Goal: Task Accomplishment & Management: Complete application form

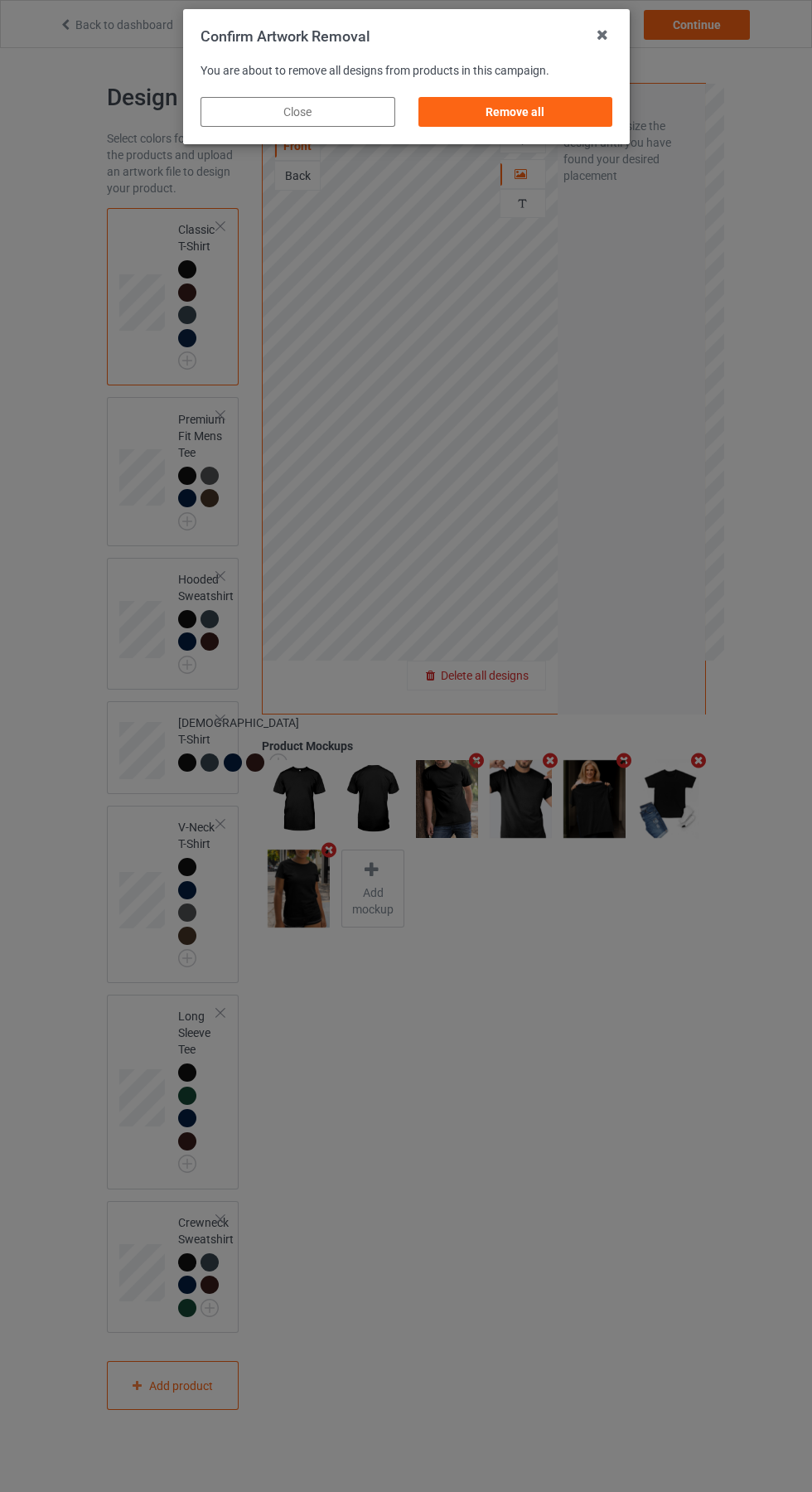
click at [505, 107] on div "Remove all" at bounding box center [515, 112] width 195 height 30
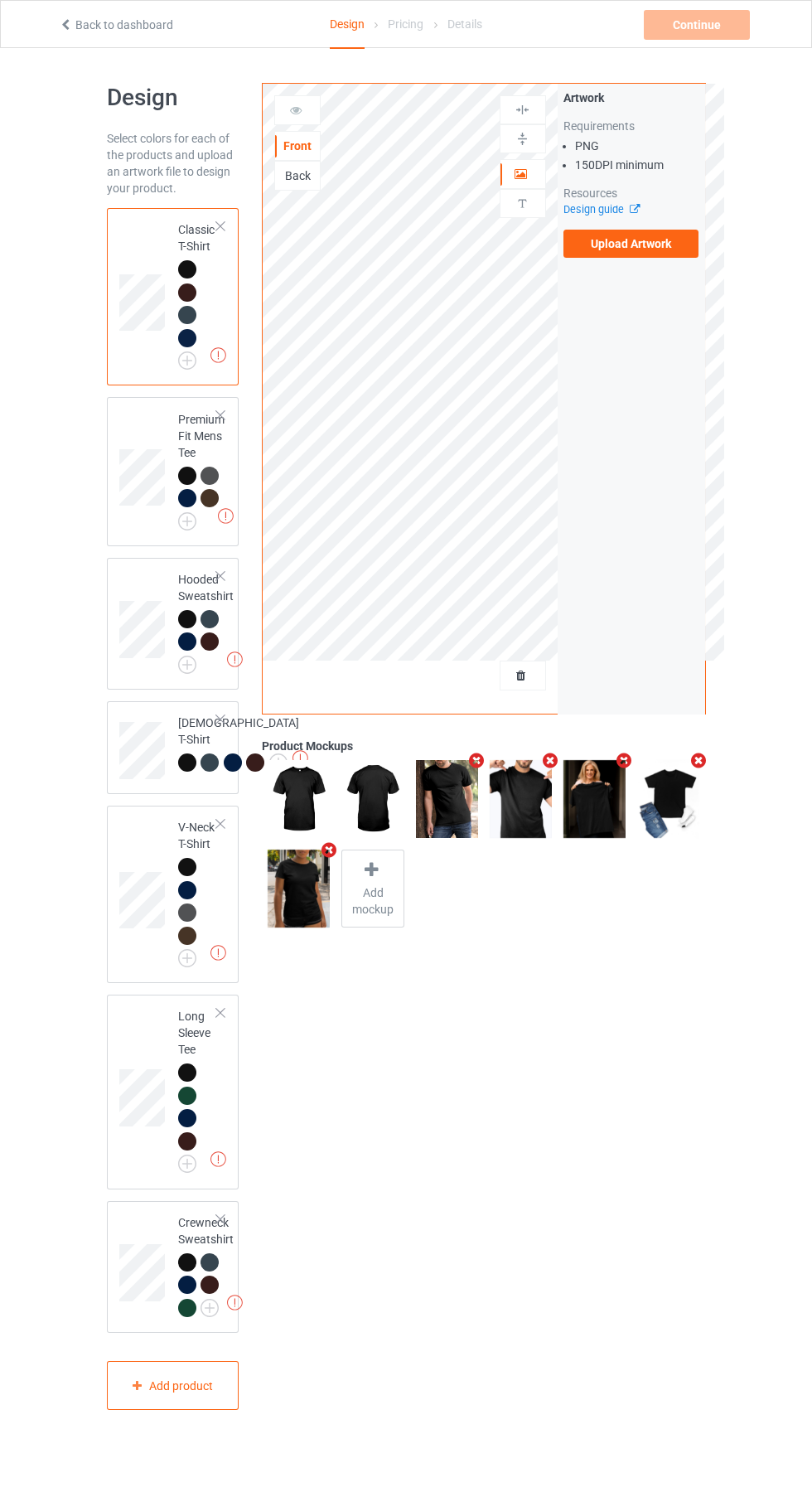
click at [662, 249] on label "Upload Artwork" at bounding box center [631, 244] width 136 height 28
click at [0, 0] on input "Upload Artwork" at bounding box center [0, 0] width 0 height 0
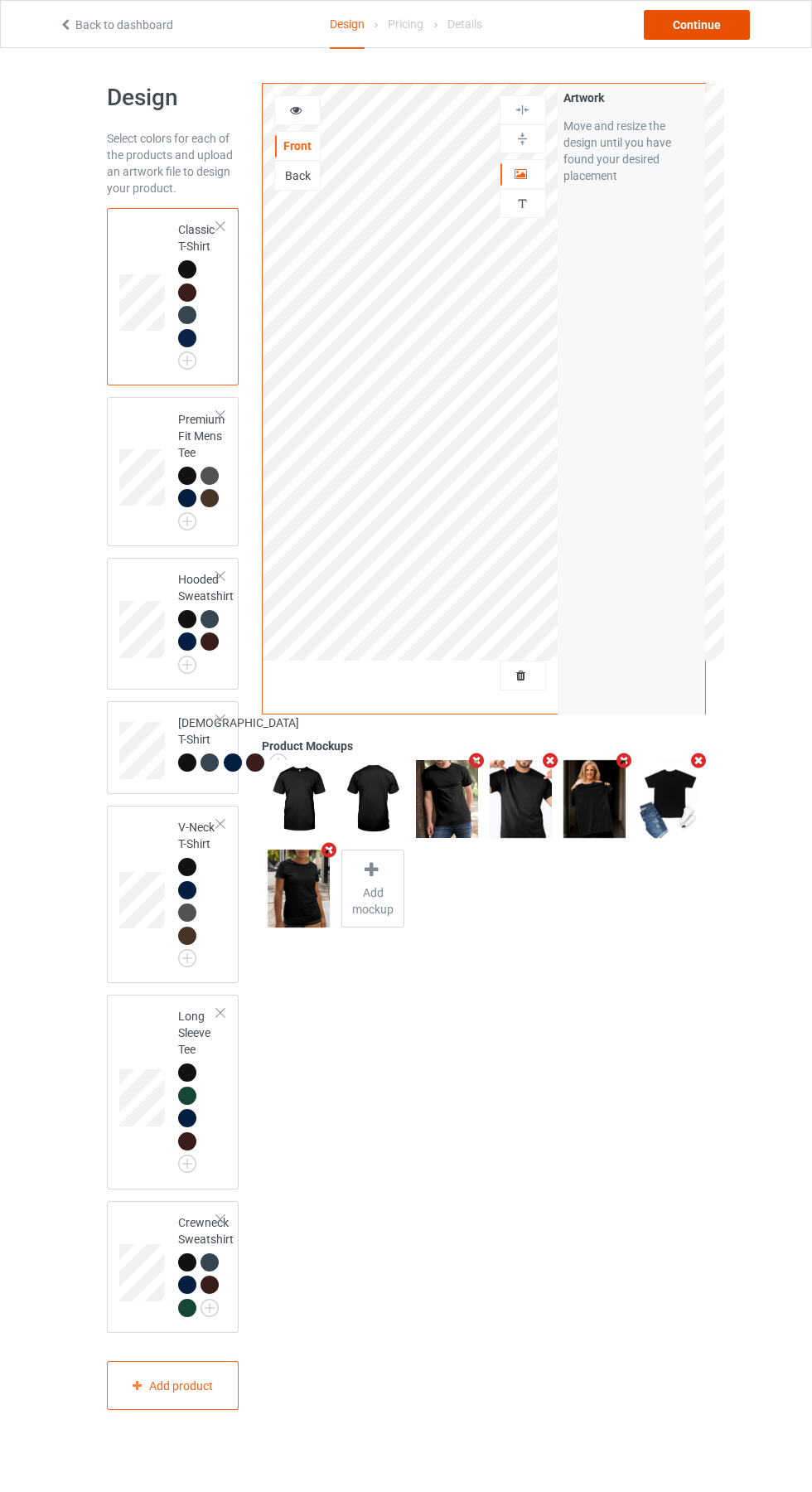
click at [721, 38] on div "Continue" at bounding box center [696, 25] width 106 height 30
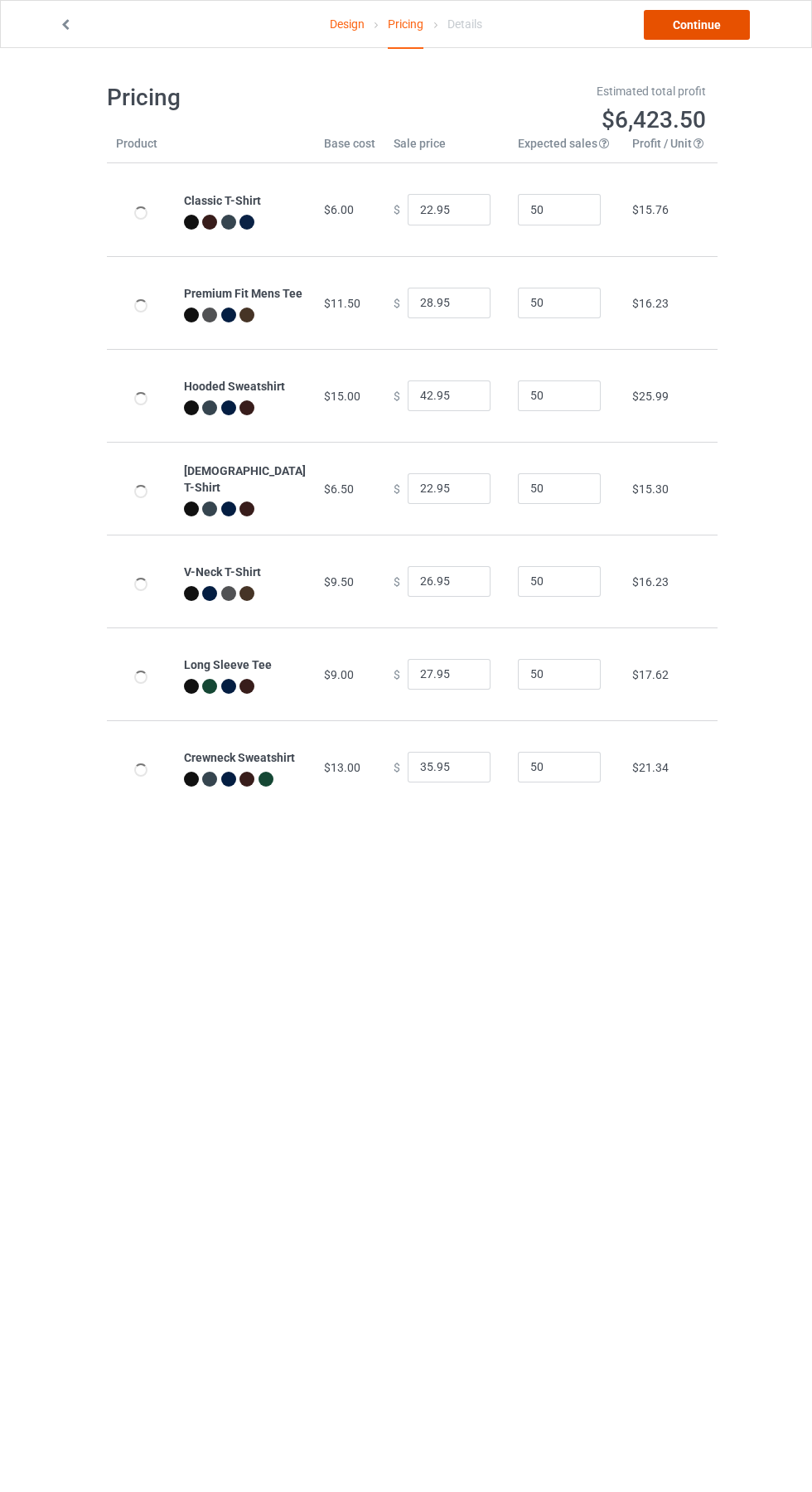
click at [718, 25] on link "Continue" at bounding box center [696, 25] width 106 height 30
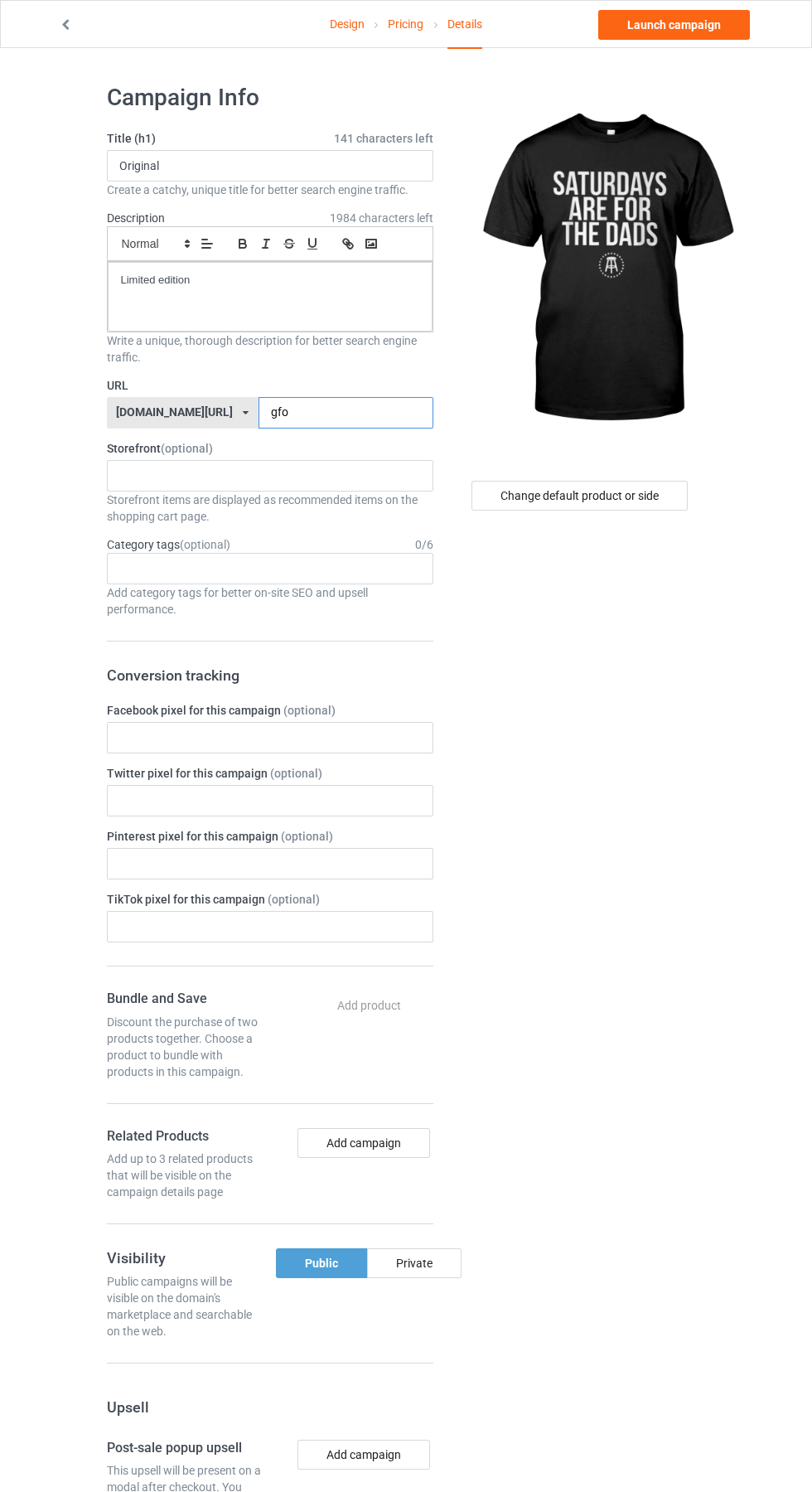
click at [296, 413] on input "gfo" at bounding box center [345, 413] width 175 height 32
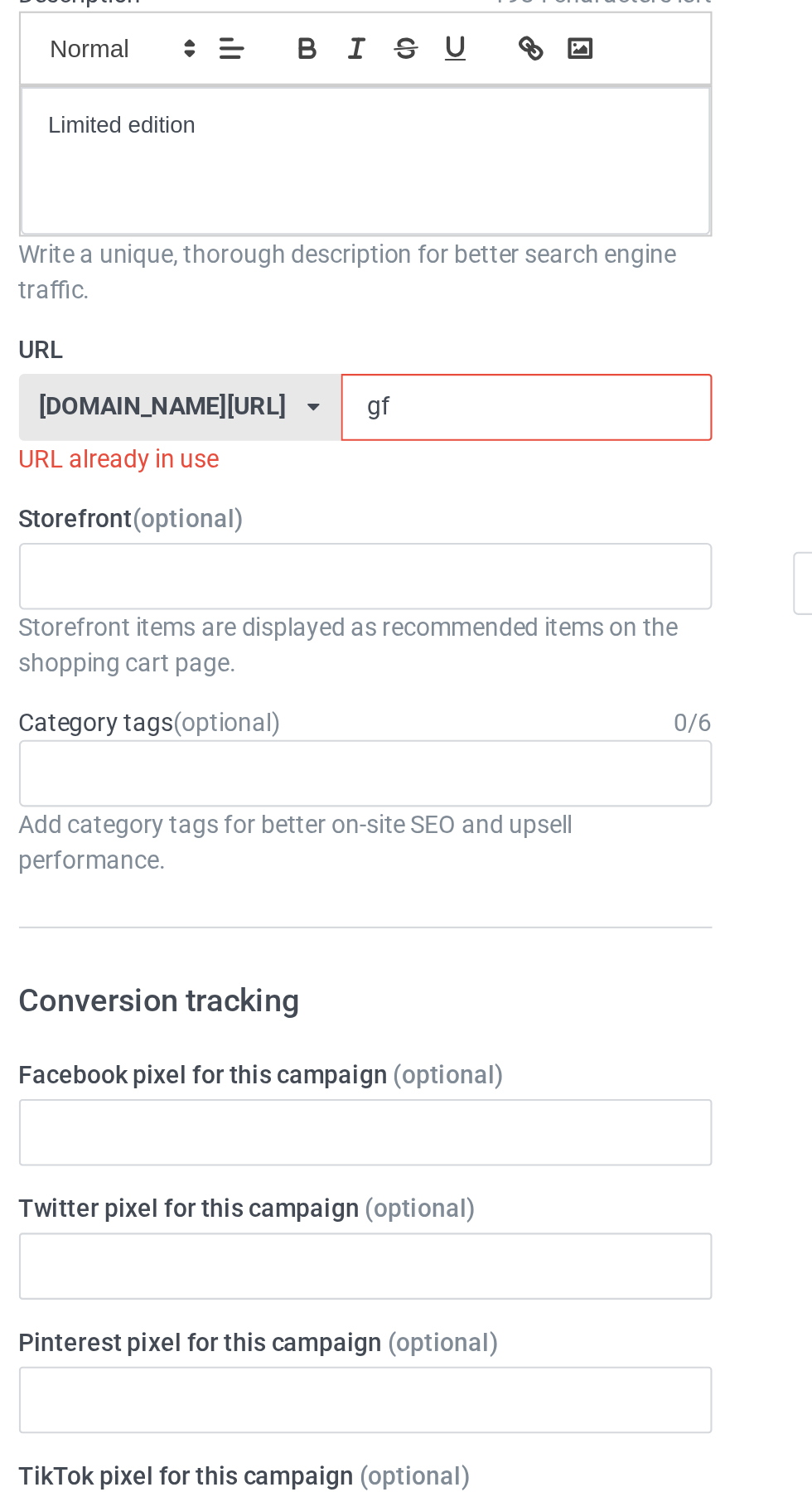
type input "g"
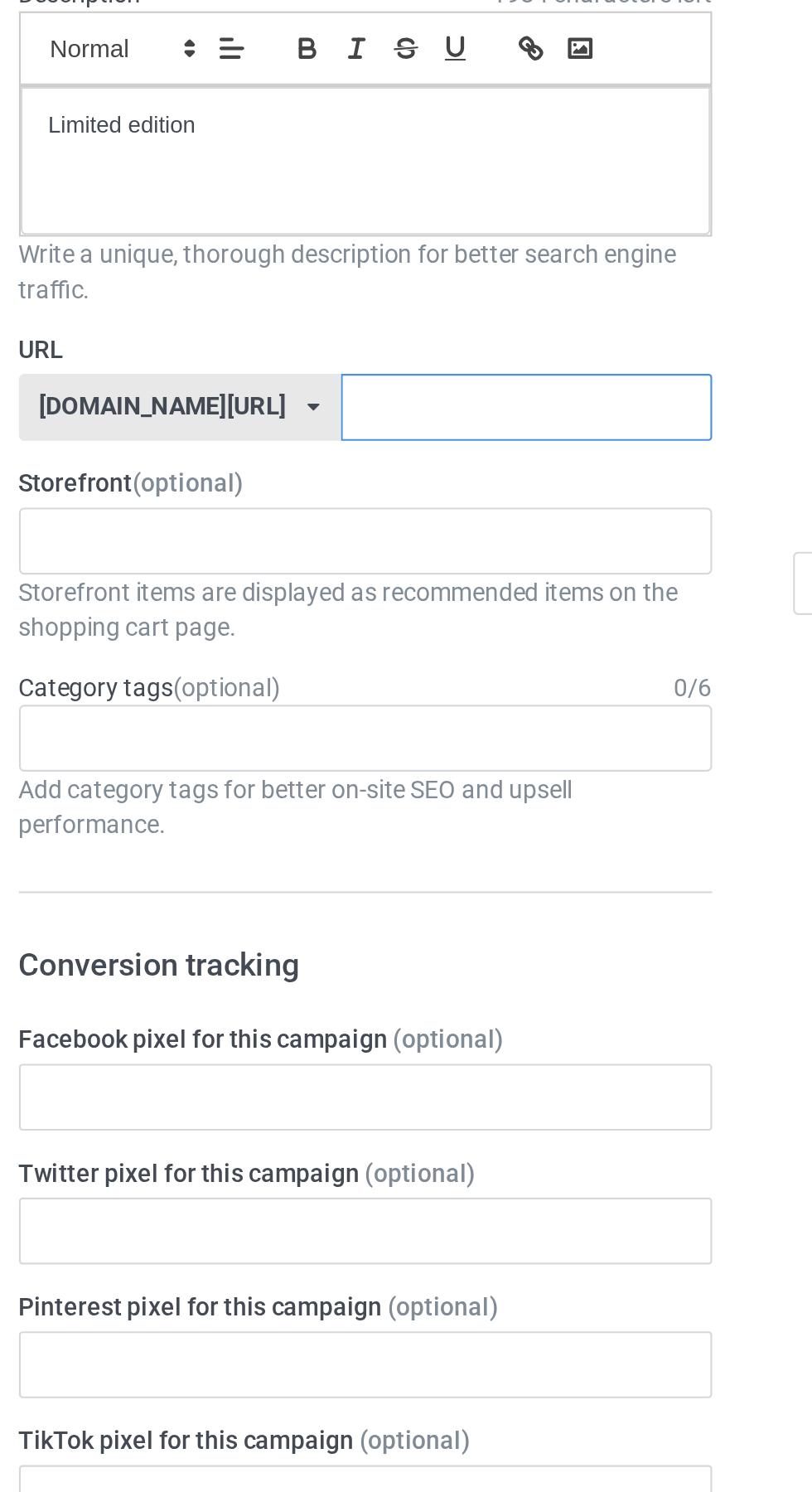
type input "S"
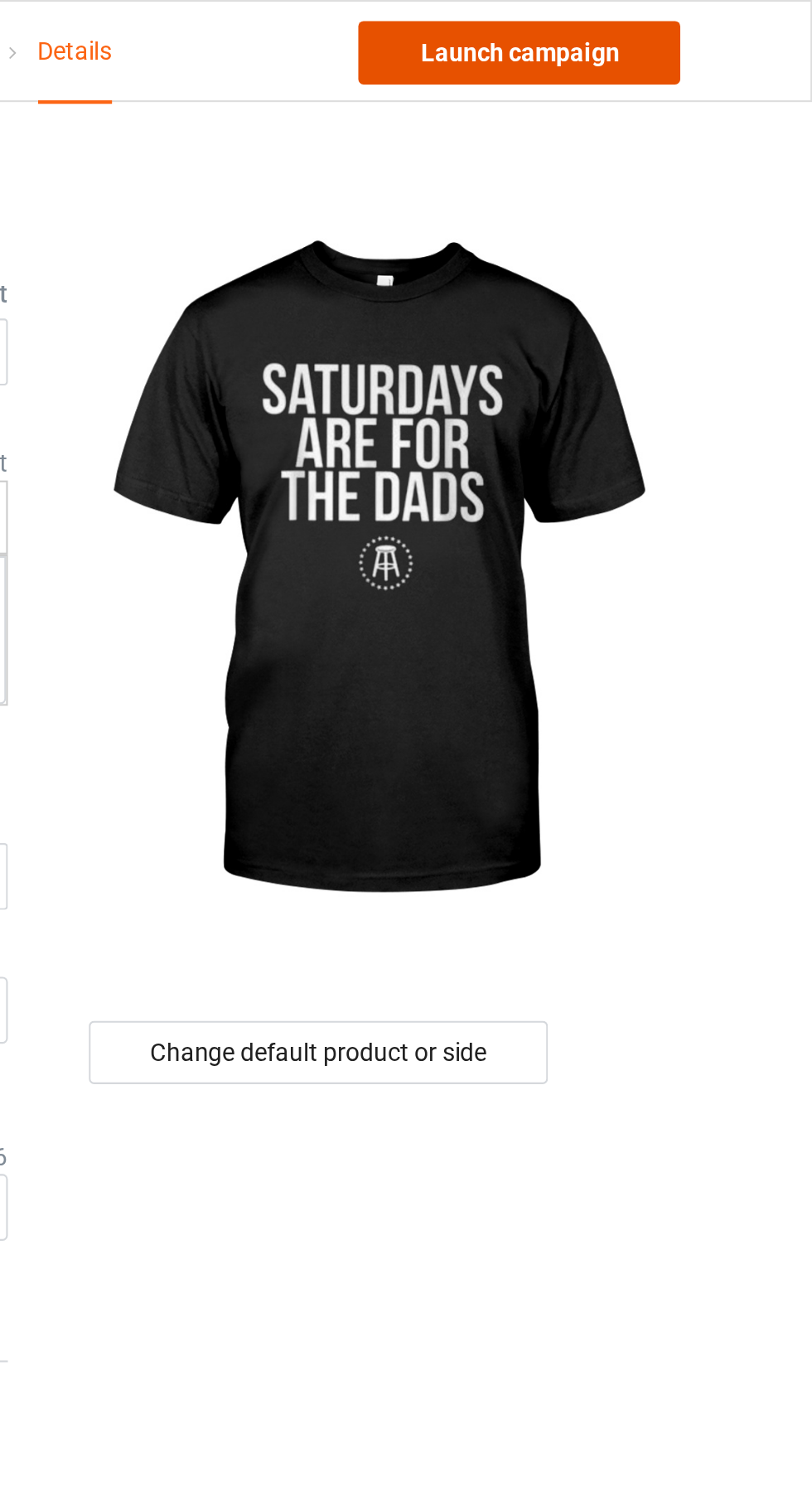
click at [699, 25] on link "Launch campaign" at bounding box center [673, 25] width 152 height 30
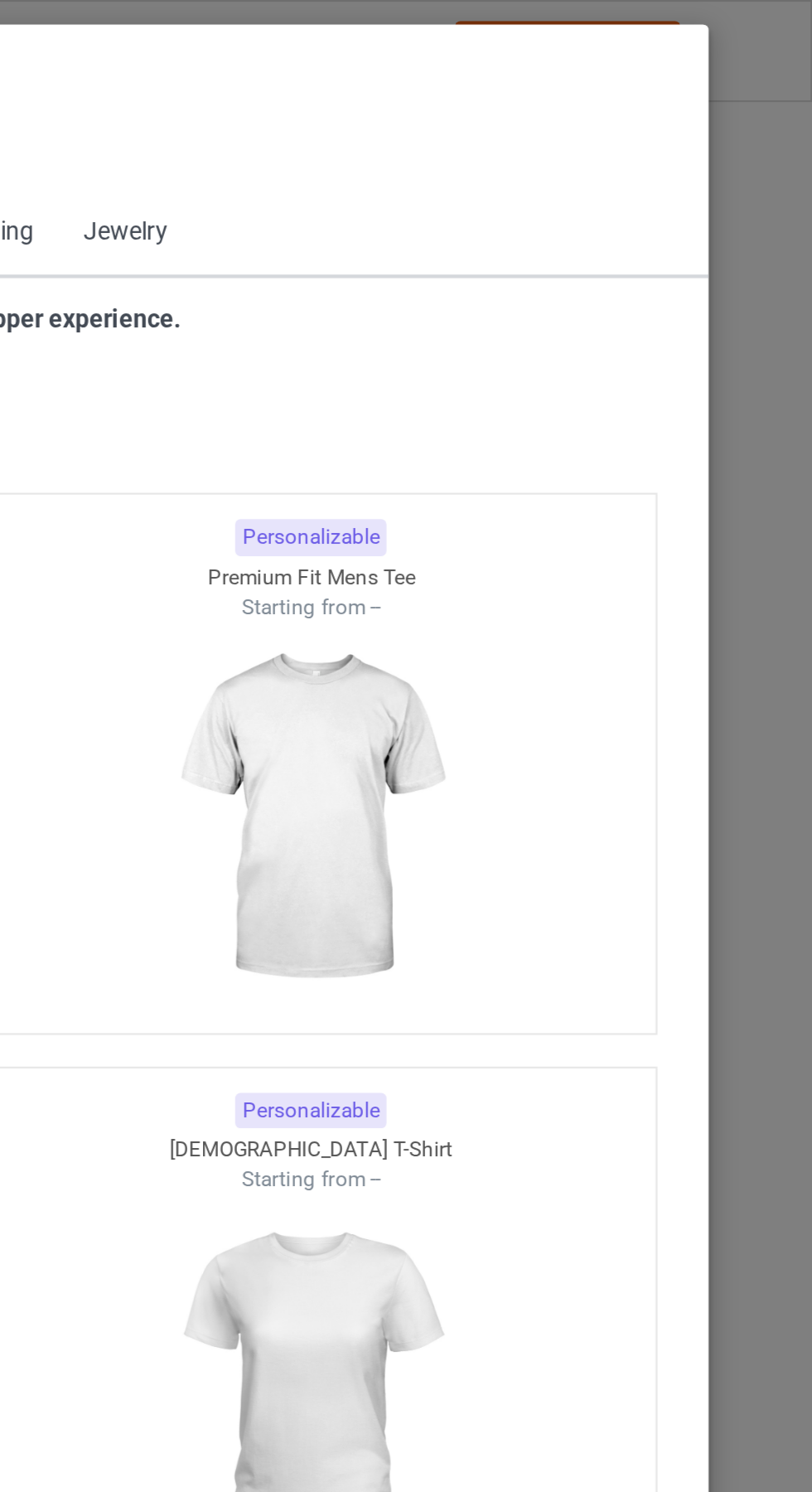
scroll to position [887, 0]
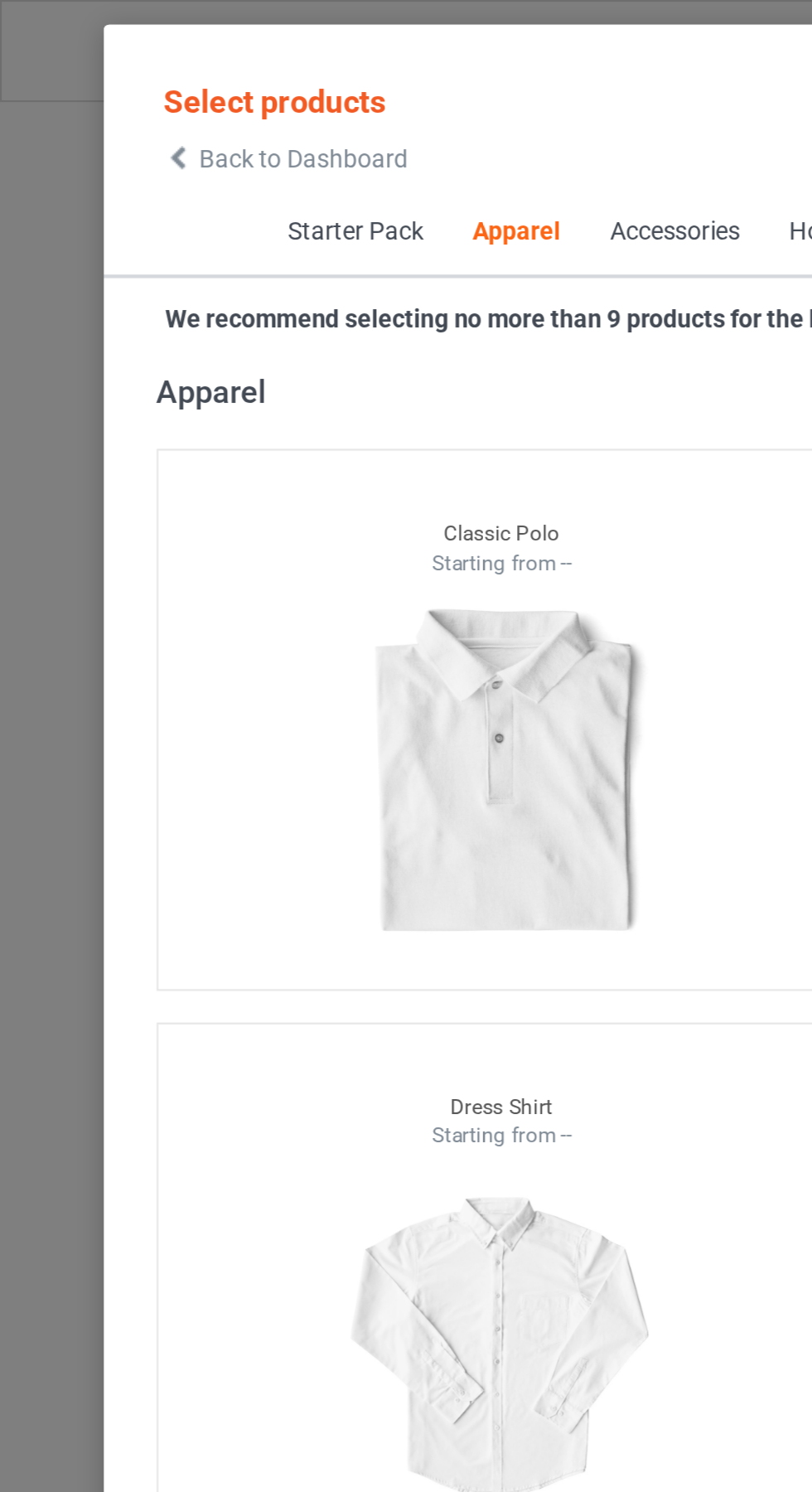
click at [83, 75] on icon at bounding box center [84, 74] width 14 height 11
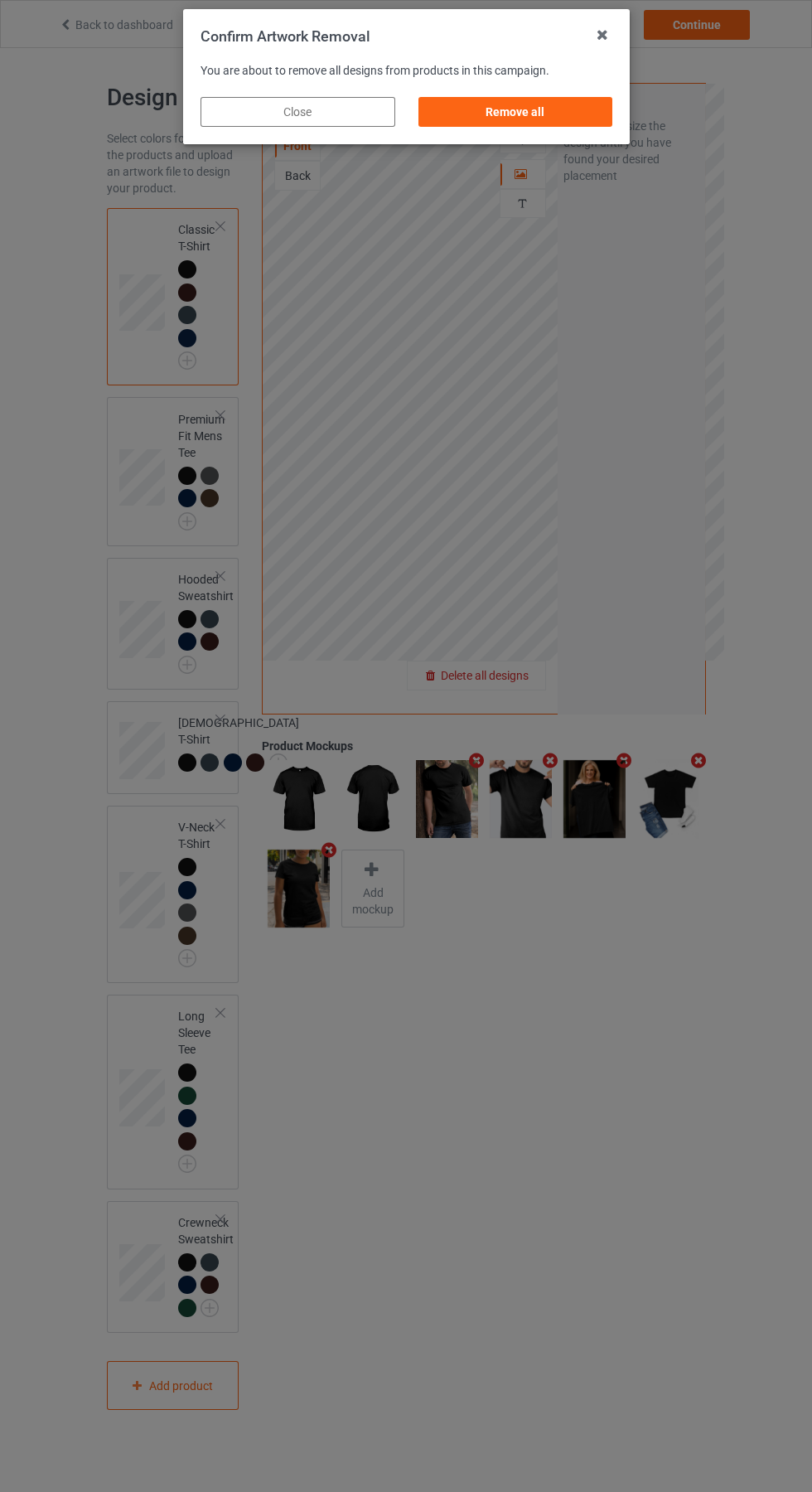
click at [548, 114] on div "Remove all" at bounding box center [515, 112] width 195 height 30
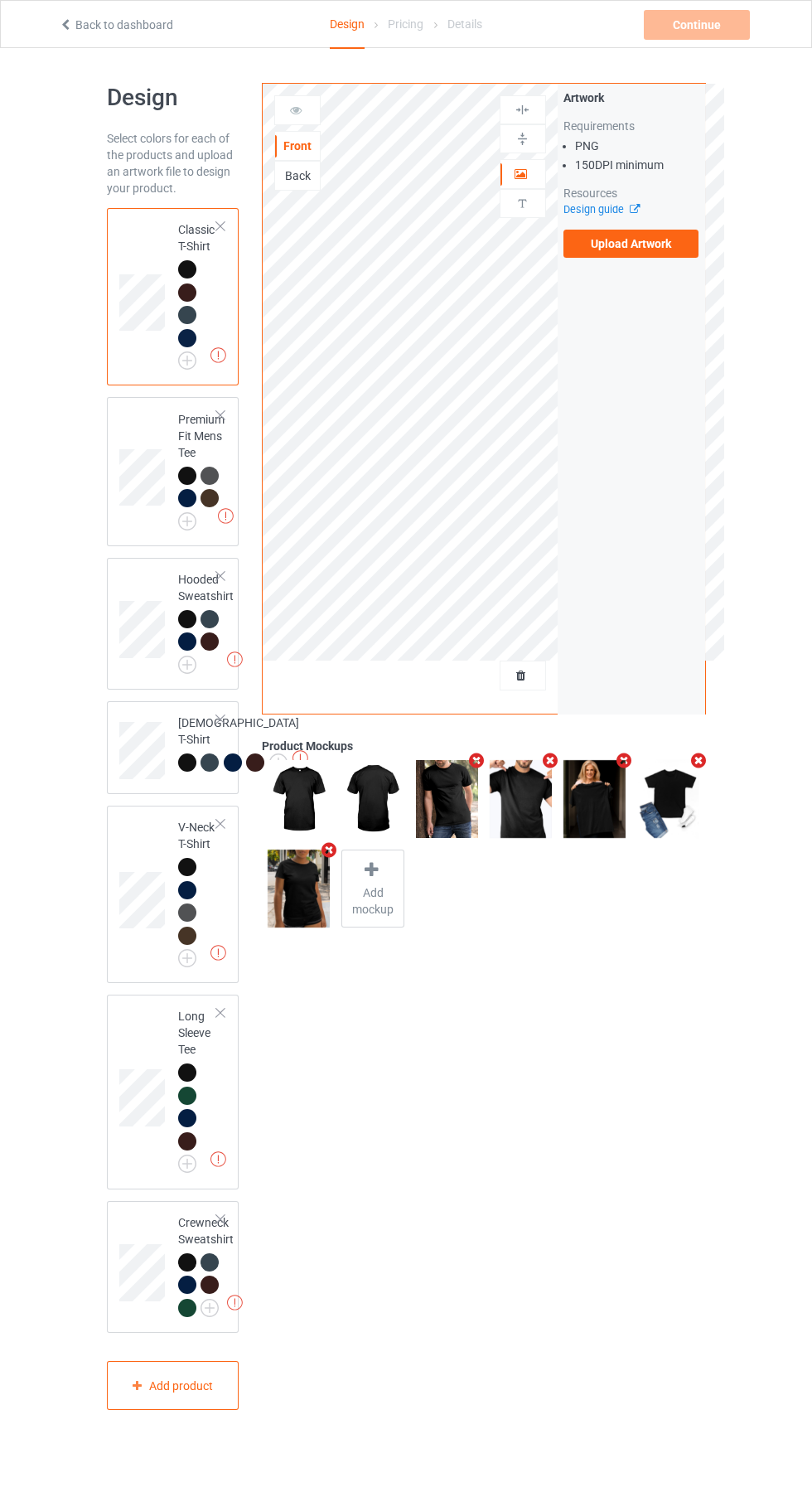
click at [675, 252] on label "Upload Artwork" at bounding box center [631, 244] width 136 height 28
click at [0, 0] on input "Upload Artwork" at bounding box center [0, 0] width 0 height 0
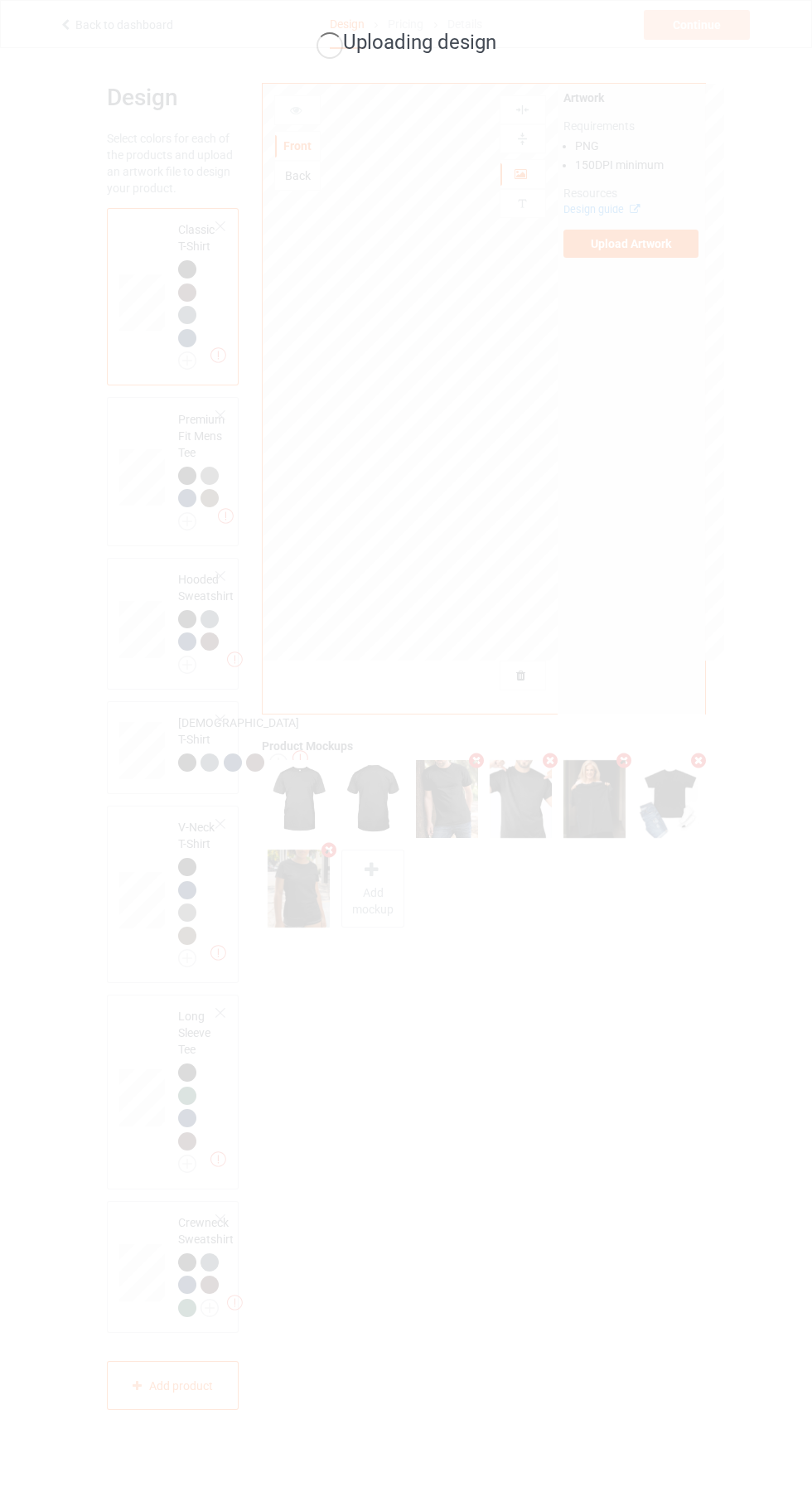
click at [653, 1018] on div "Uploading design" at bounding box center [406, 746] width 812 height 1492
click at [588, 1096] on div "Uploading design" at bounding box center [406, 746] width 812 height 1492
click at [778, 932] on div "Uploading design" at bounding box center [406, 746] width 812 height 1492
click at [675, 1056] on div "Uploading design" at bounding box center [406, 746] width 812 height 1492
click at [668, 1097] on div "Uploading design" at bounding box center [406, 746] width 812 height 1492
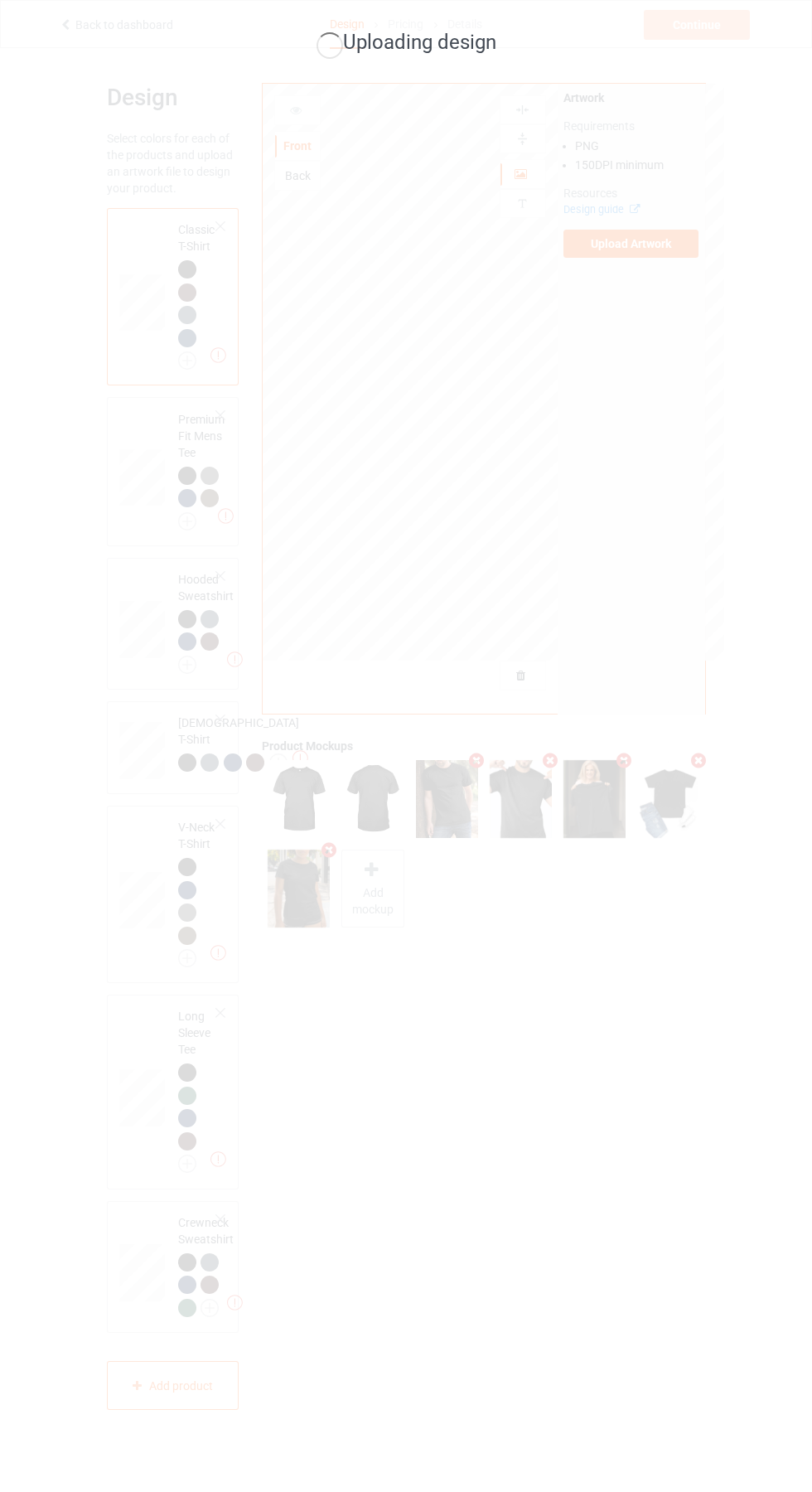
click at [581, 1153] on div "Uploading design" at bounding box center [406, 746] width 812 height 1492
click at [687, 1086] on div "Uploading design" at bounding box center [406, 746] width 812 height 1492
click at [640, 1069] on div "Uploading design" at bounding box center [406, 746] width 812 height 1492
click at [506, 974] on div "Uploading design" at bounding box center [406, 746] width 812 height 1492
click at [701, 1300] on div "Uploading design" at bounding box center [406, 746] width 812 height 1492
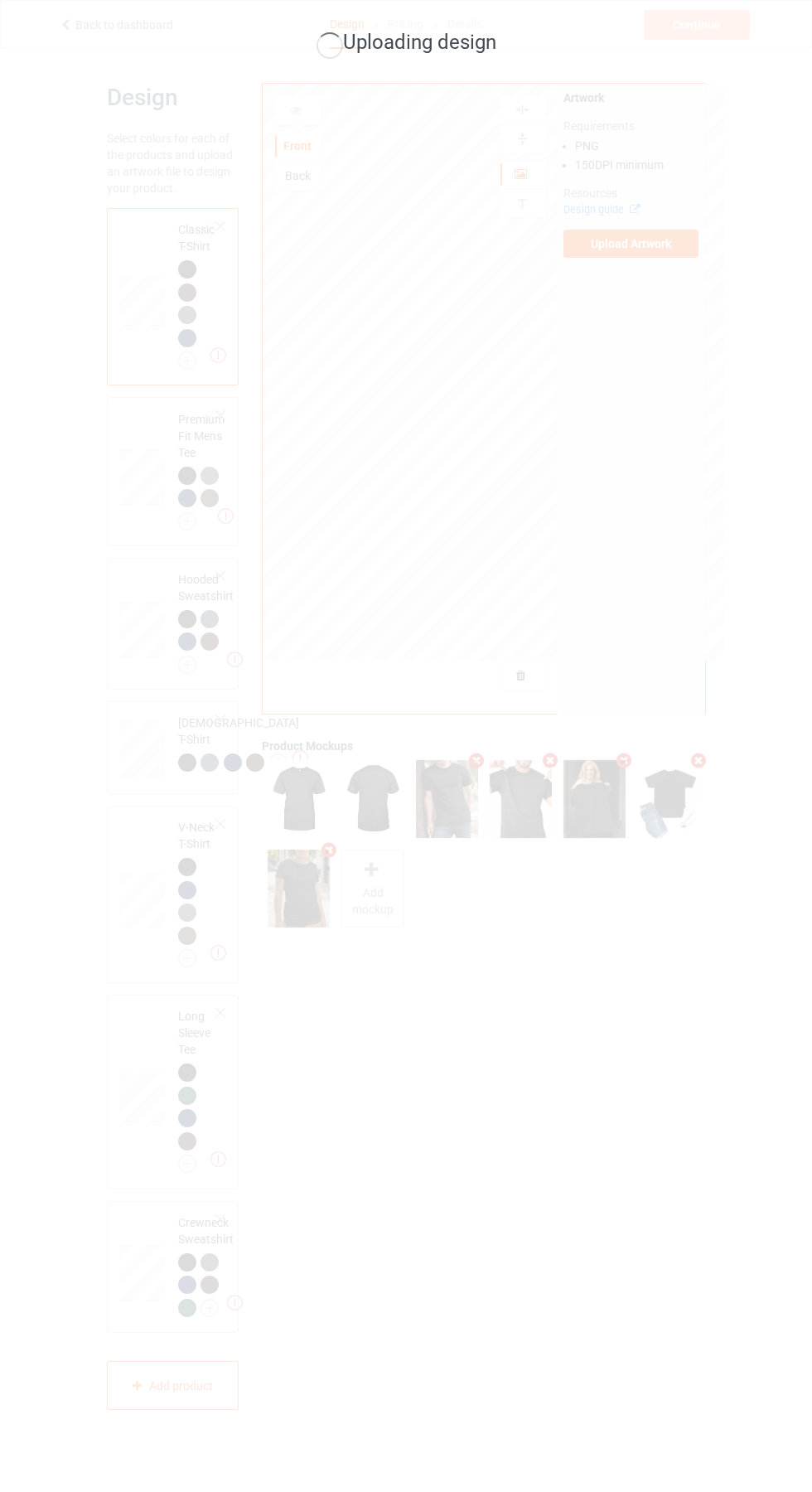
click at [716, 1329] on div "Uploading design" at bounding box center [406, 746] width 812 height 1492
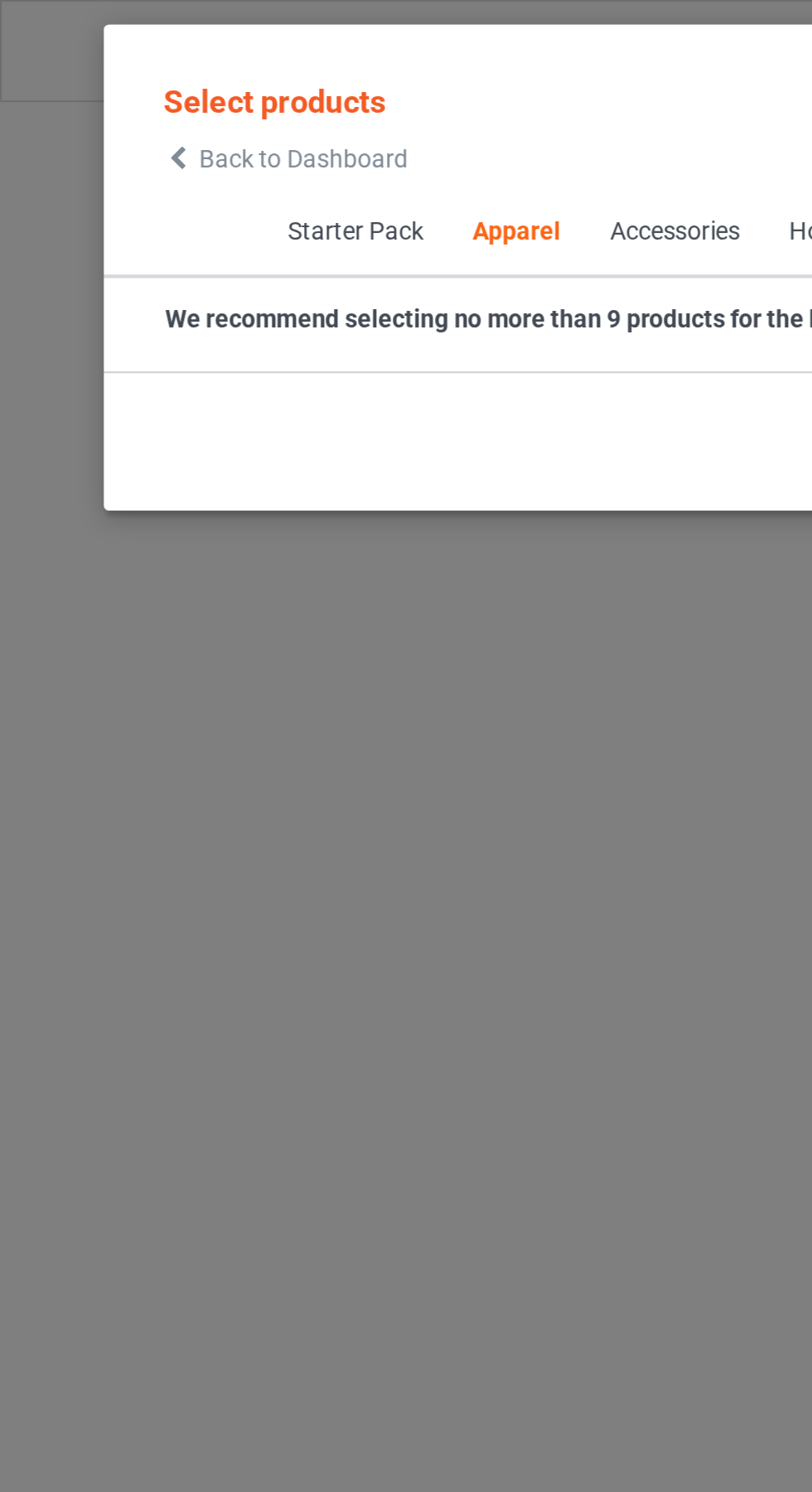
click at [96, 74] on span "Back to Dashboard" at bounding box center [143, 75] width 98 height 13
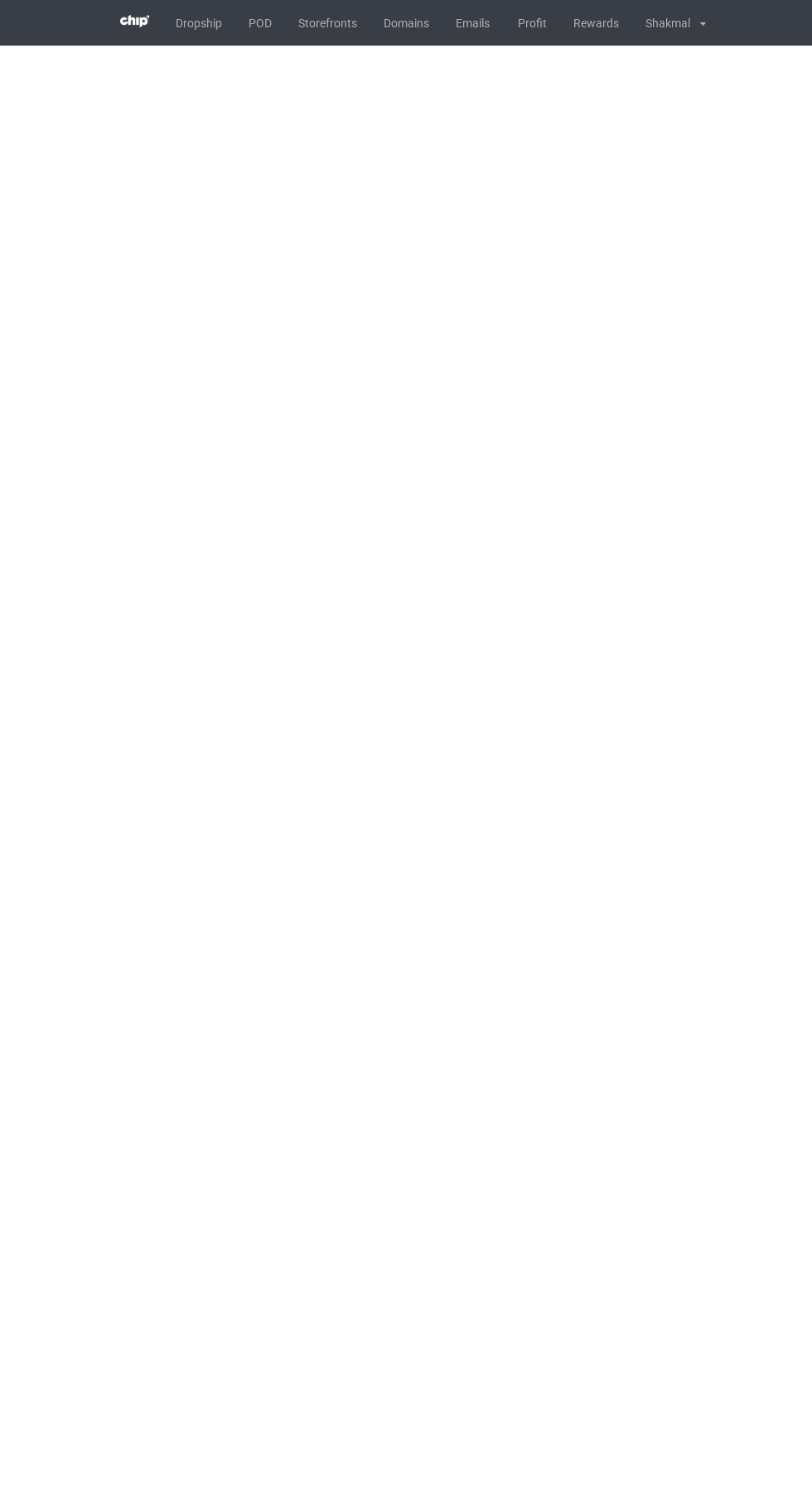
click at [77, 1232] on body "Dropship POD Storefronts Domains Emails Profit Rewards Shakmal Settings Logout …" at bounding box center [406, 746] width 812 height 1492
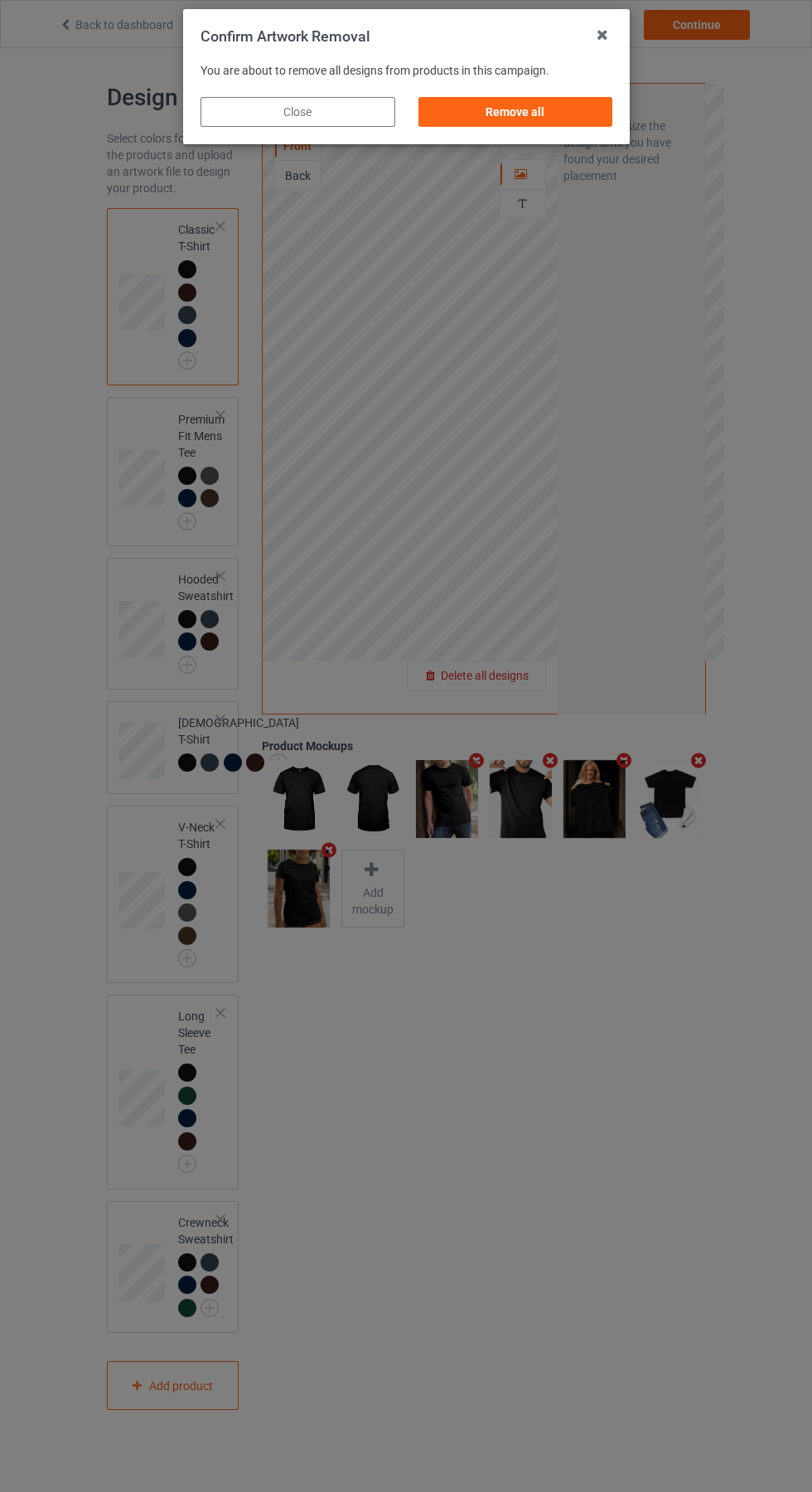
click at [537, 111] on div "Remove all" at bounding box center [515, 112] width 195 height 30
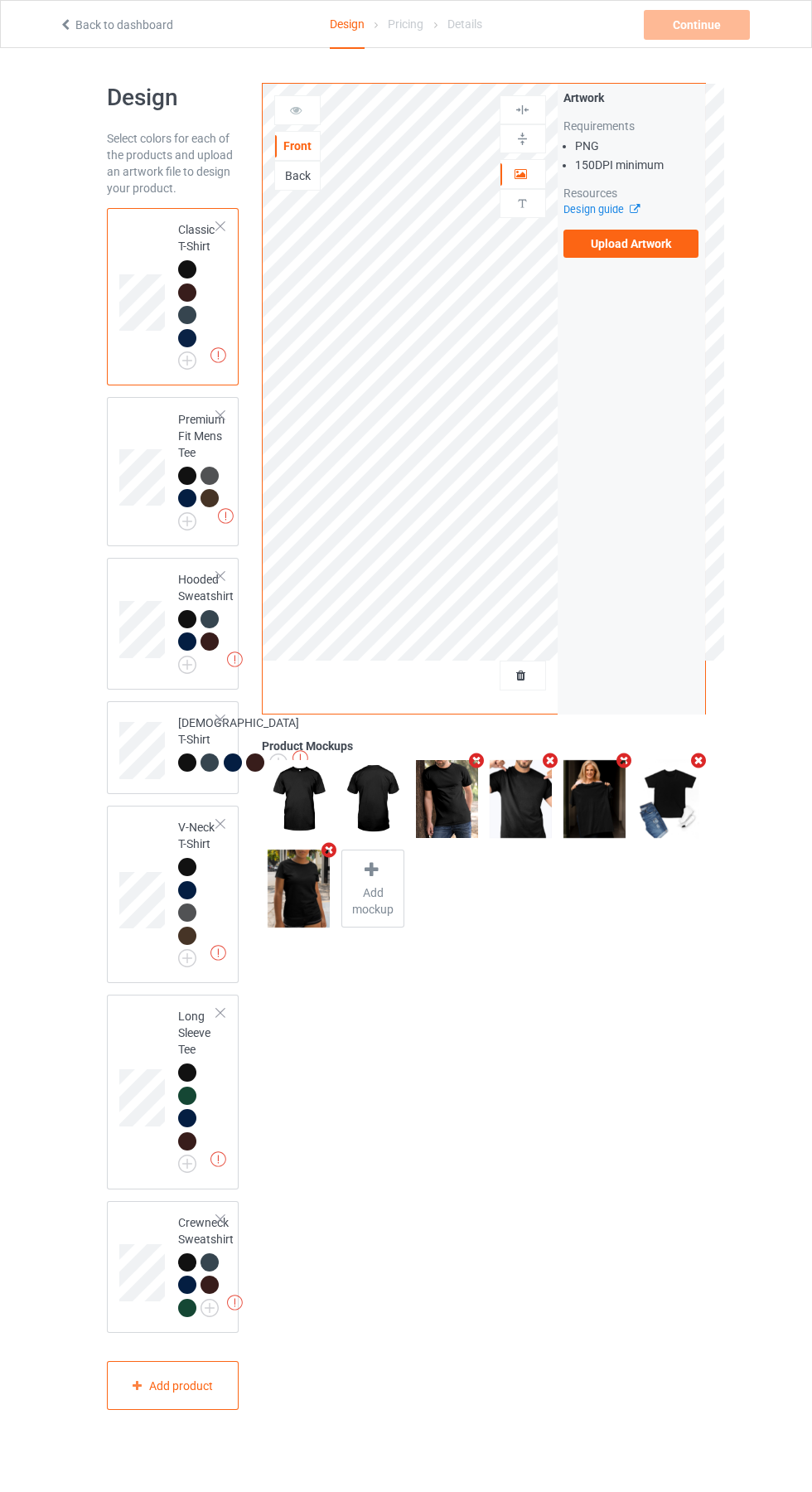
click at [647, 238] on label "Upload Artwork" at bounding box center [631, 244] width 136 height 28
click at [0, 0] on input "Upload Artwork" at bounding box center [0, 0] width 0 height 0
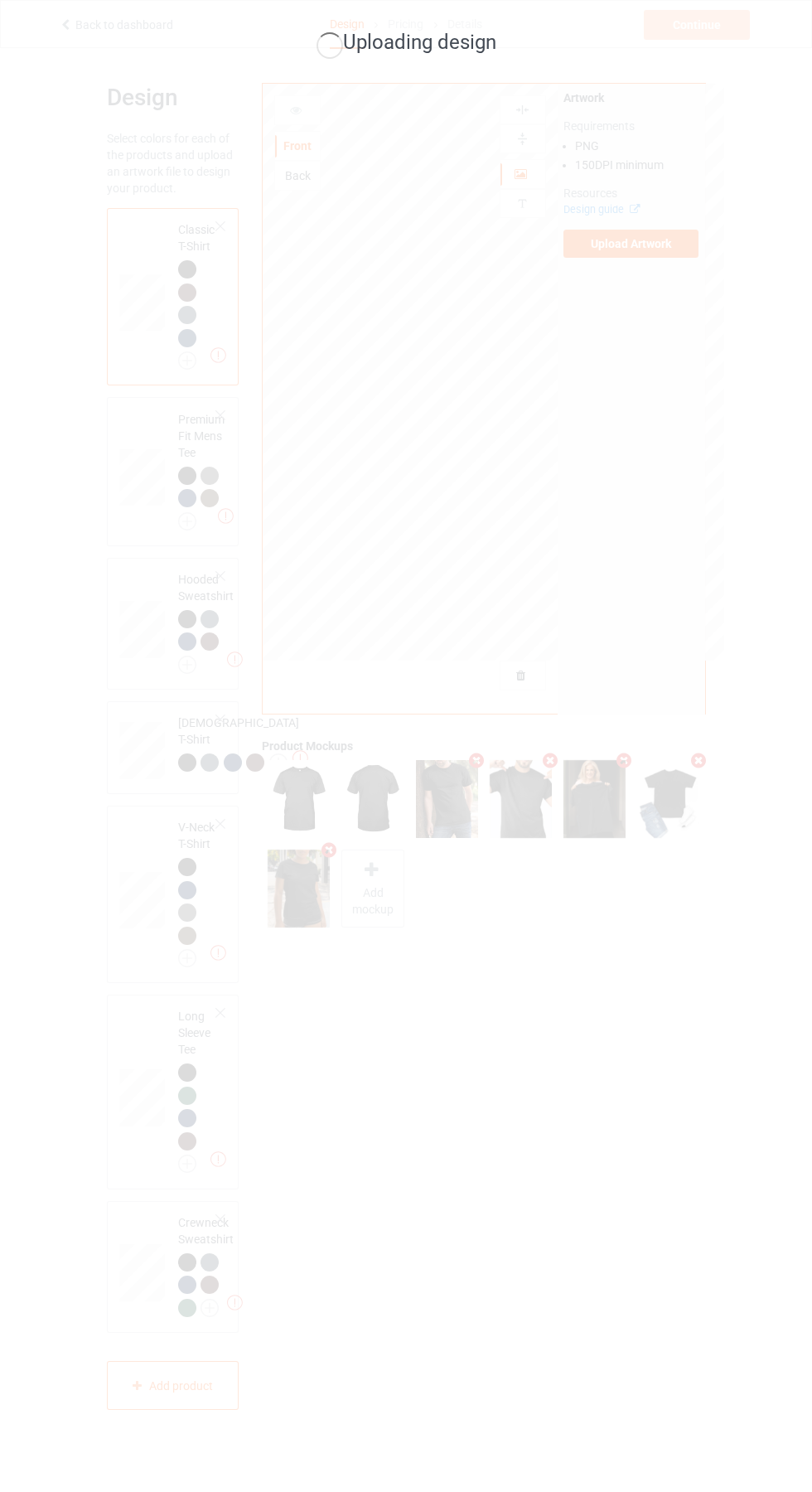
click at [485, 1161] on div "Uploading design" at bounding box center [406, 746] width 812 height 1492
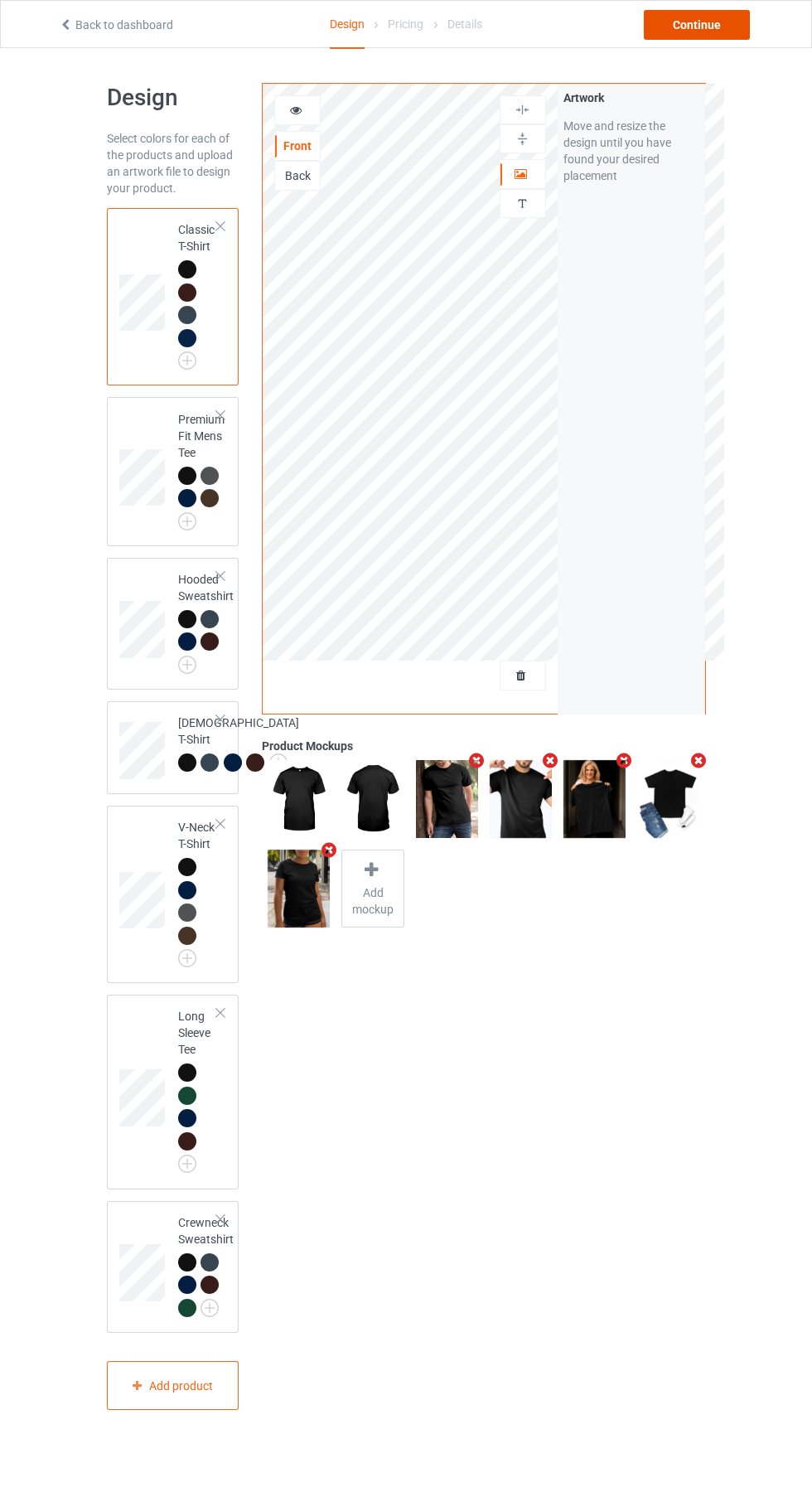
click at [716, 25] on div "Continue" at bounding box center [696, 25] width 106 height 30
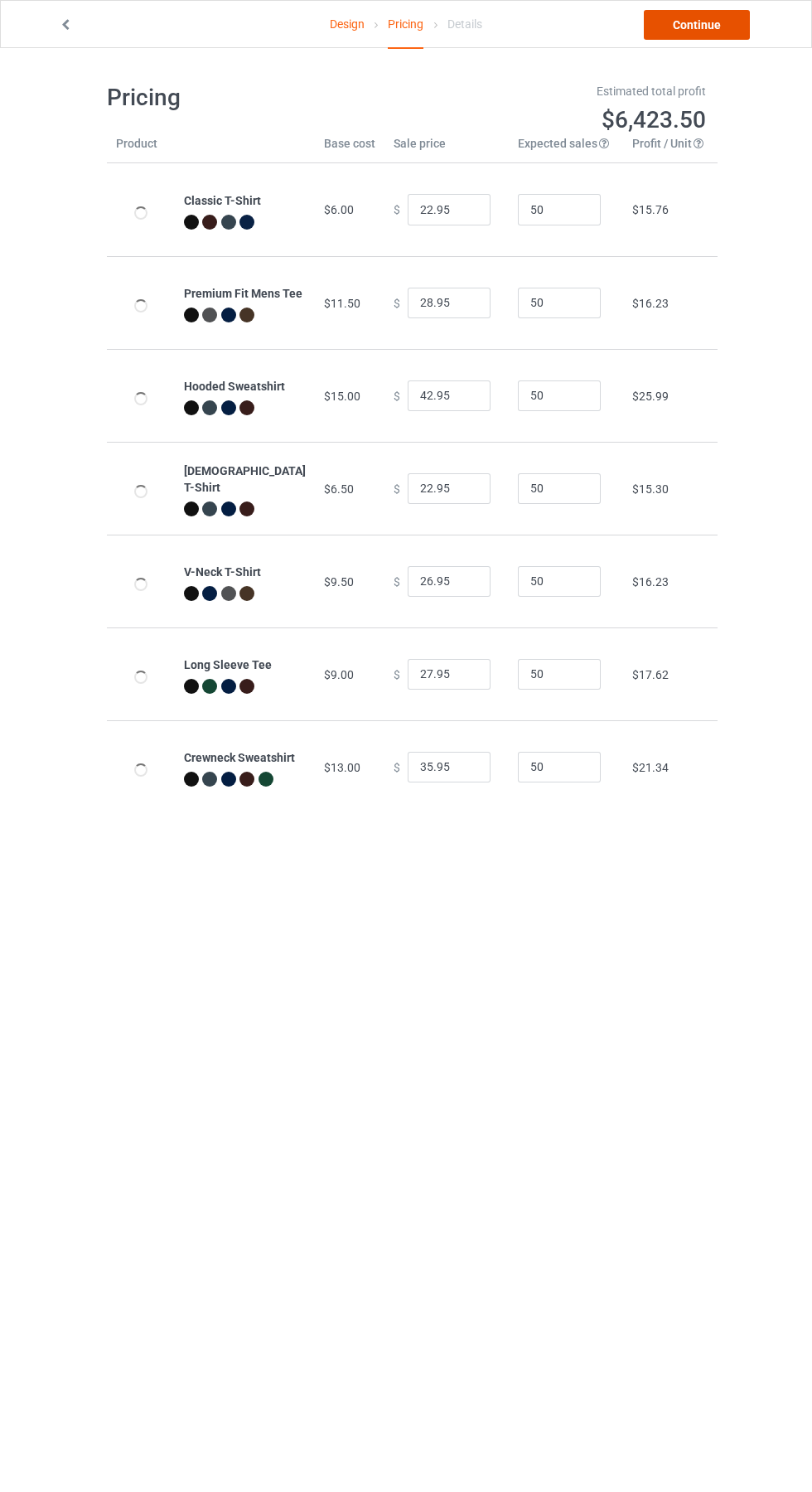
click at [715, 25] on link "Continue" at bounding box center [696, 25] width 106 height 30
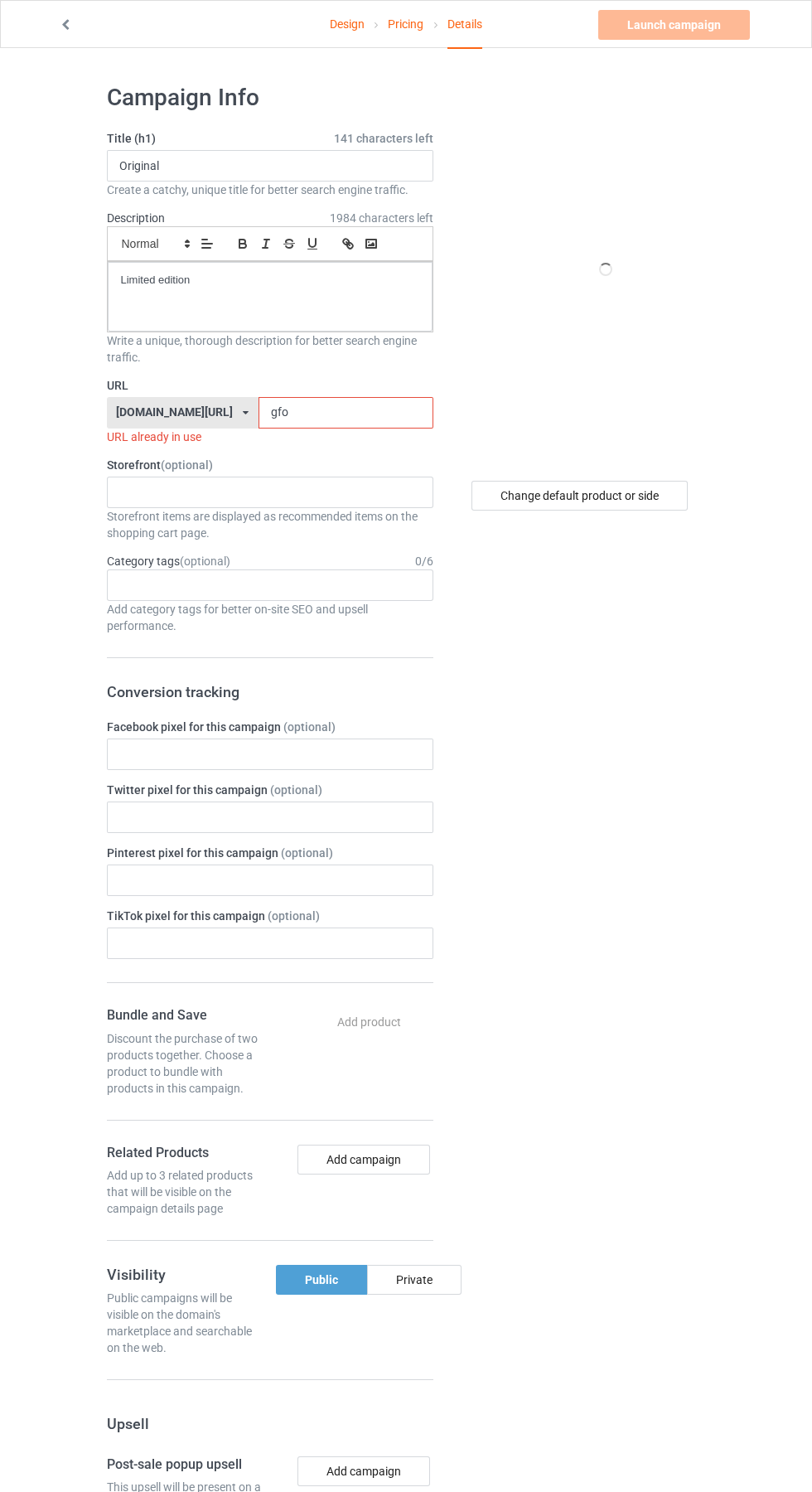
click at [300, 413] on input "gfo" at bounding box center [345, 413] width 175 height 32
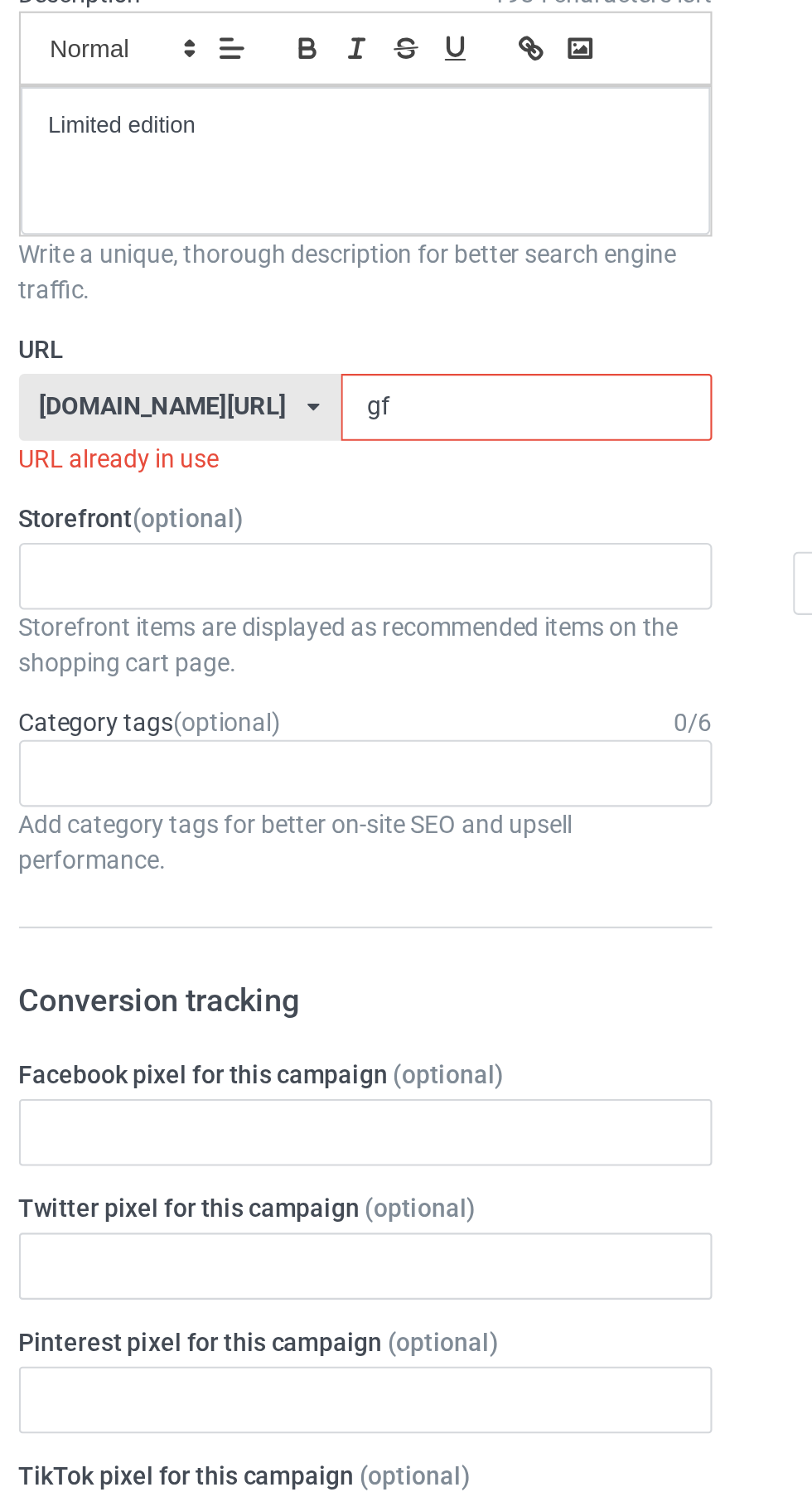
type input "g"
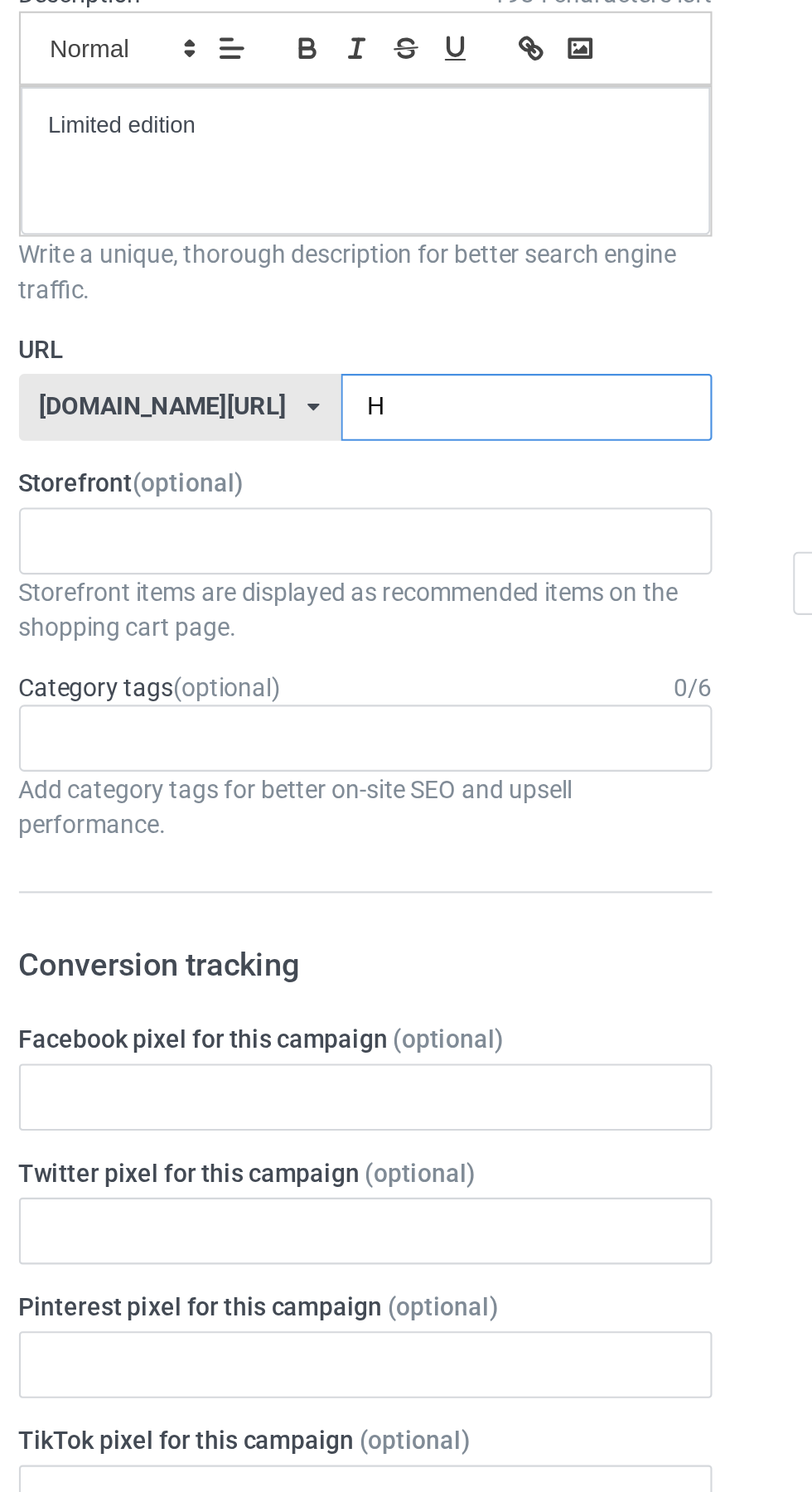
type input "Hv"
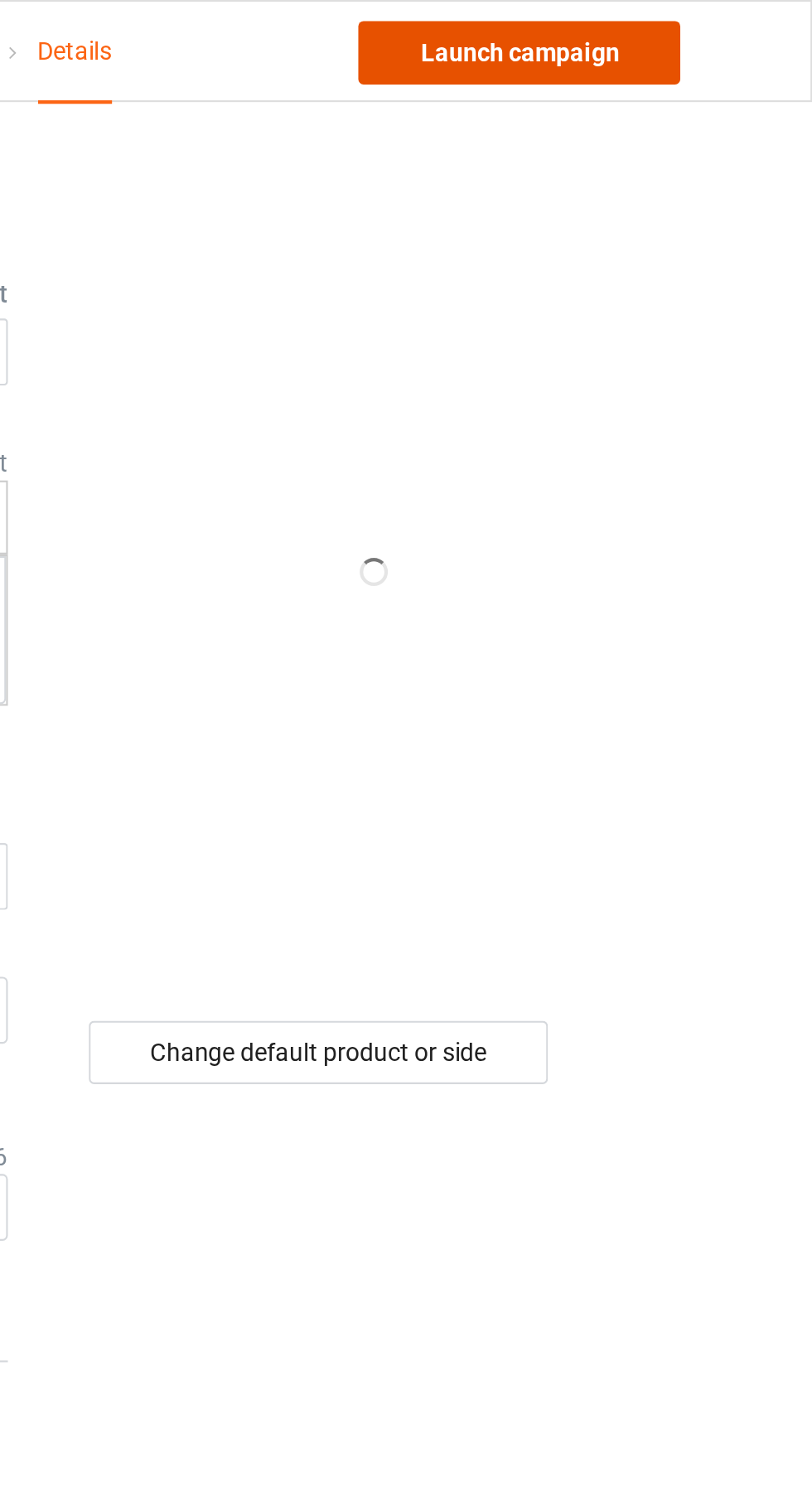
click at [704, 21] on link "Launch campaign" at bounding box center [673, 25] width 152 height 30
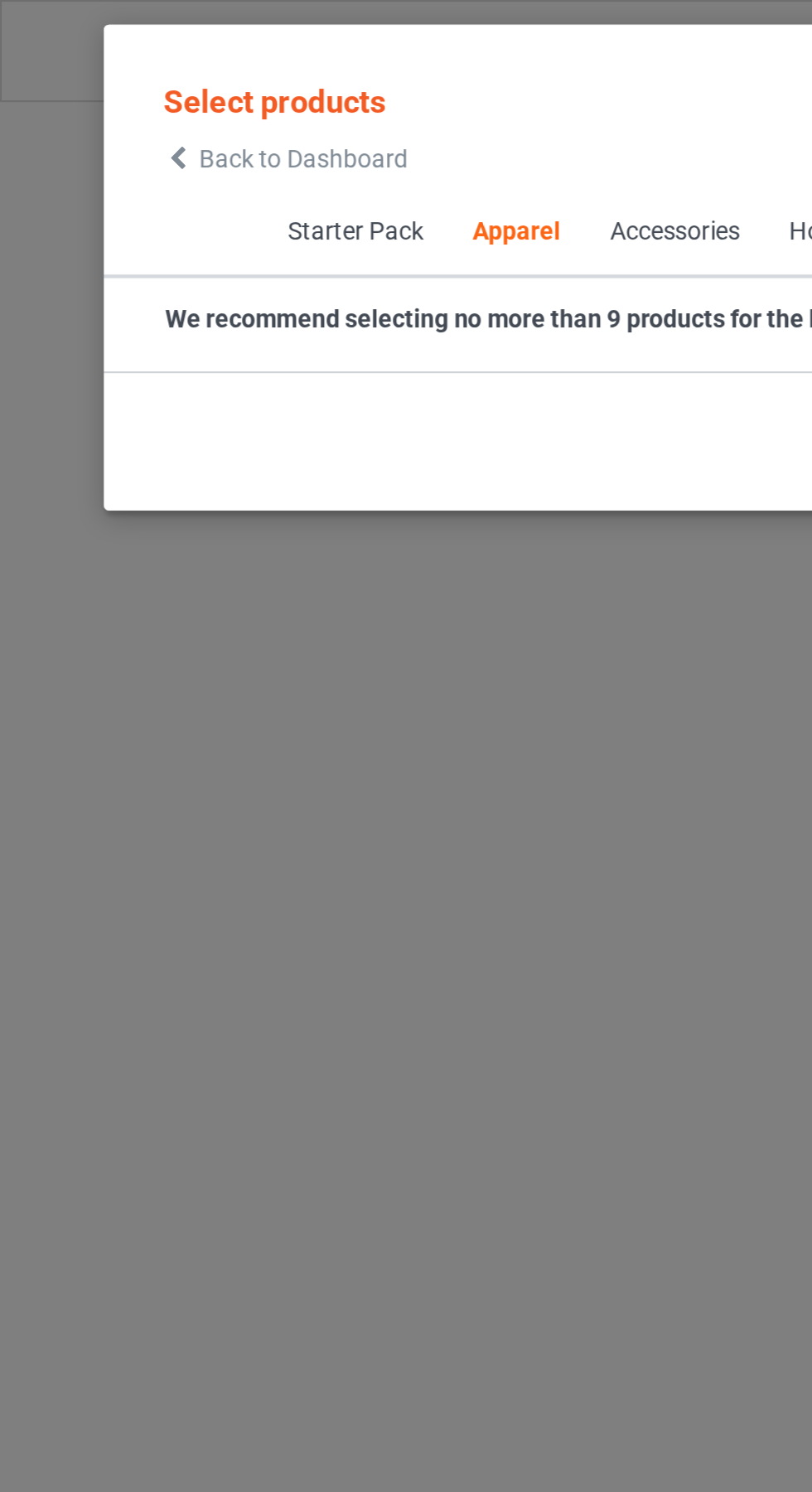
click at [95, 78] on span "Back to Dashboard" at bounding box center [143, 75] width 98 height 13
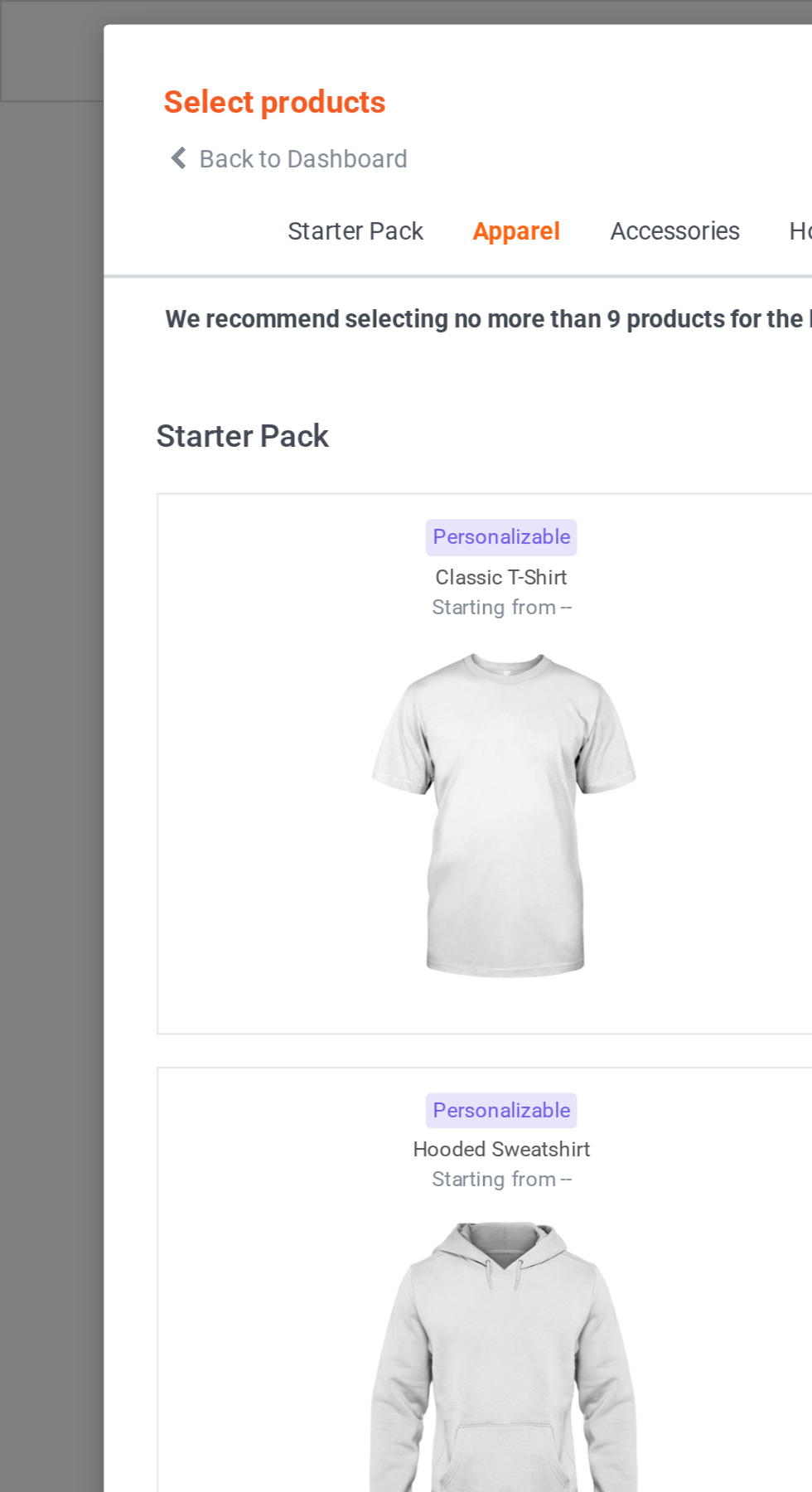
scroll to position [887, 0]
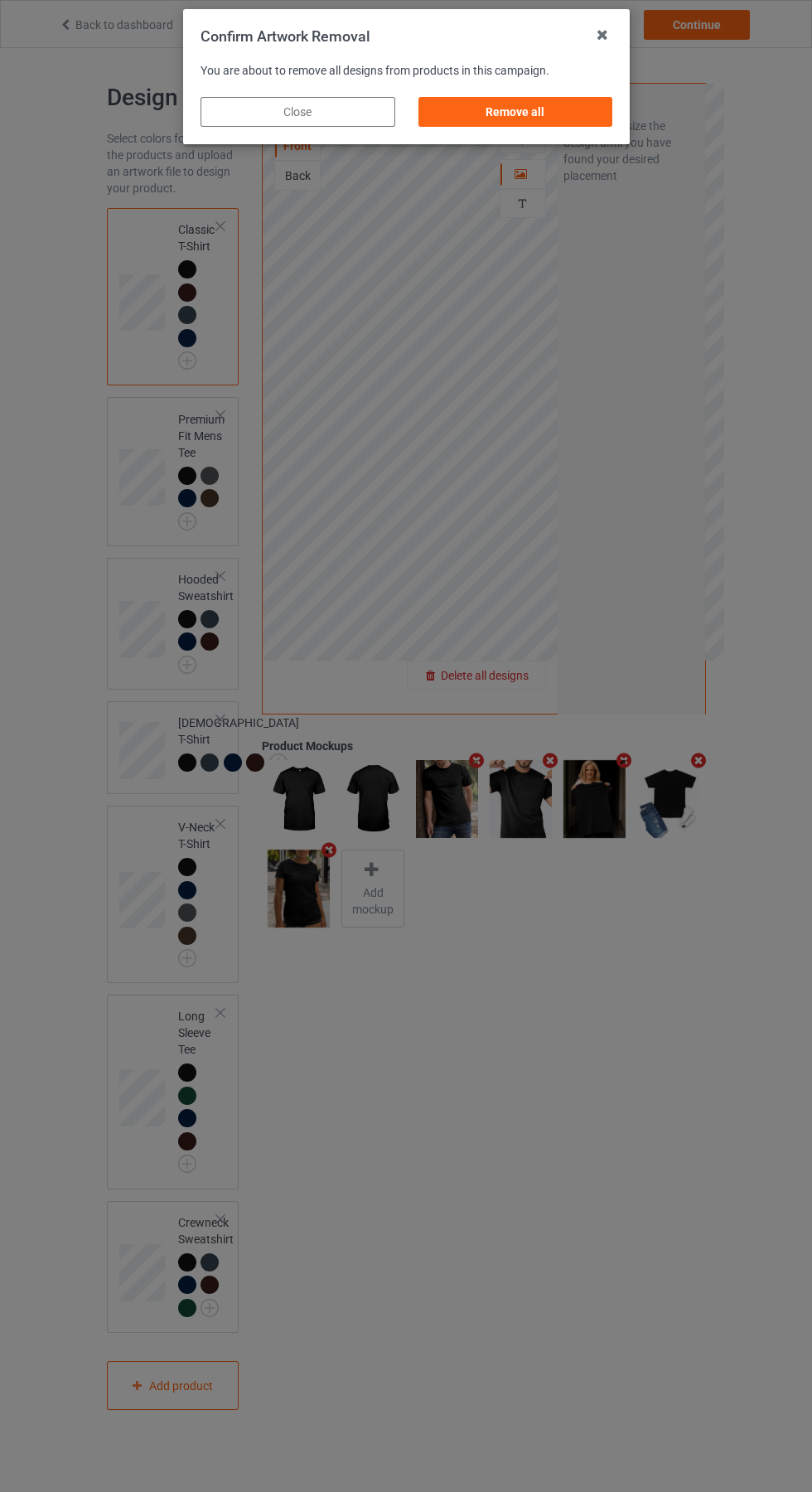
click at [527, 104] on div "Remove all" at bounding box center [515, 112] width 195 height 30
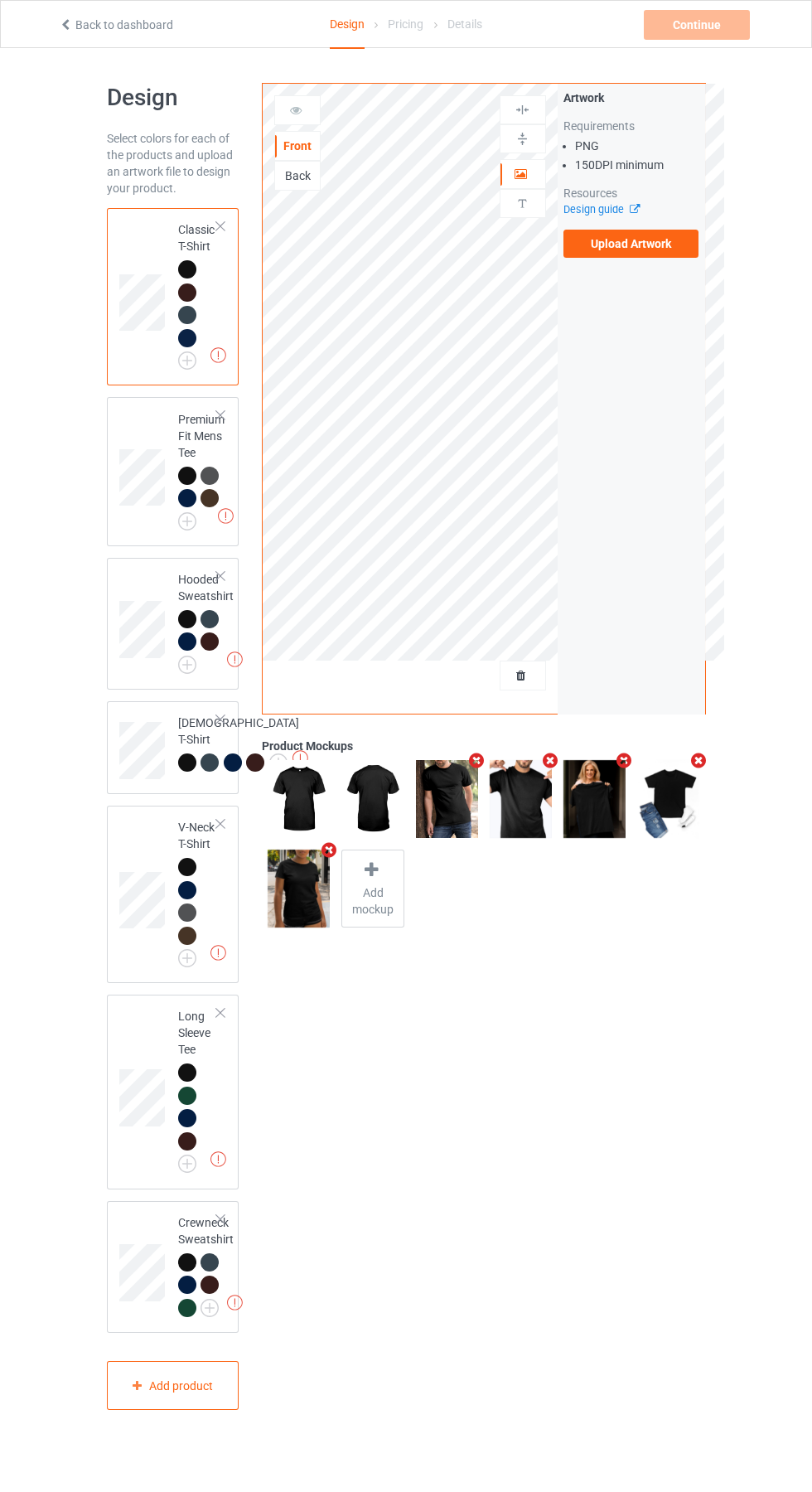
click at [627, 253] on label "Upload Artwork" at bounding box center [631, 244] width 136 height 28
click at [0, 0] on input "Upload Artwork" at bounding box center [0, 0] width 0 height 0
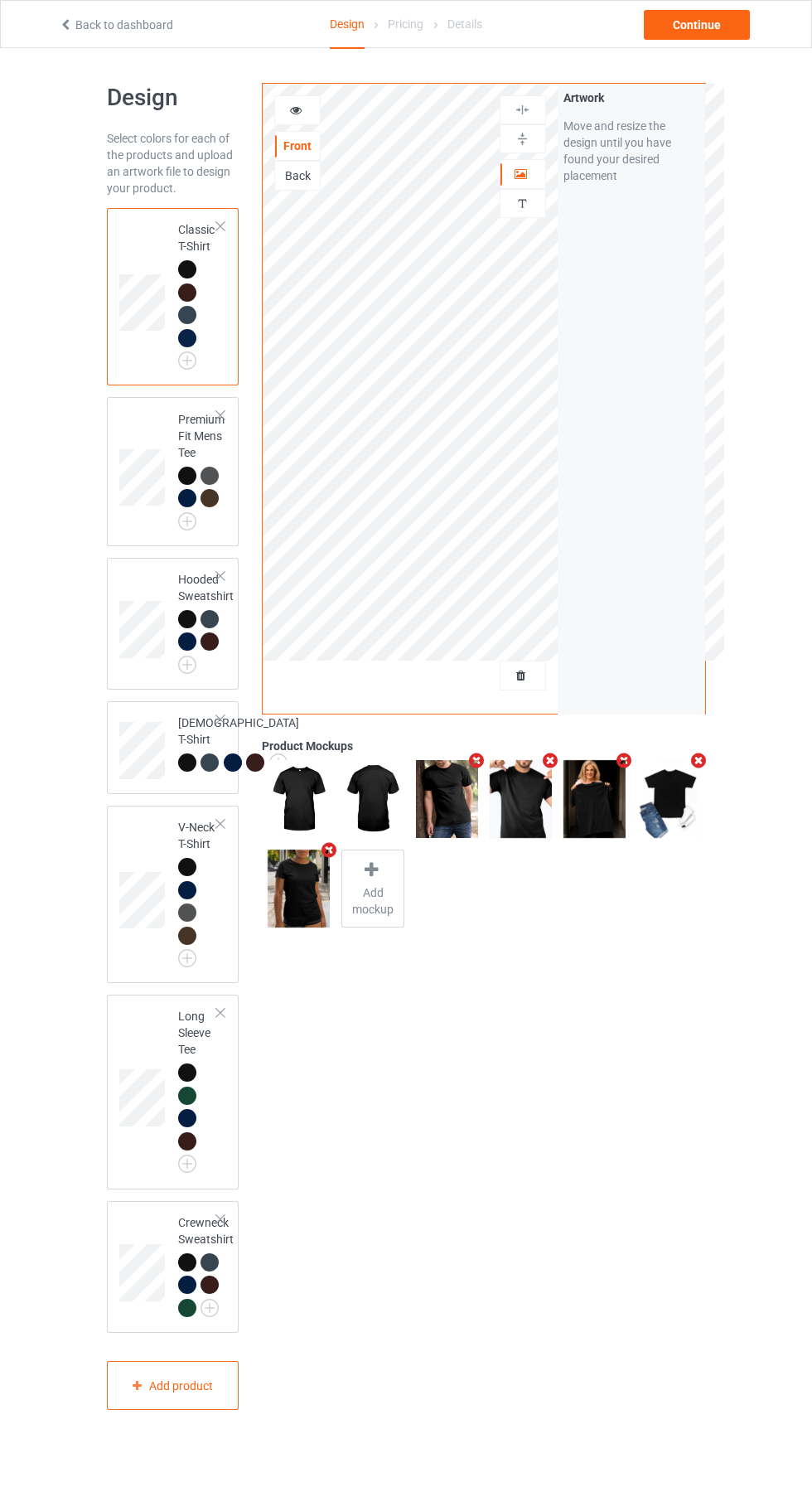
click at [0, 0] on img at bounding box center [0, 0] width 0 height 0
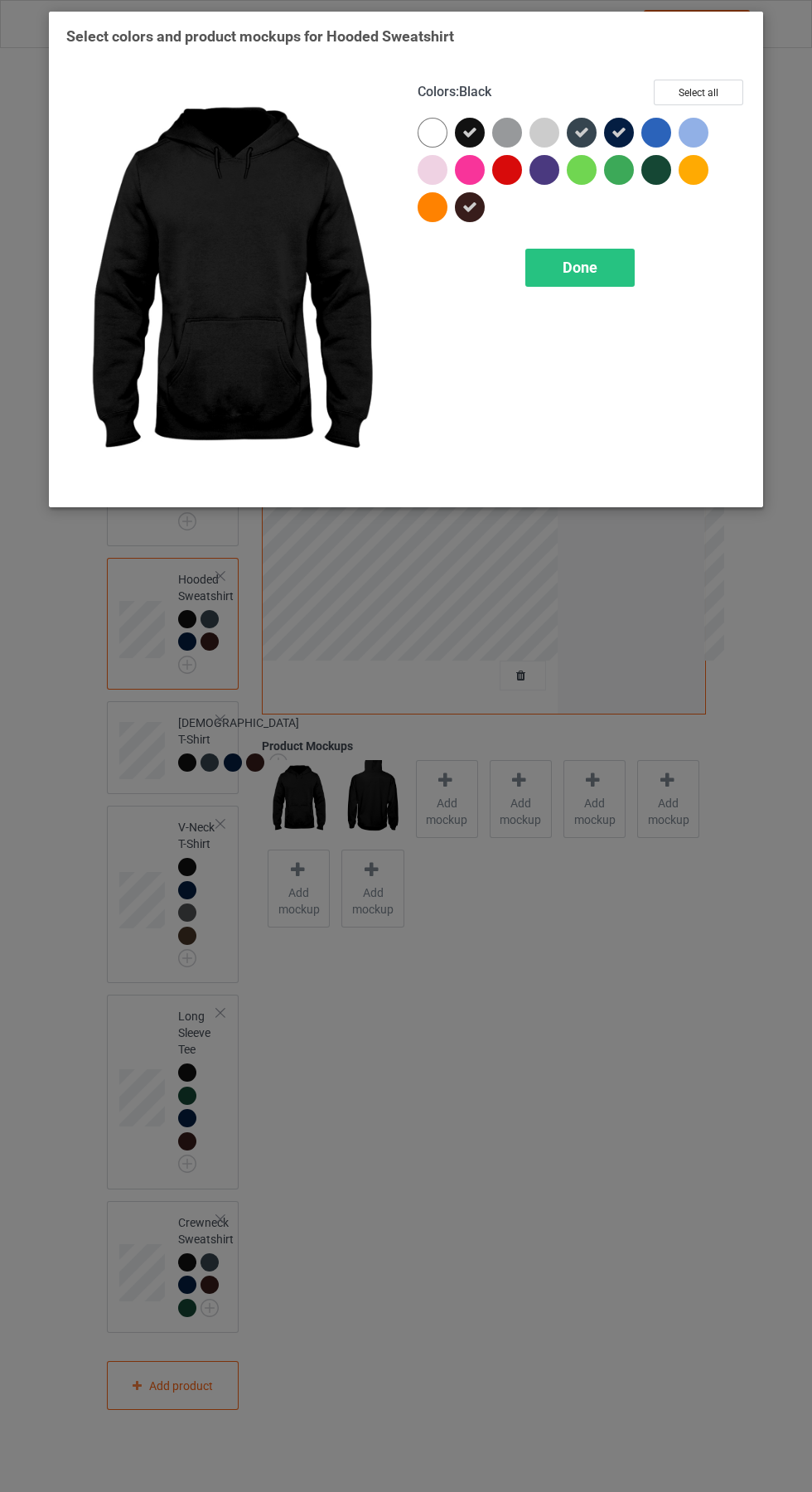
click at [673, 125] on div at bounding box center [660, 136] width 38 height 38
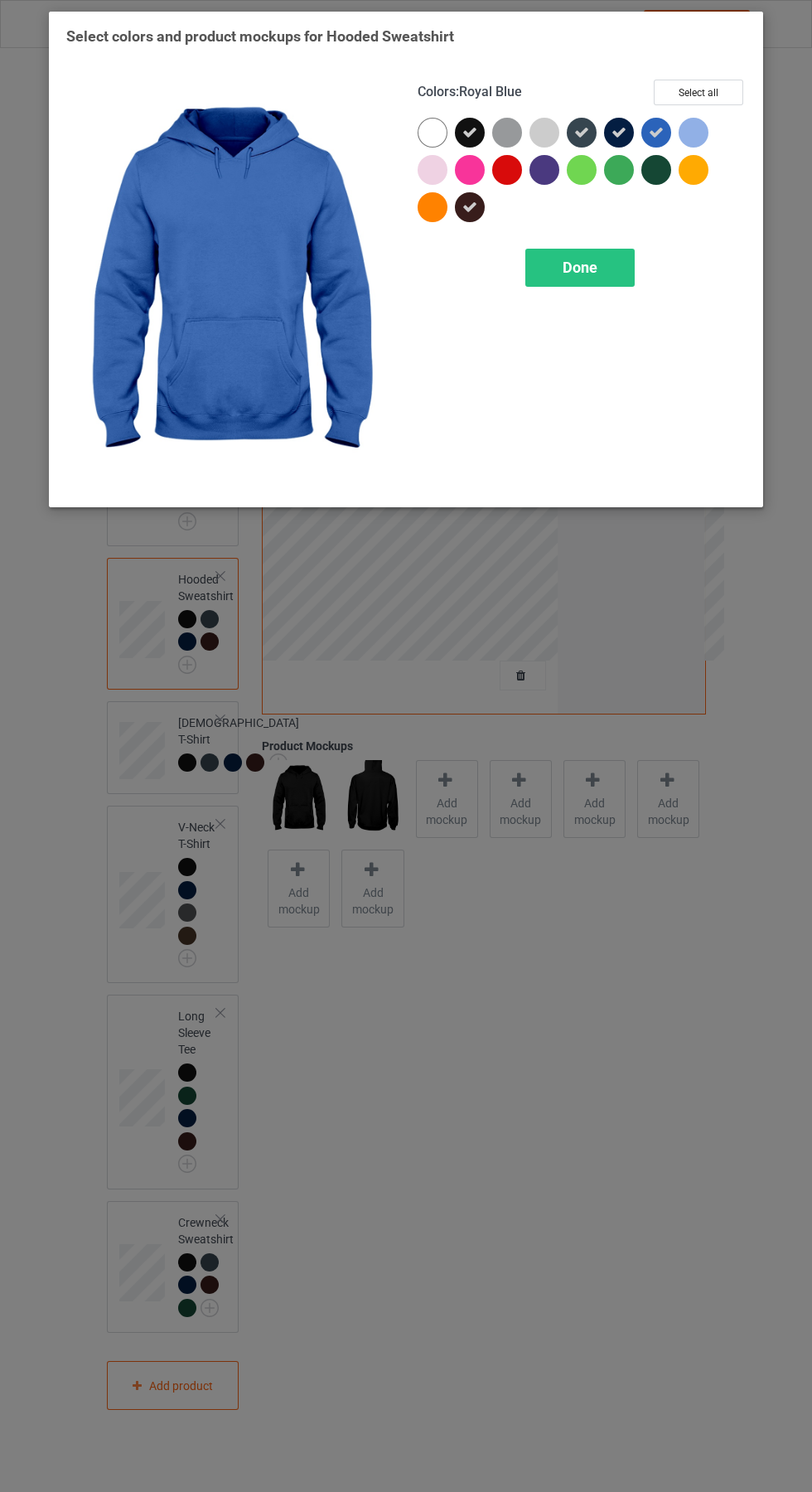
click at [595, 265] on span "Done" at bounding box center [581, 268] width 35 height 18
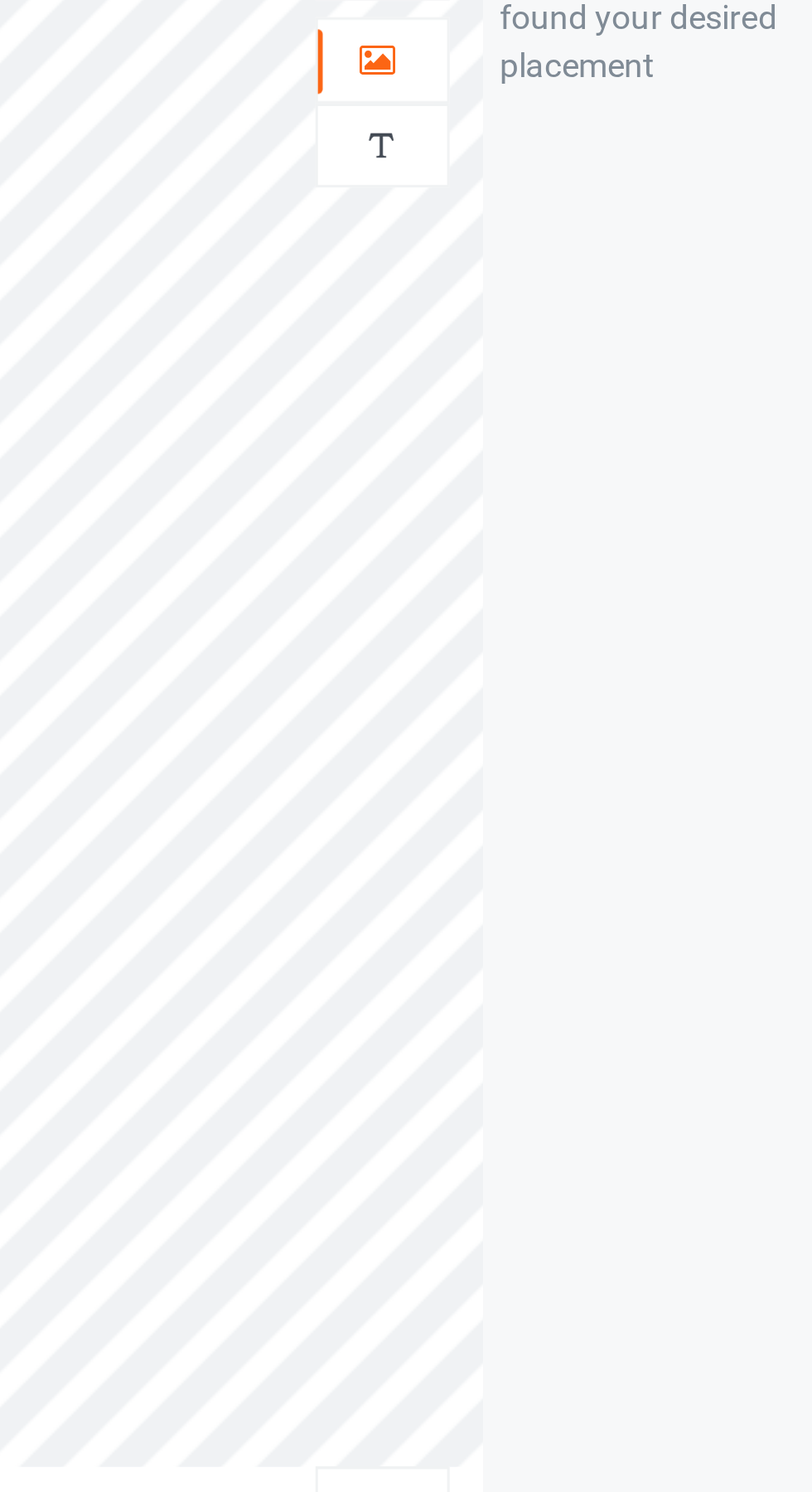
click at [523, 174] on icon at bounding box center [522, 171] width 14 height 11
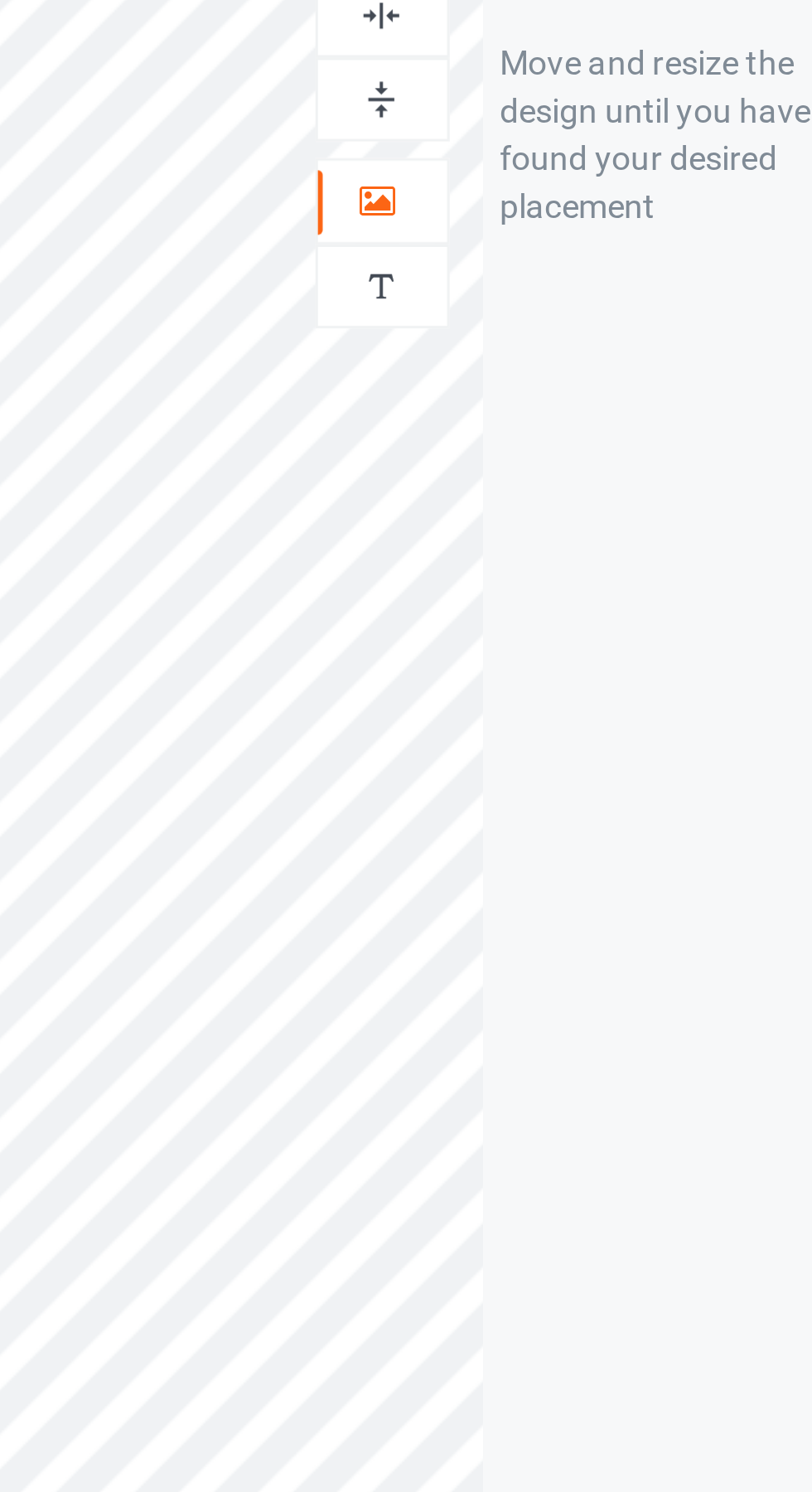
click at [523, 111] on img at bounding box center [523, 110] width 16 height 16
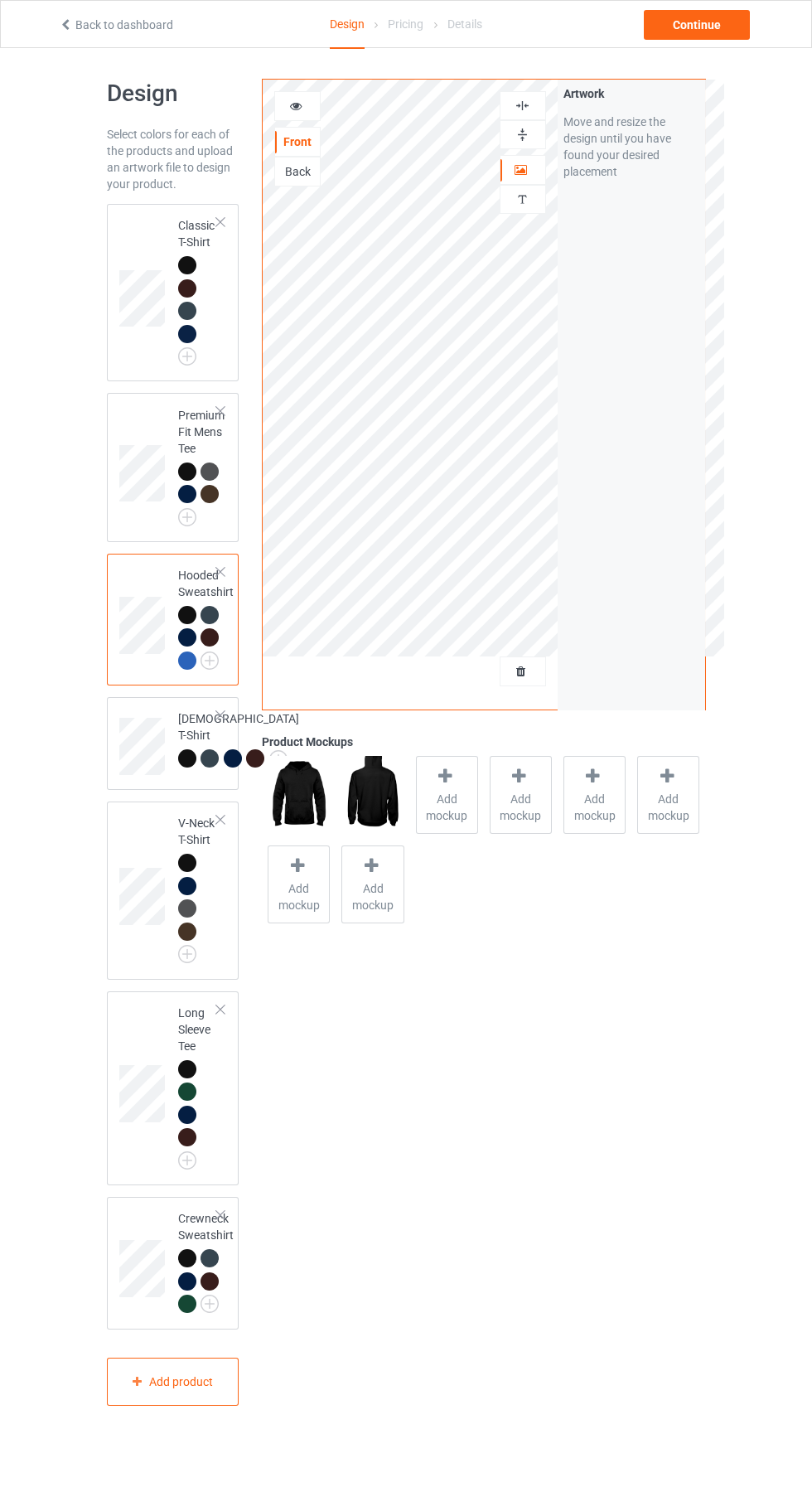
scroll to position [6, 0]
click at [0, 0] on img at bounding box center [0, 0] width 0 height 0
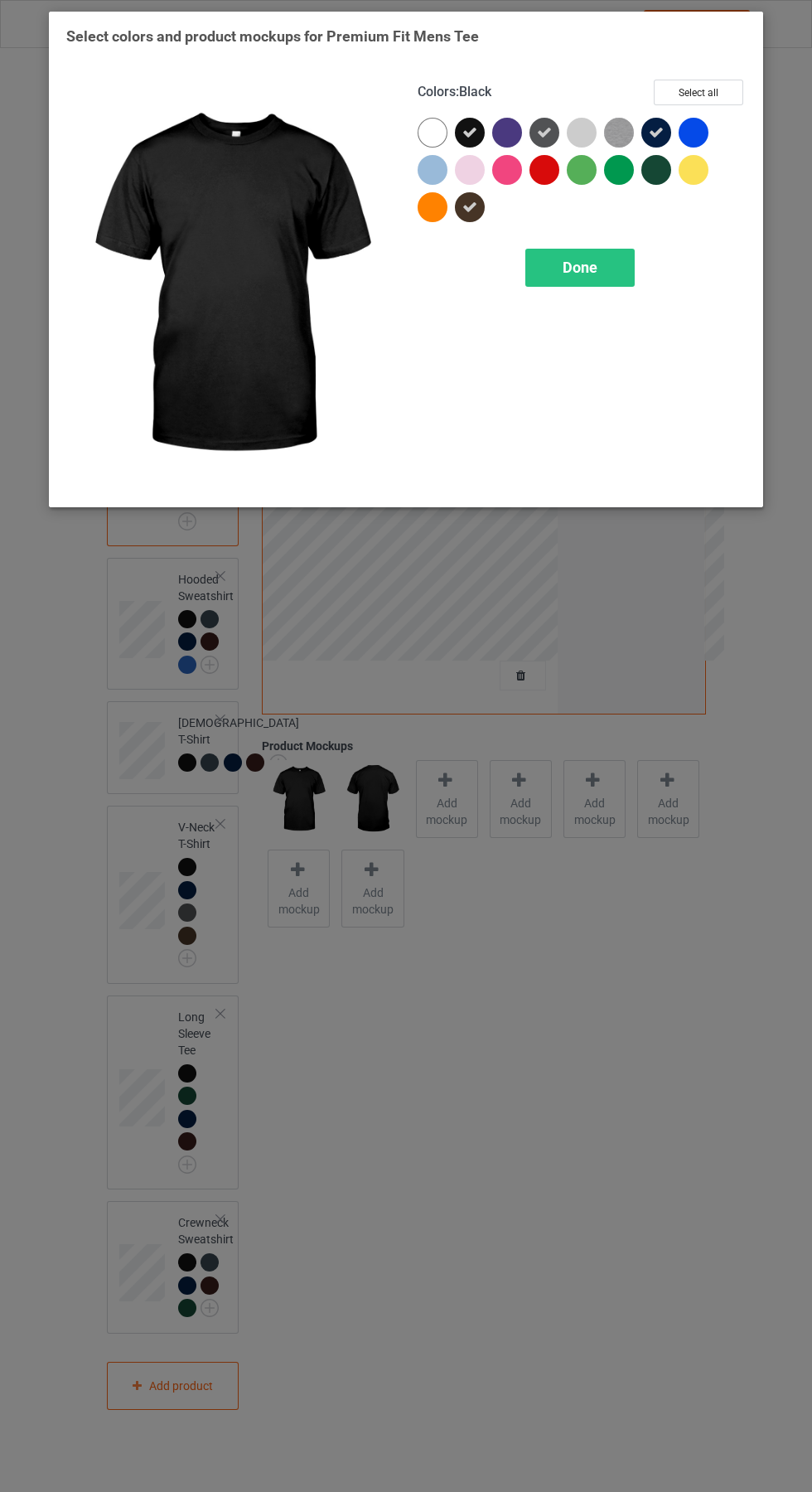
click at [702, 129] on div at bounding box center [694, 132] width 30 height 30
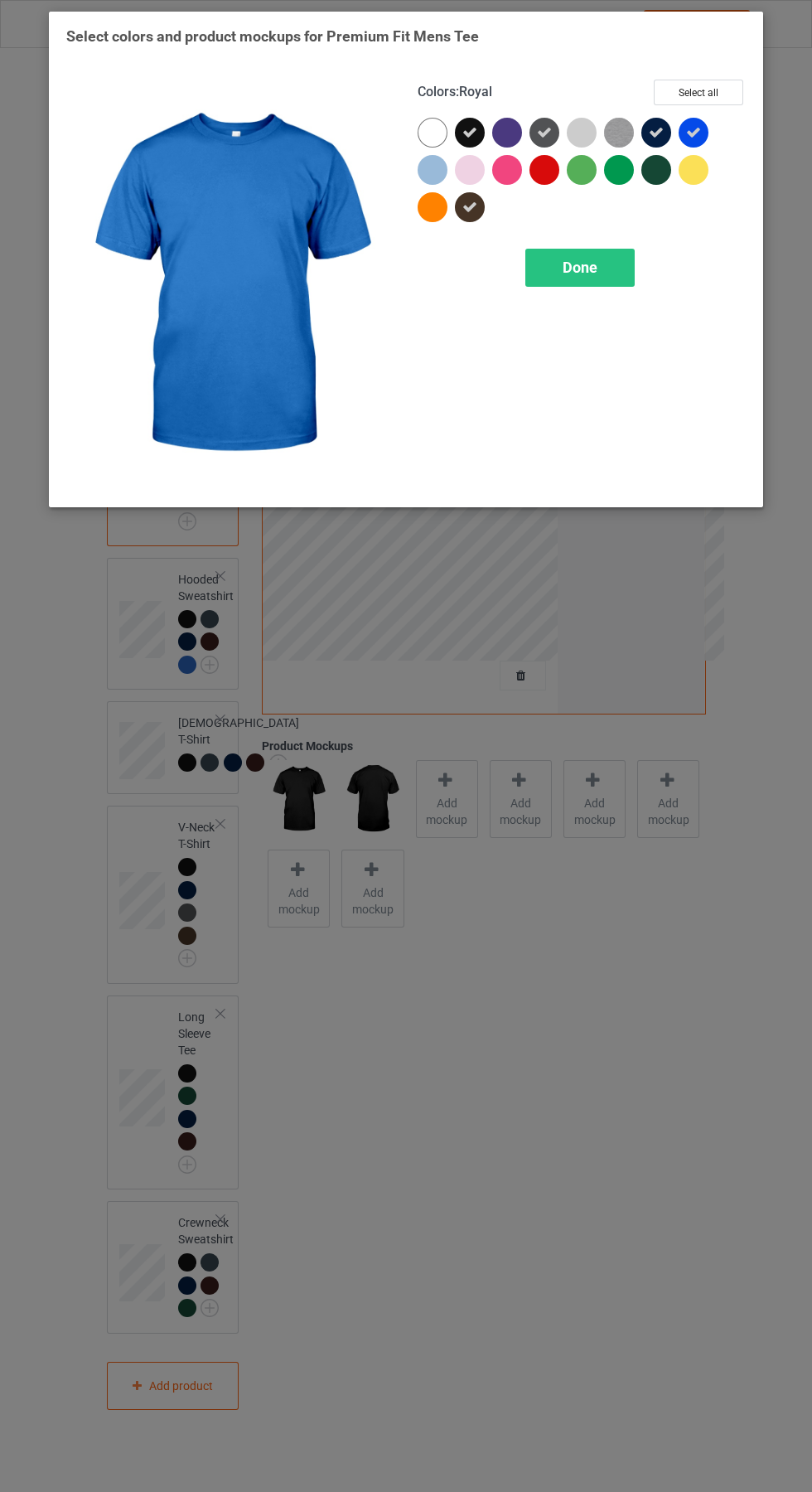
click at [600, 274] on div "Done" at bounding box center [580, 268] width 110 height 38
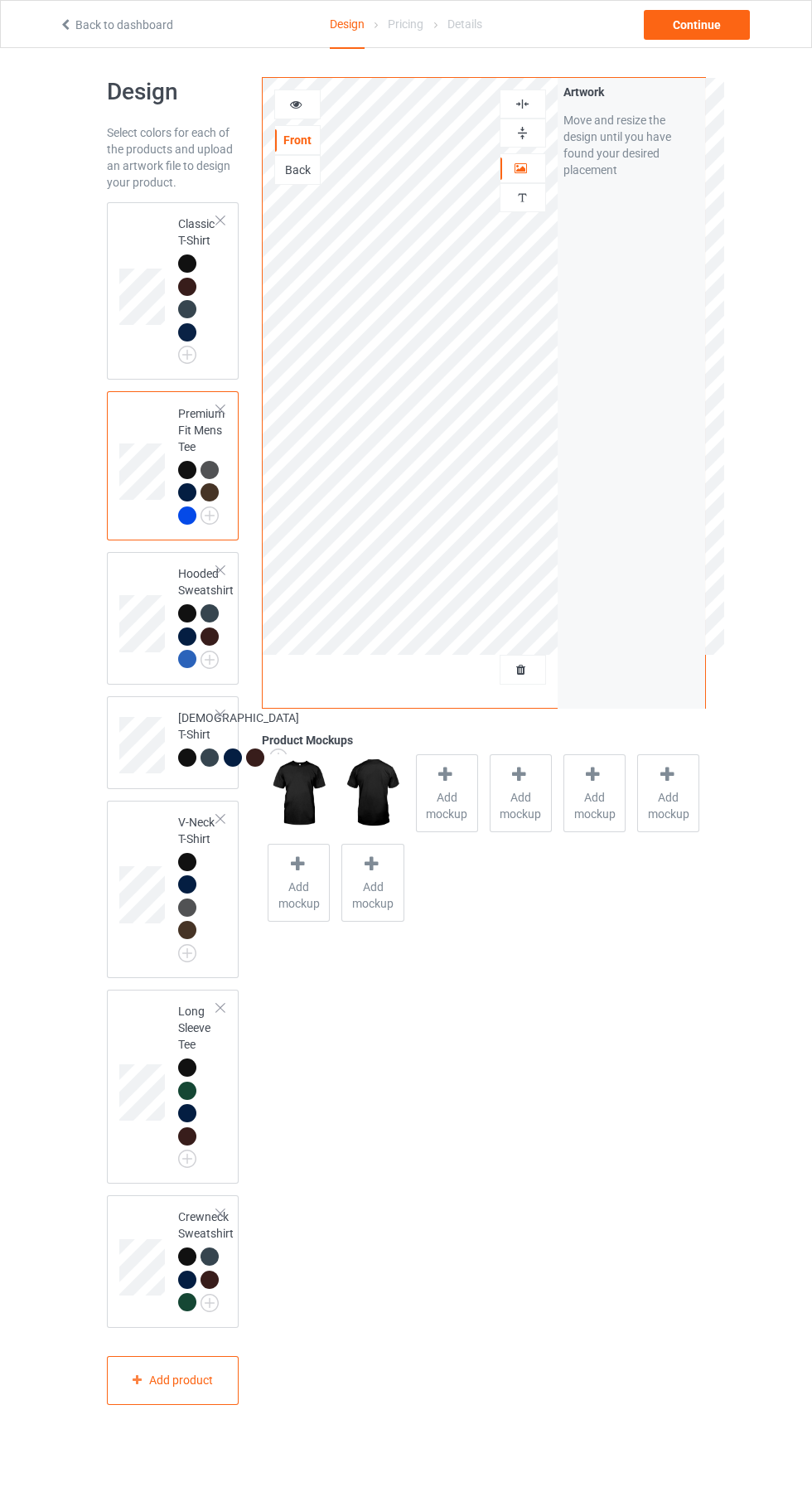
click at [0, 0] on img at bounding box center [0, 0] width 0 height 0
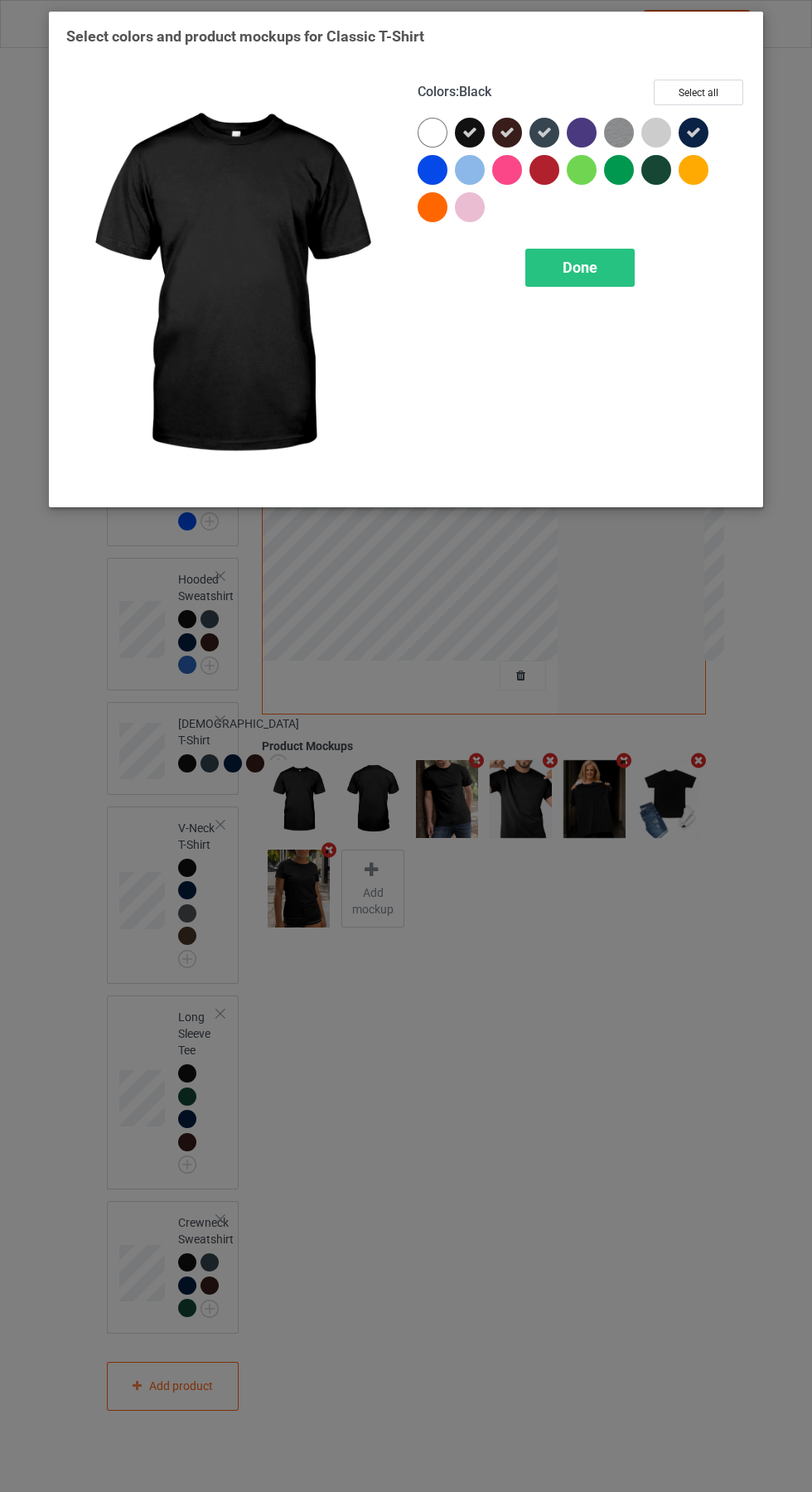
click at [438, 175] on div at bounding box center [432, 170] width 30 height 30
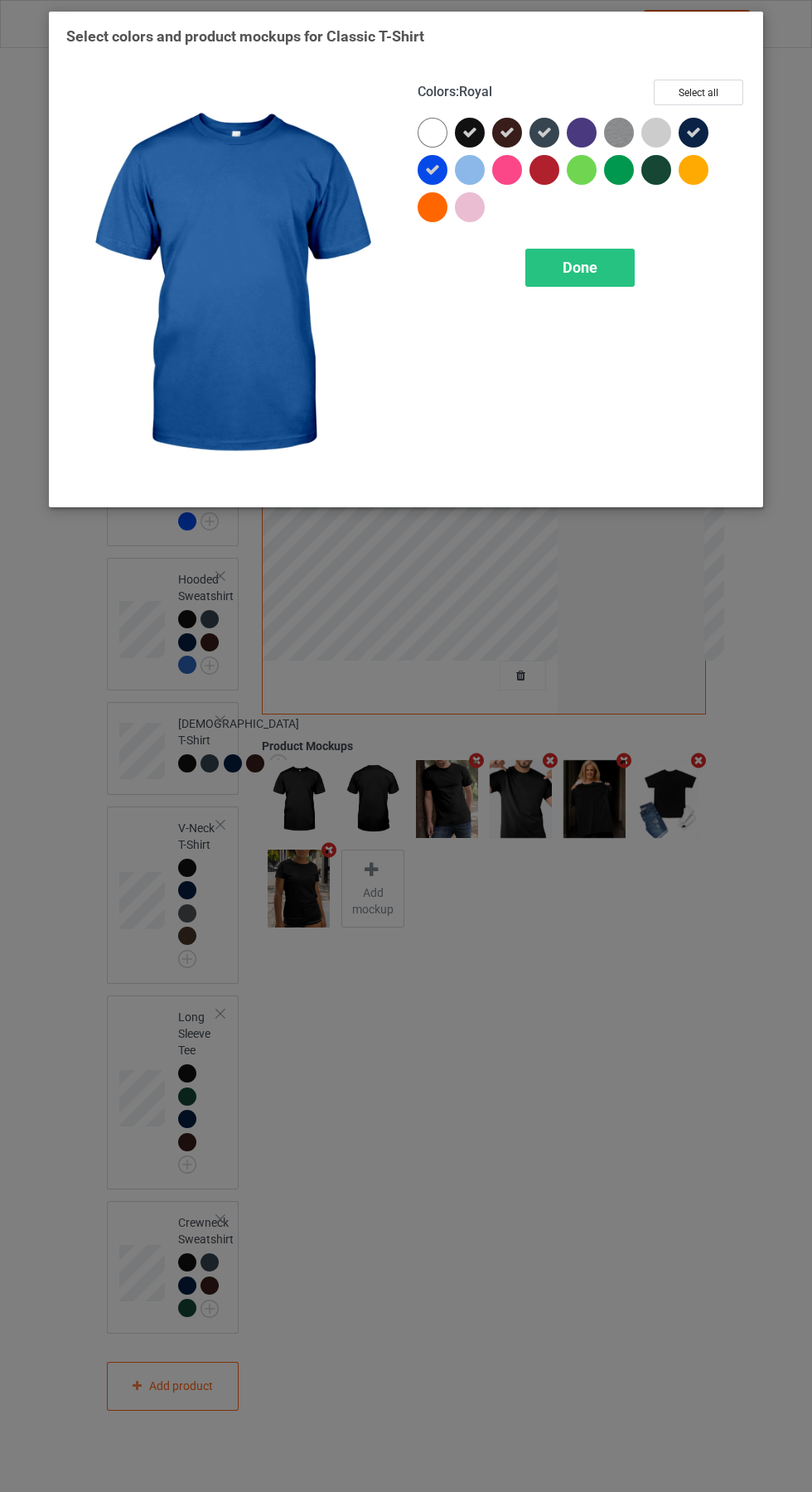
click at [617, 259] on div "Done" at bounding box center [580, 268] width 110 height 38
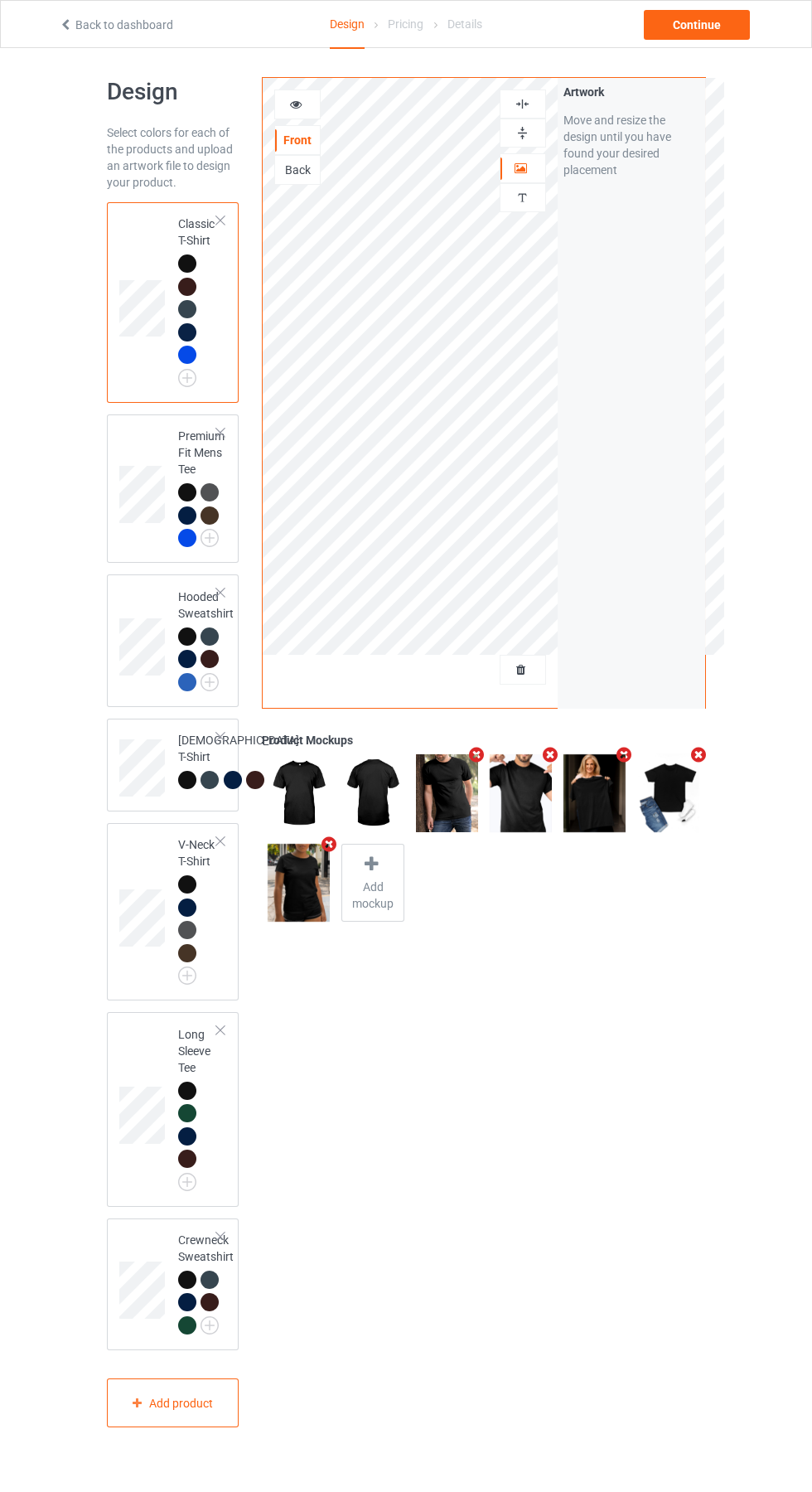
click at [0, 0] on img at bounding box center [0, 0] width 0 height 0
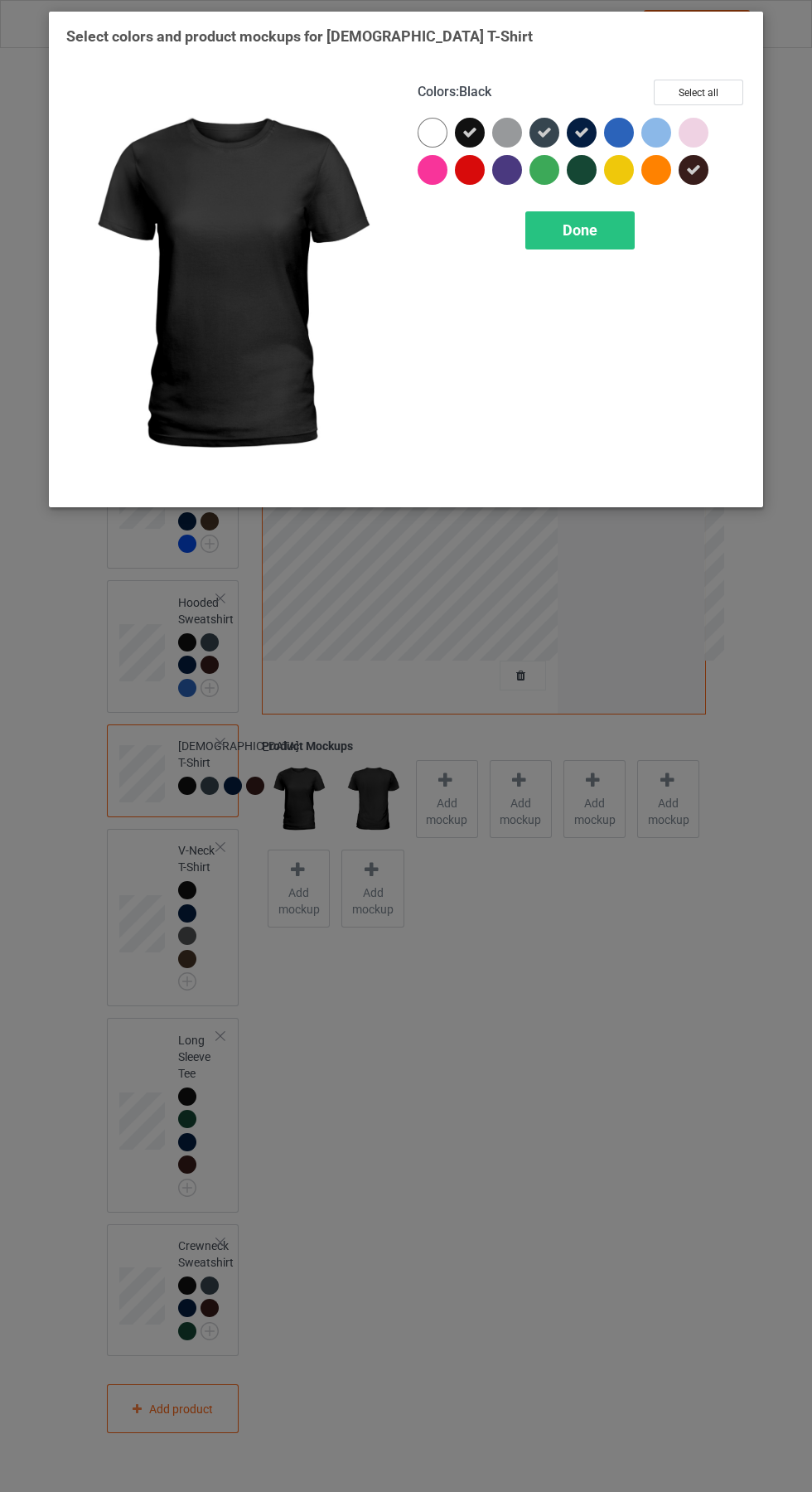
click at [630, 118] on div at bounding box center [623, 136] width 38 height 38
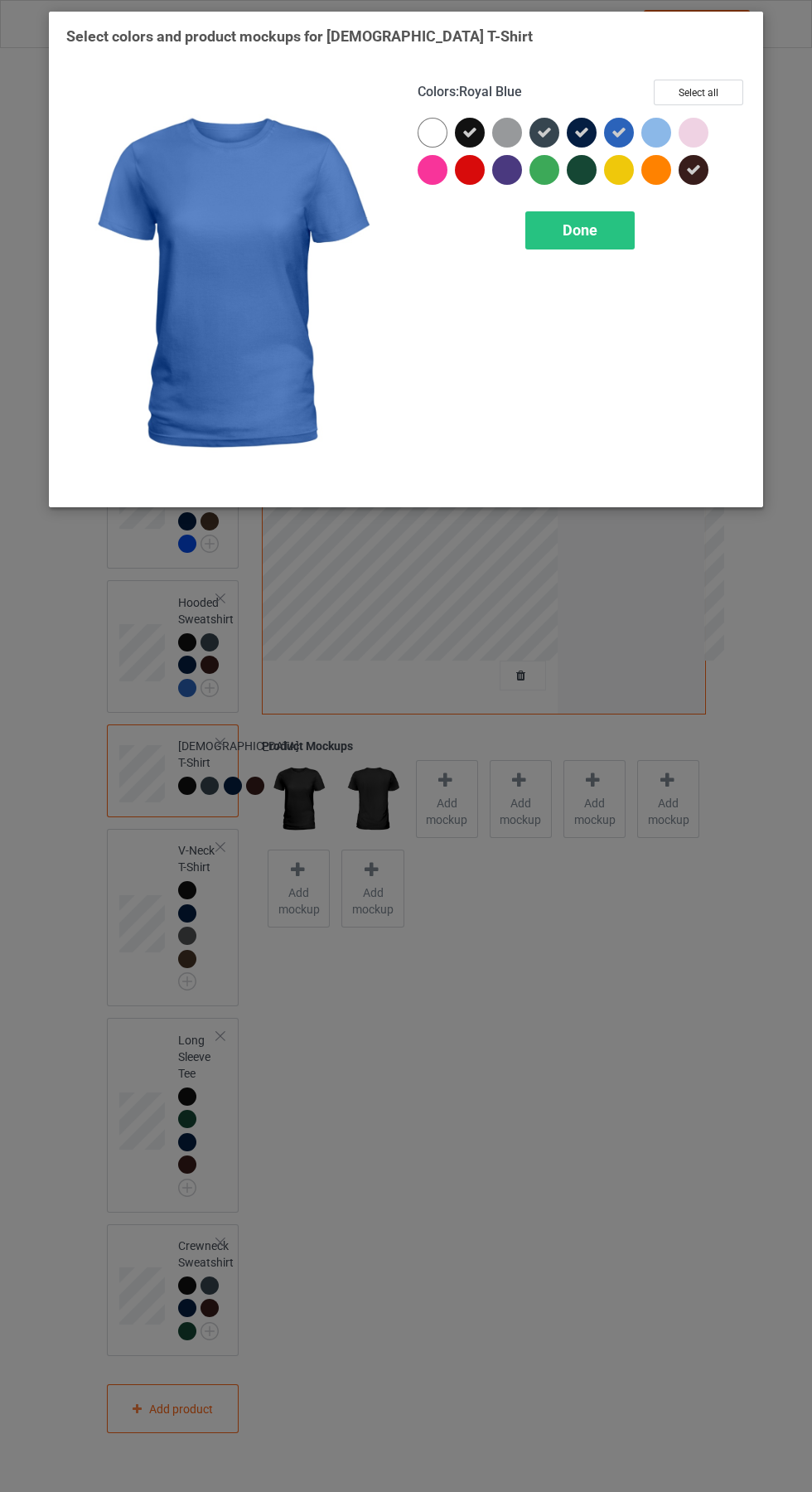
click at [627, 236] on div "Done" at bounding box center [580, 230] width 110 height 38
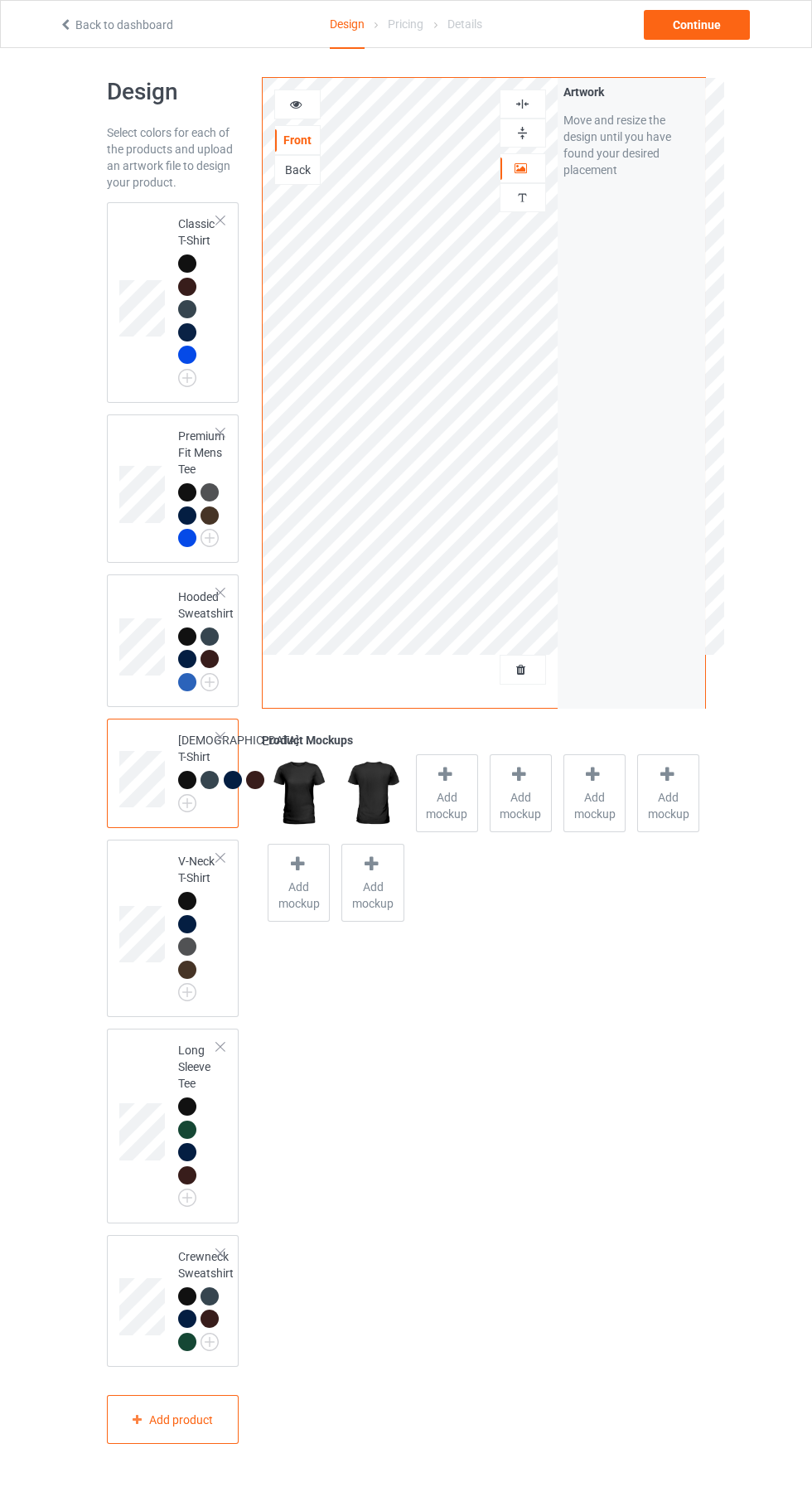
click at [0, 0] on img at bounding box center [0, 0] width 0 height 0
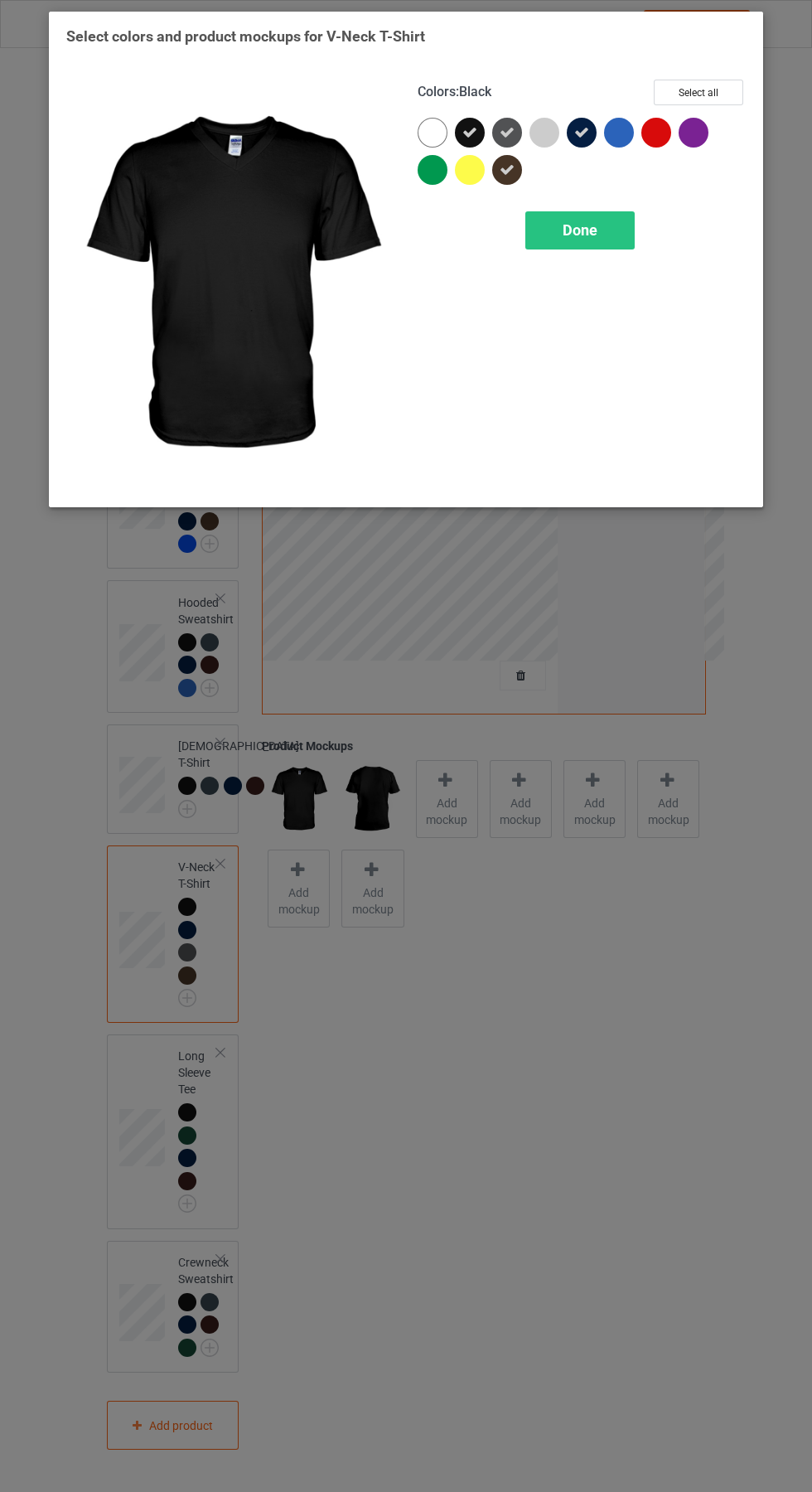
click at [623, 120] on div at bounding box center [619, 132] width 30 height 30
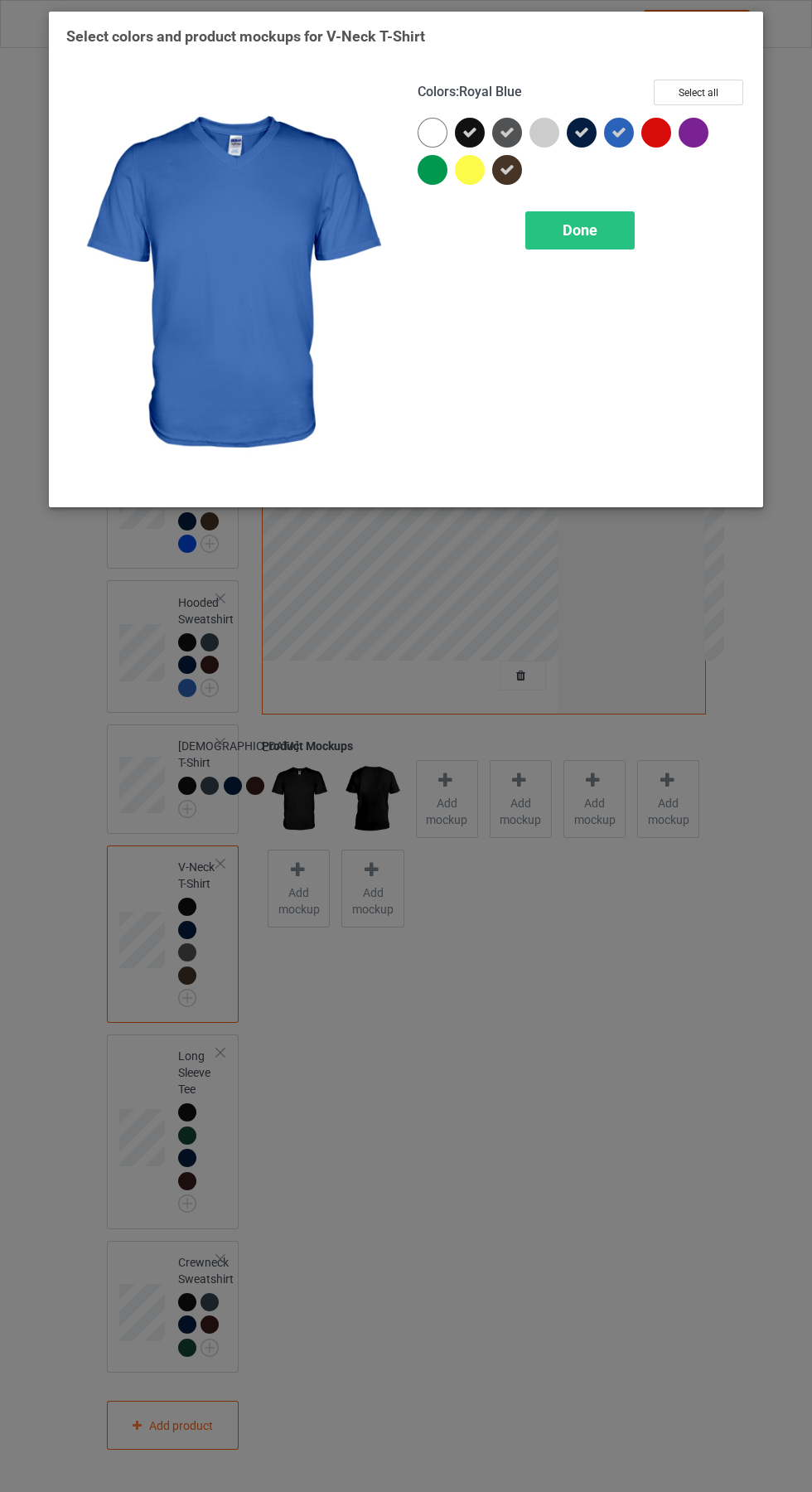
click at [610, 233] on div "Done" at bounding box center [580, 230] width 110 height 38
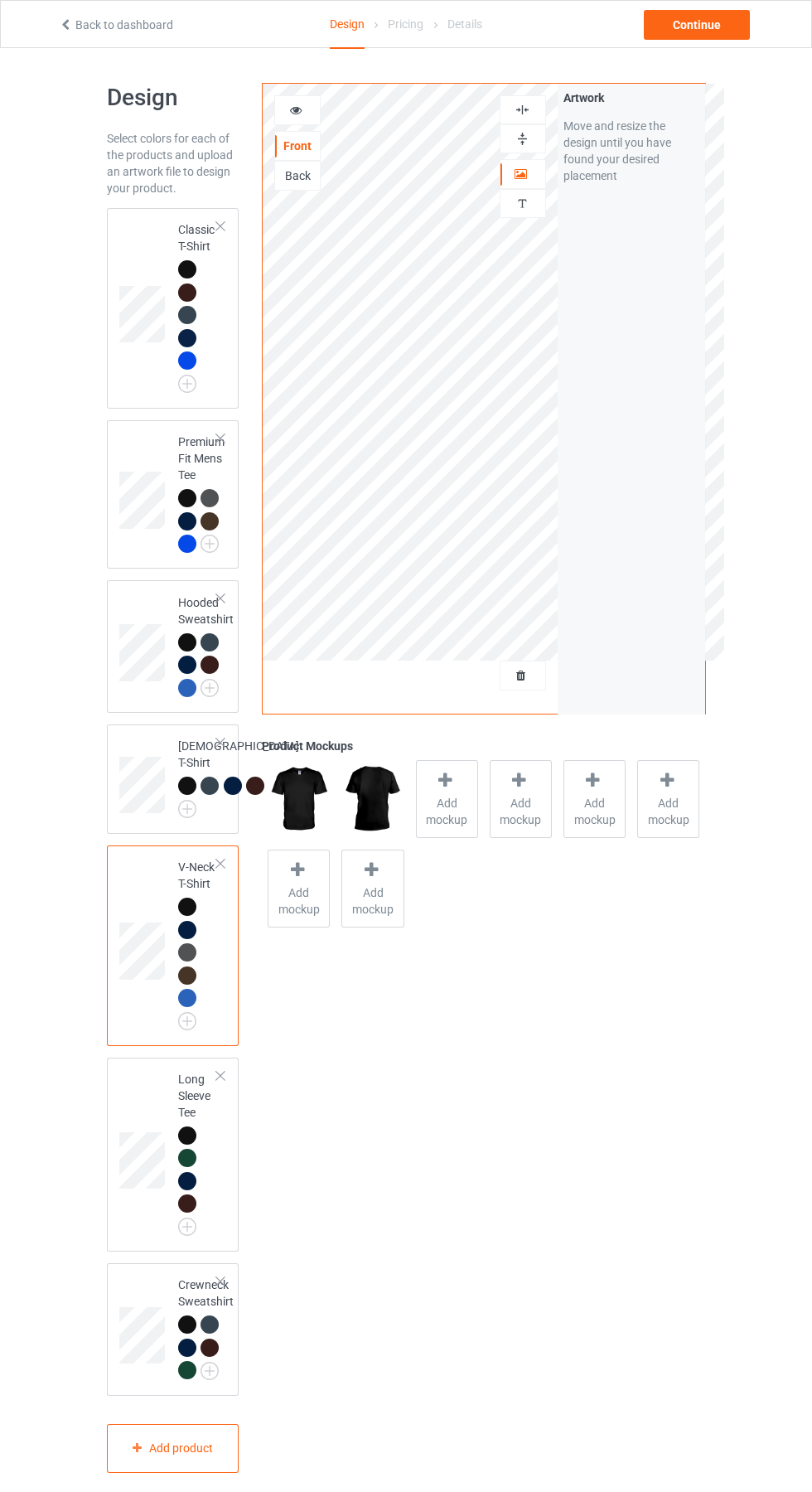
click at [0, 0] on img at bounding box center [0, 0] width 0 height 0
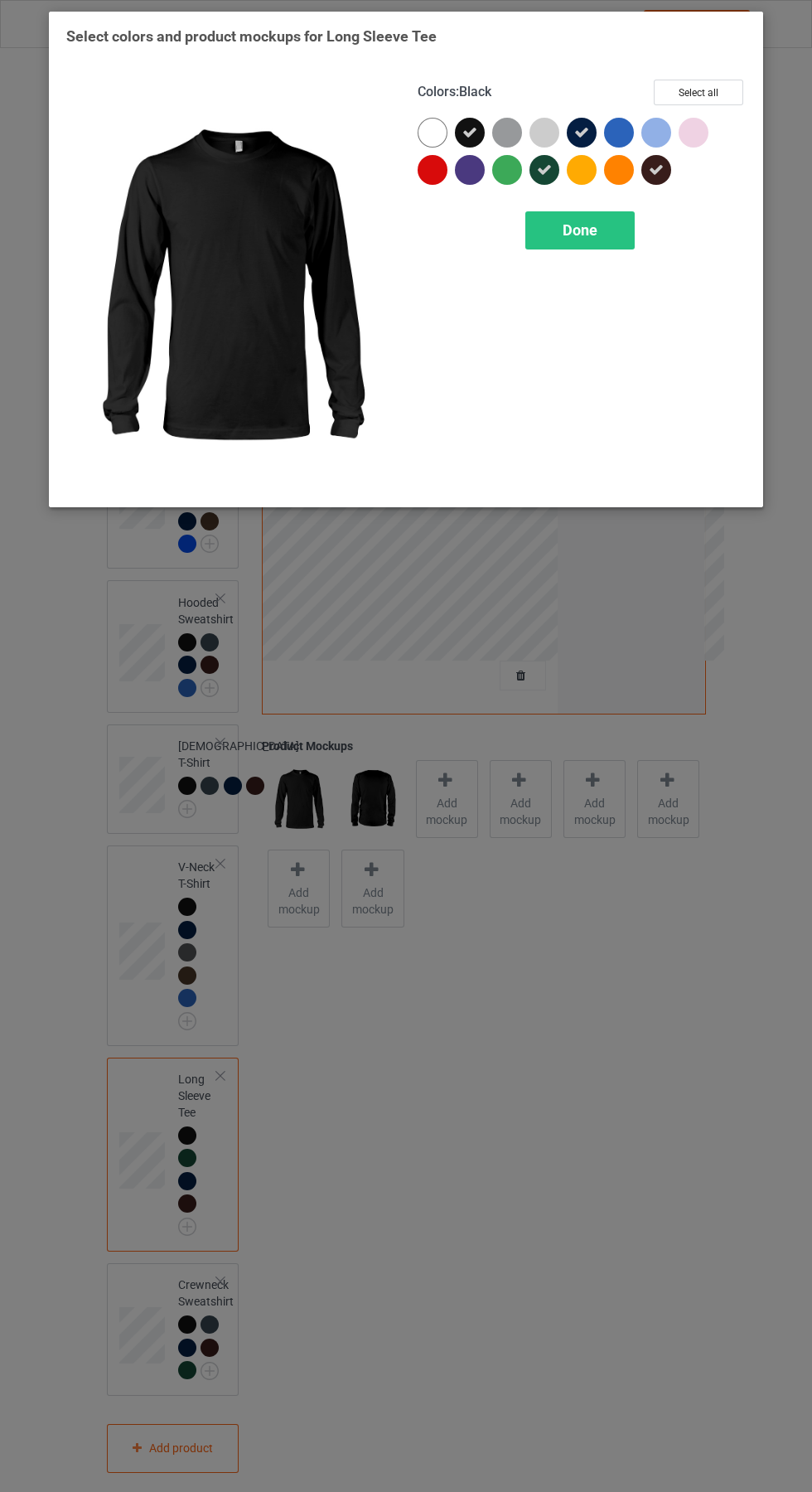
click at [620, 126] on div at bounding box center [619, 132] width 30 height 30
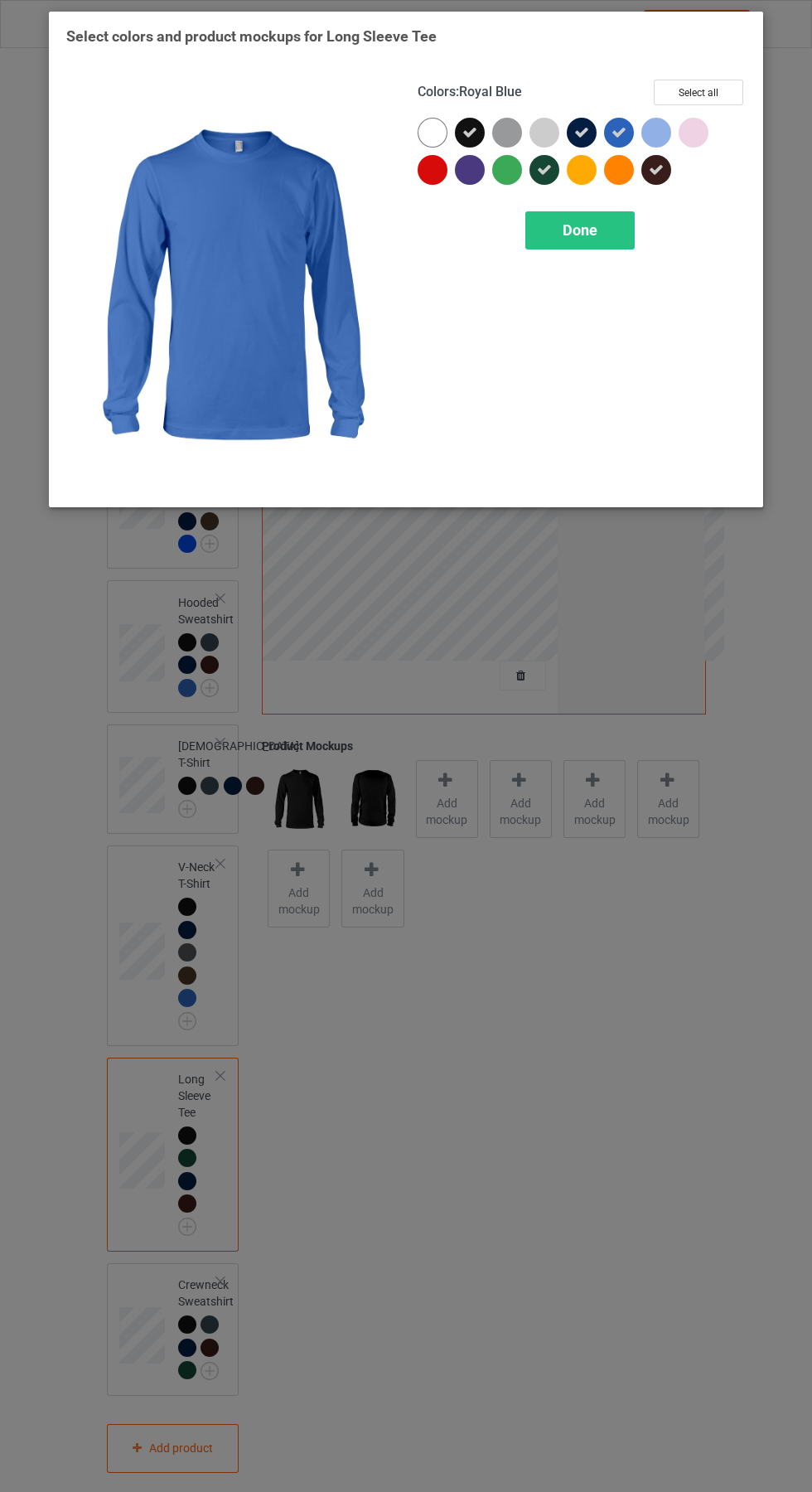
click at [623, 234] on div "Done" at bounding box center [580, 230] width 110 height 38
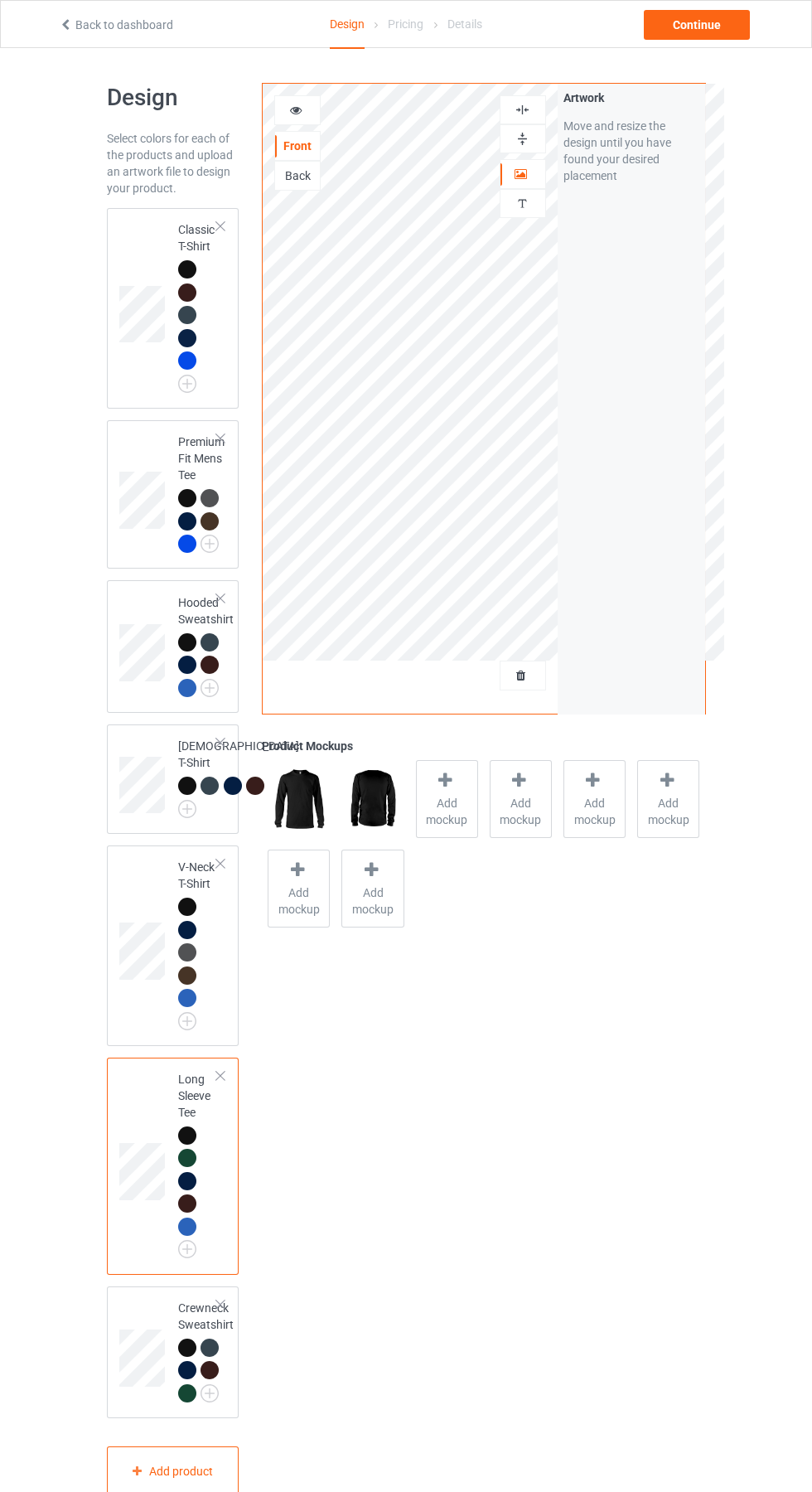
click at [0, 0] on img at bounding box center [0, 0] width 0 height 0
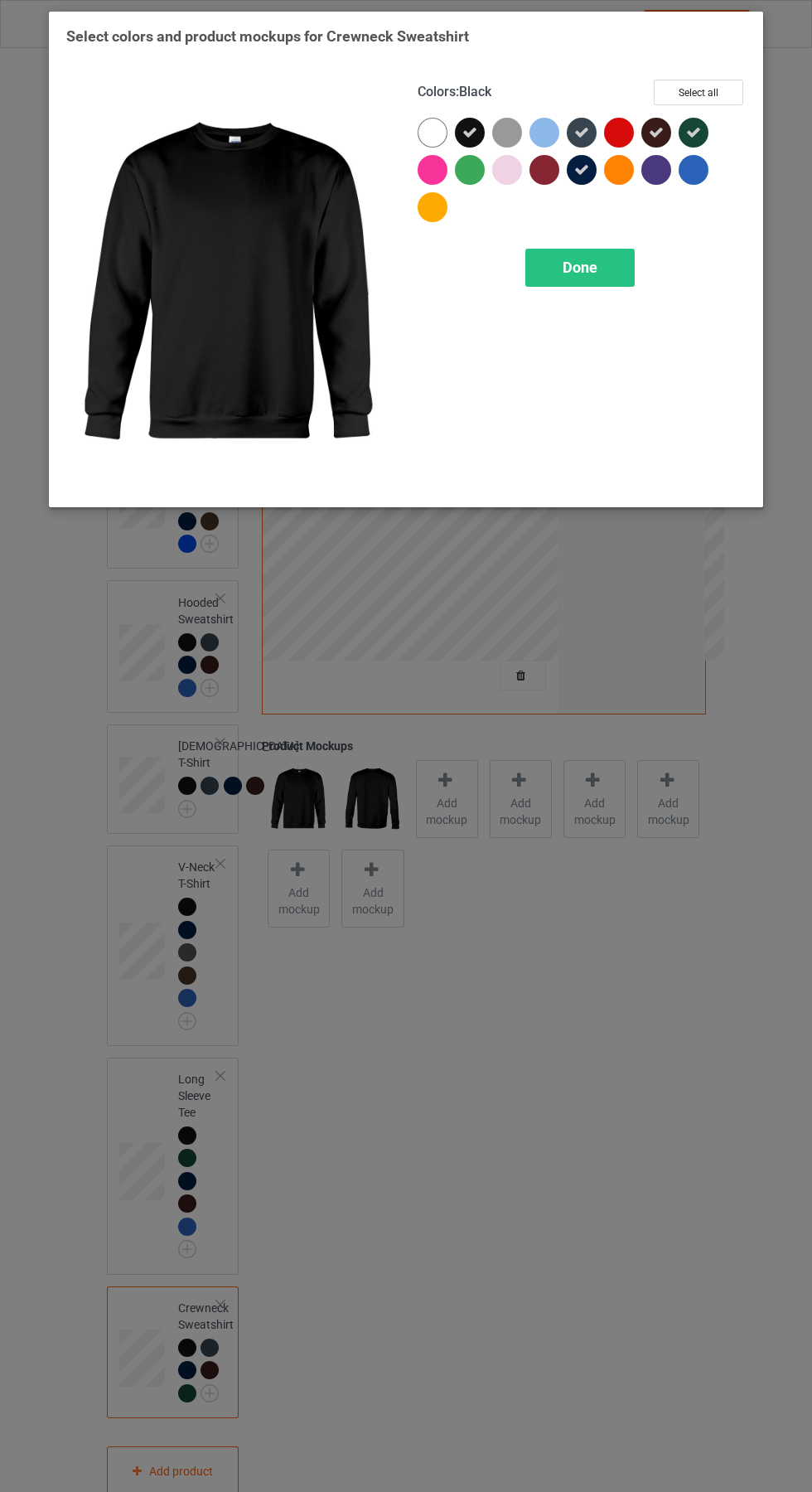
click at [703, 163] on div at bounding box center [694, 170] width 30 height 30
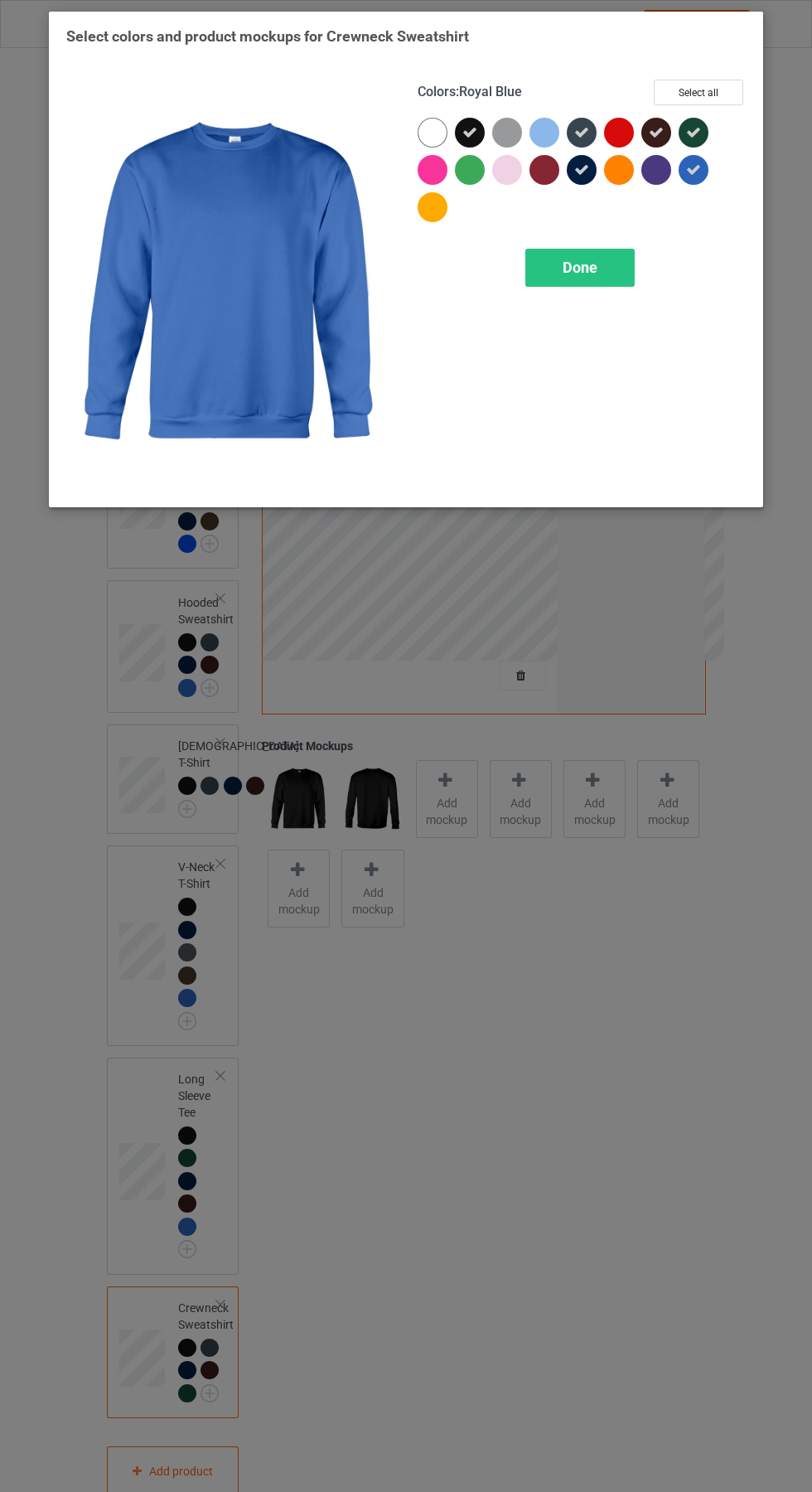
click at [602, 276] on div "Done" at bounding box center [580, 268] width 110 height 38
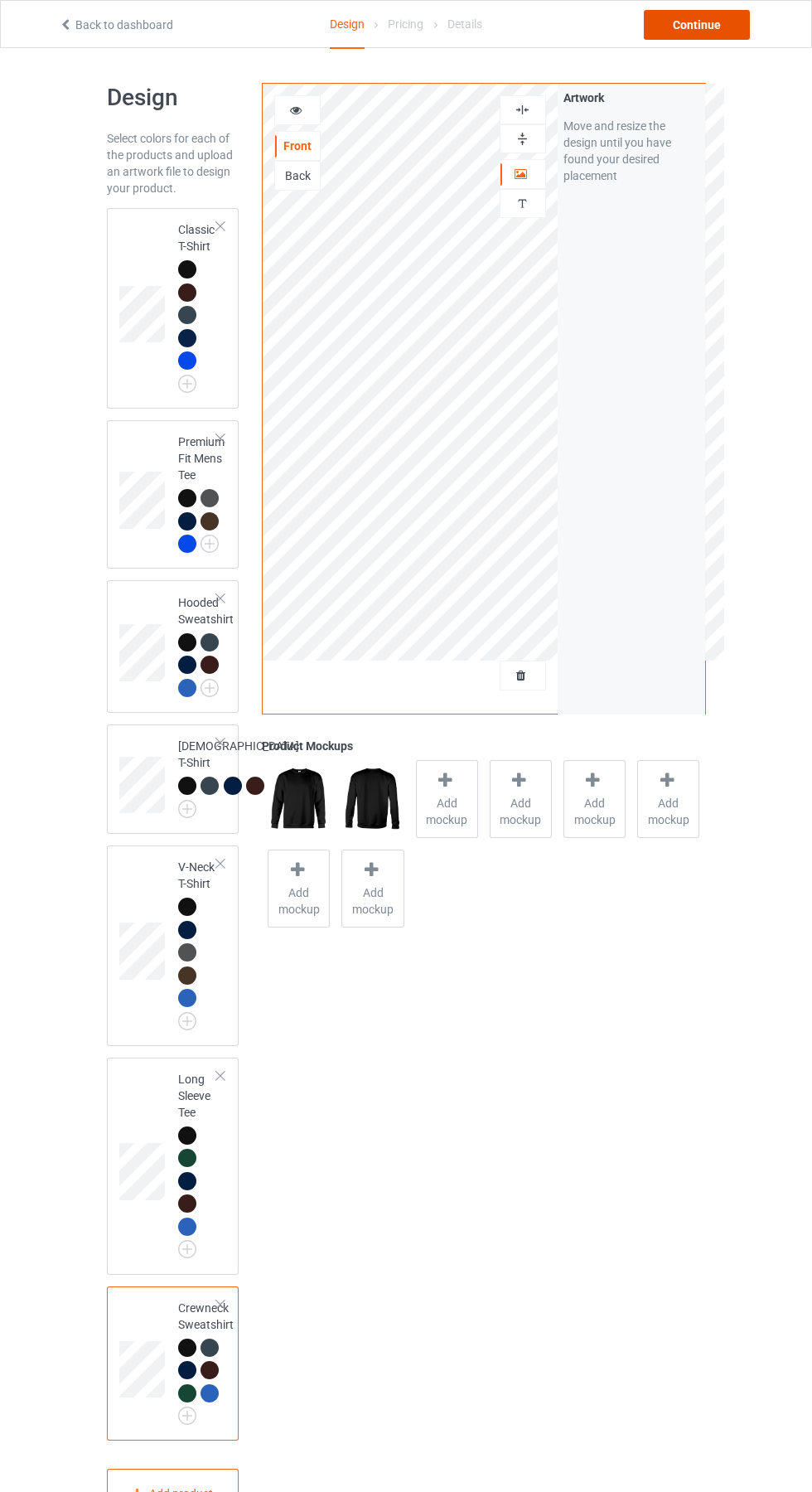
click at [712, 38] on div "Continue" at bounding box center [696, 25] width 106 height 30
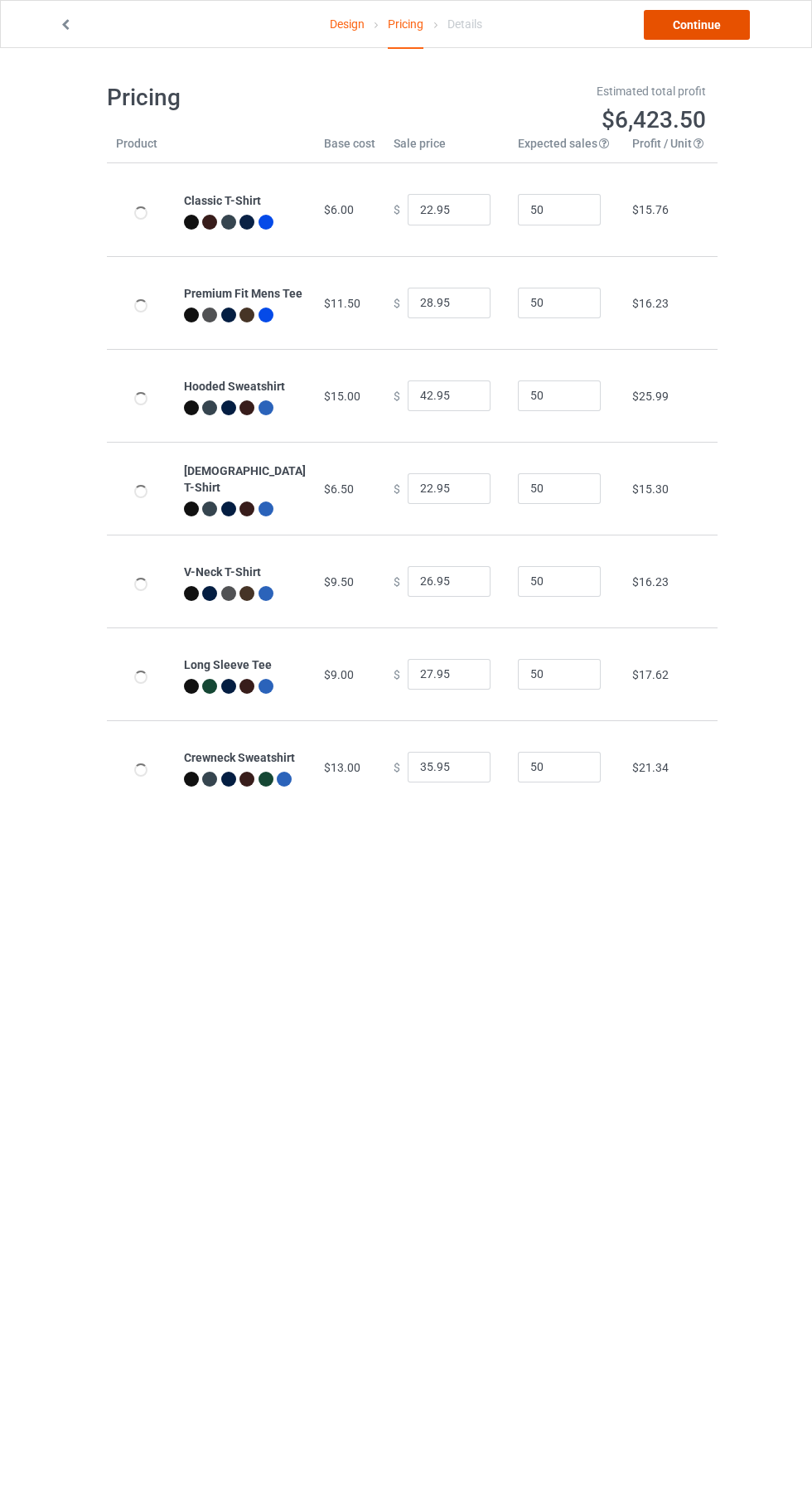
click at [713, 25] on link "Continue" at bounding box center [696, 25] width 106 height 30
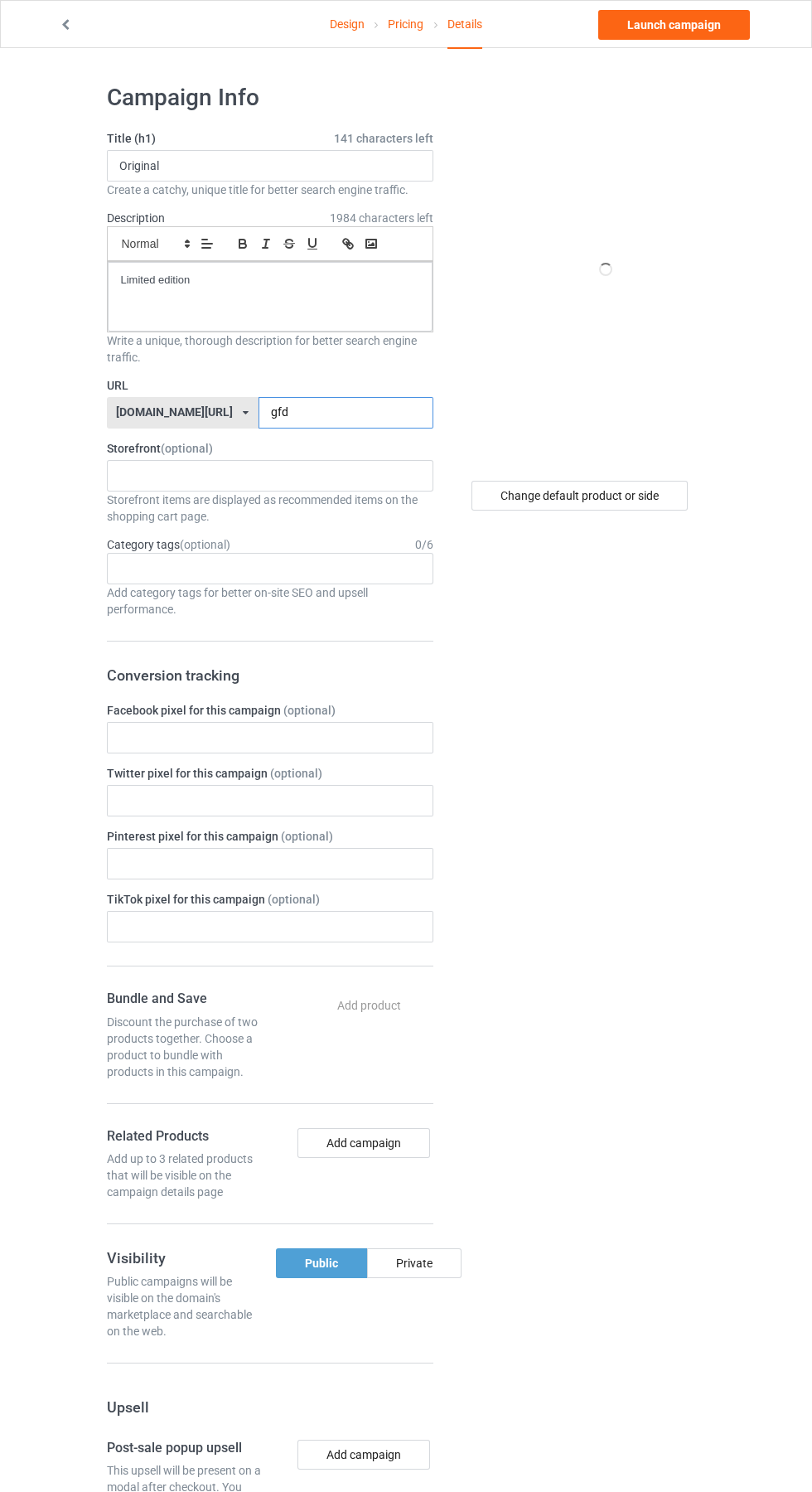
click at [330, 413] on input "gfd" at bounding box center [345, 413] width 175 height 32
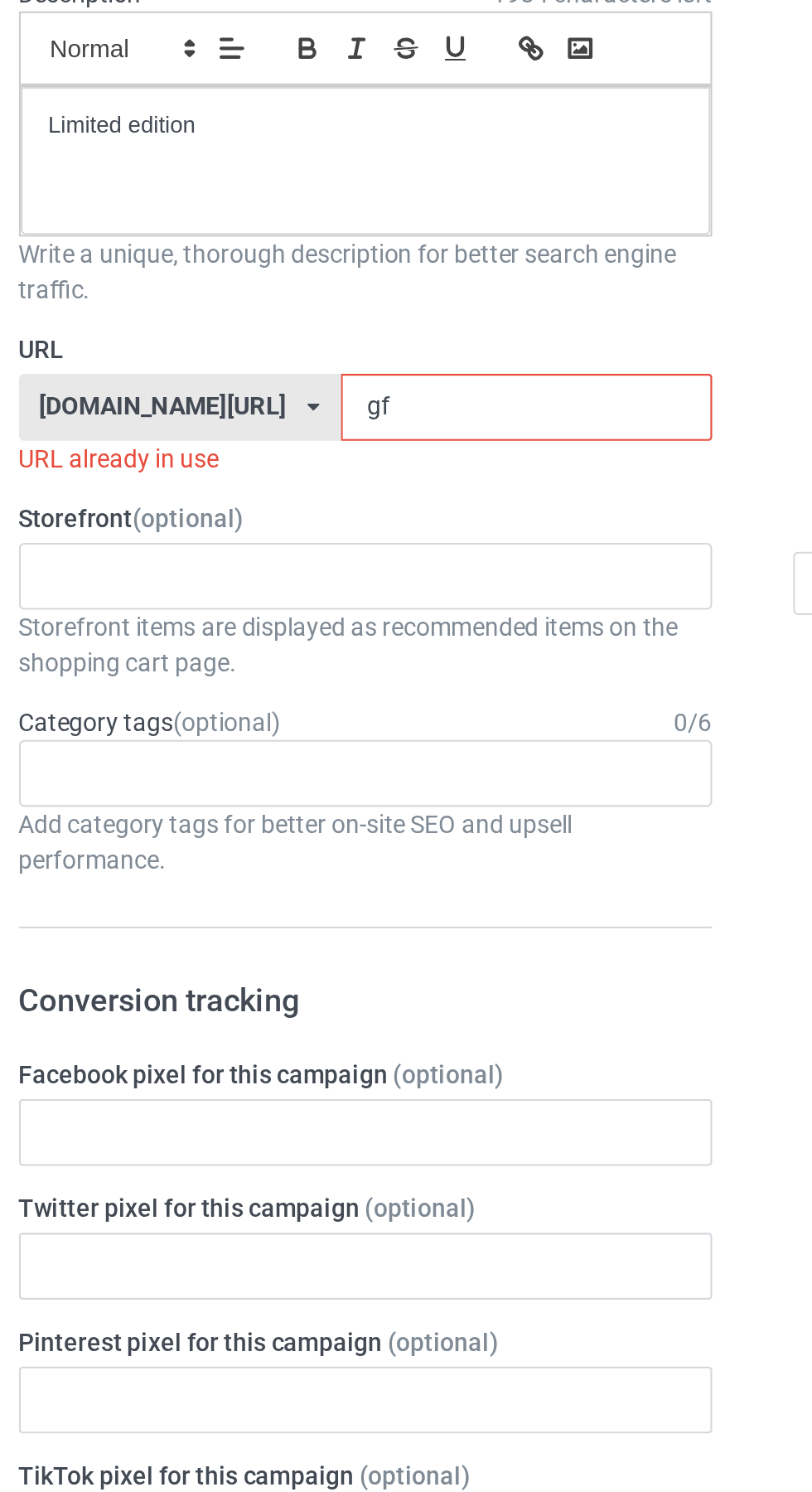
type input "g"
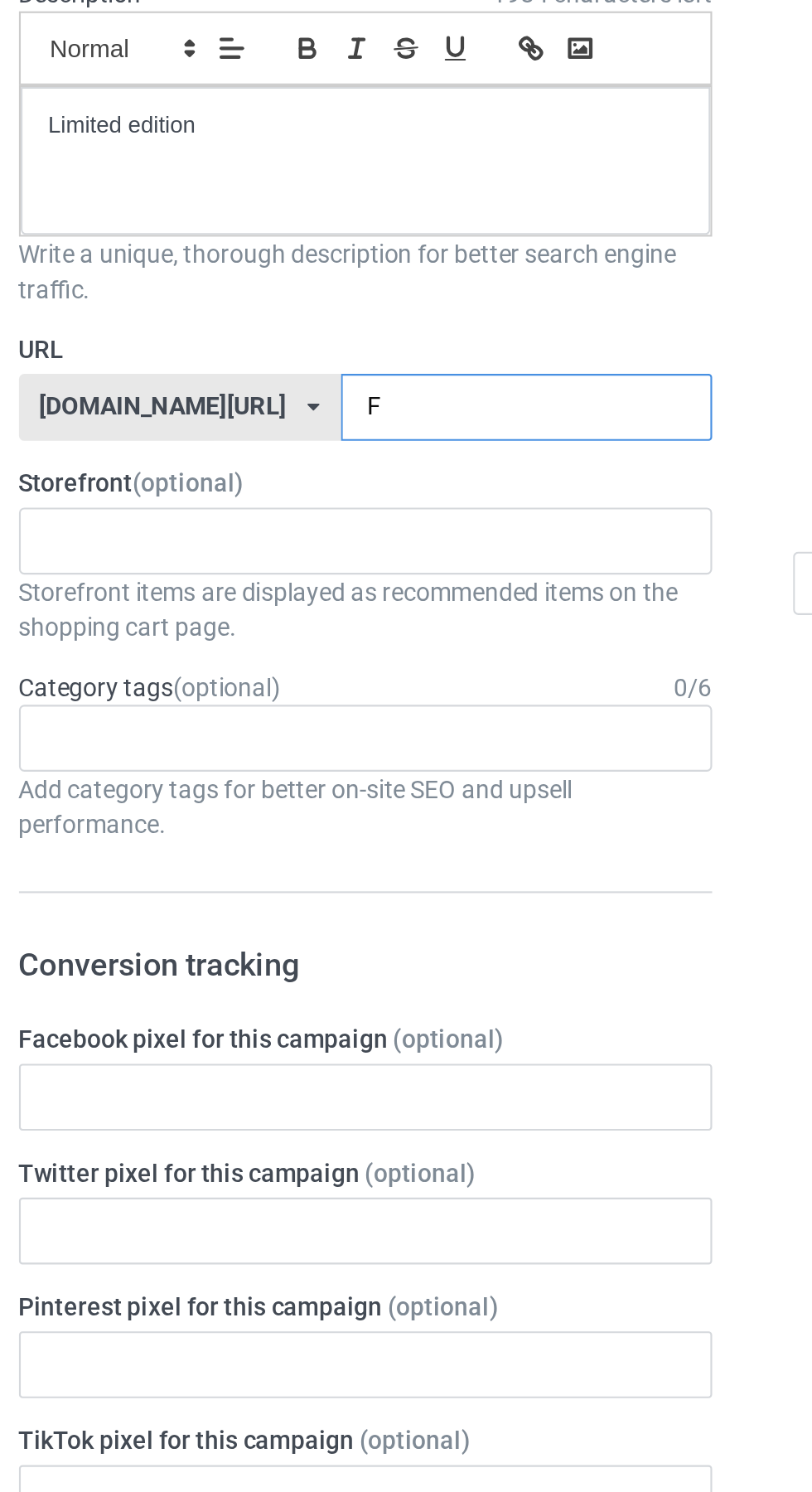
type input "Ft"
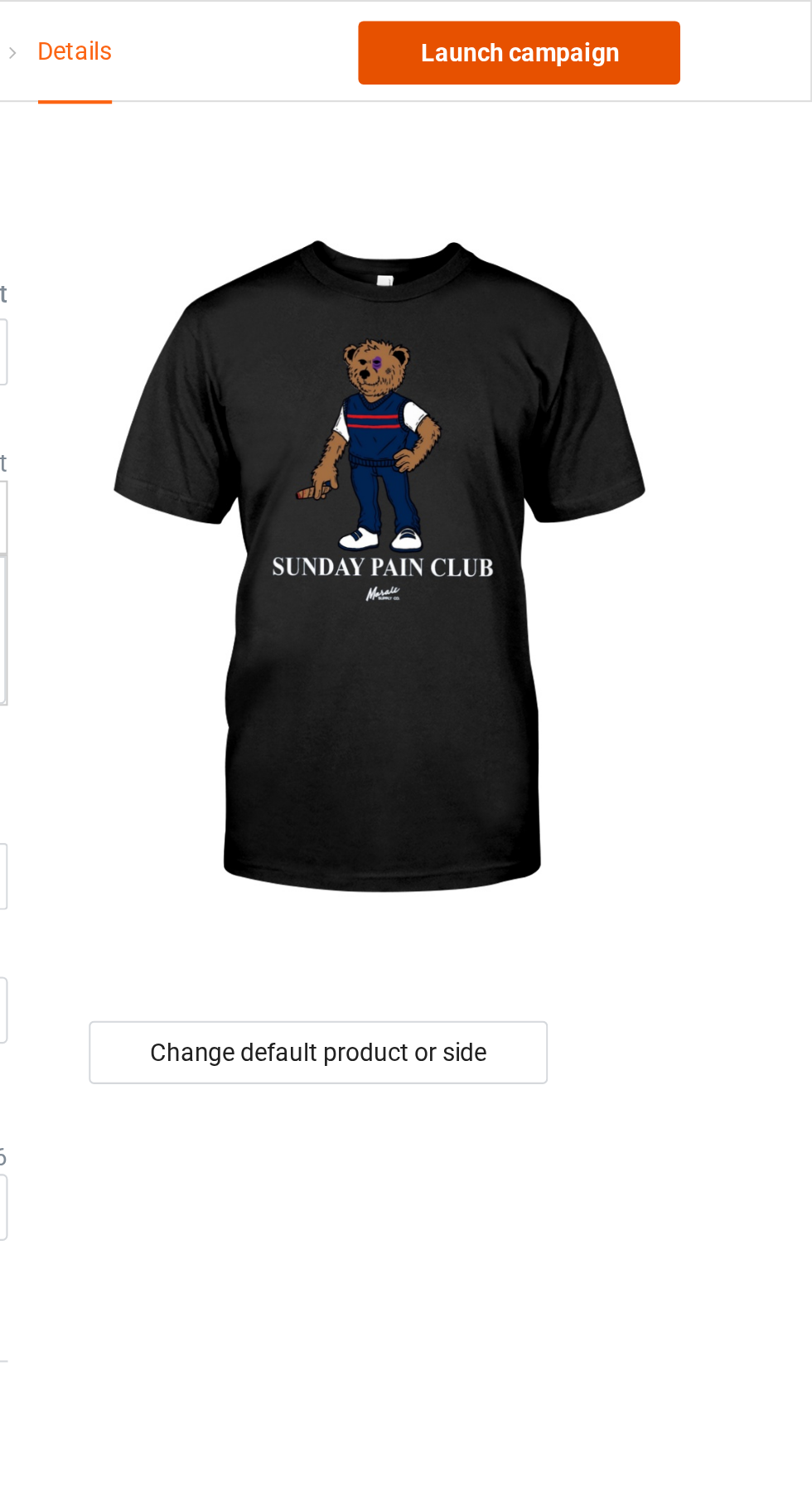
click at [721, 32] on link "Launch campaign" at bounding box center [673, 25] width 152 height 30
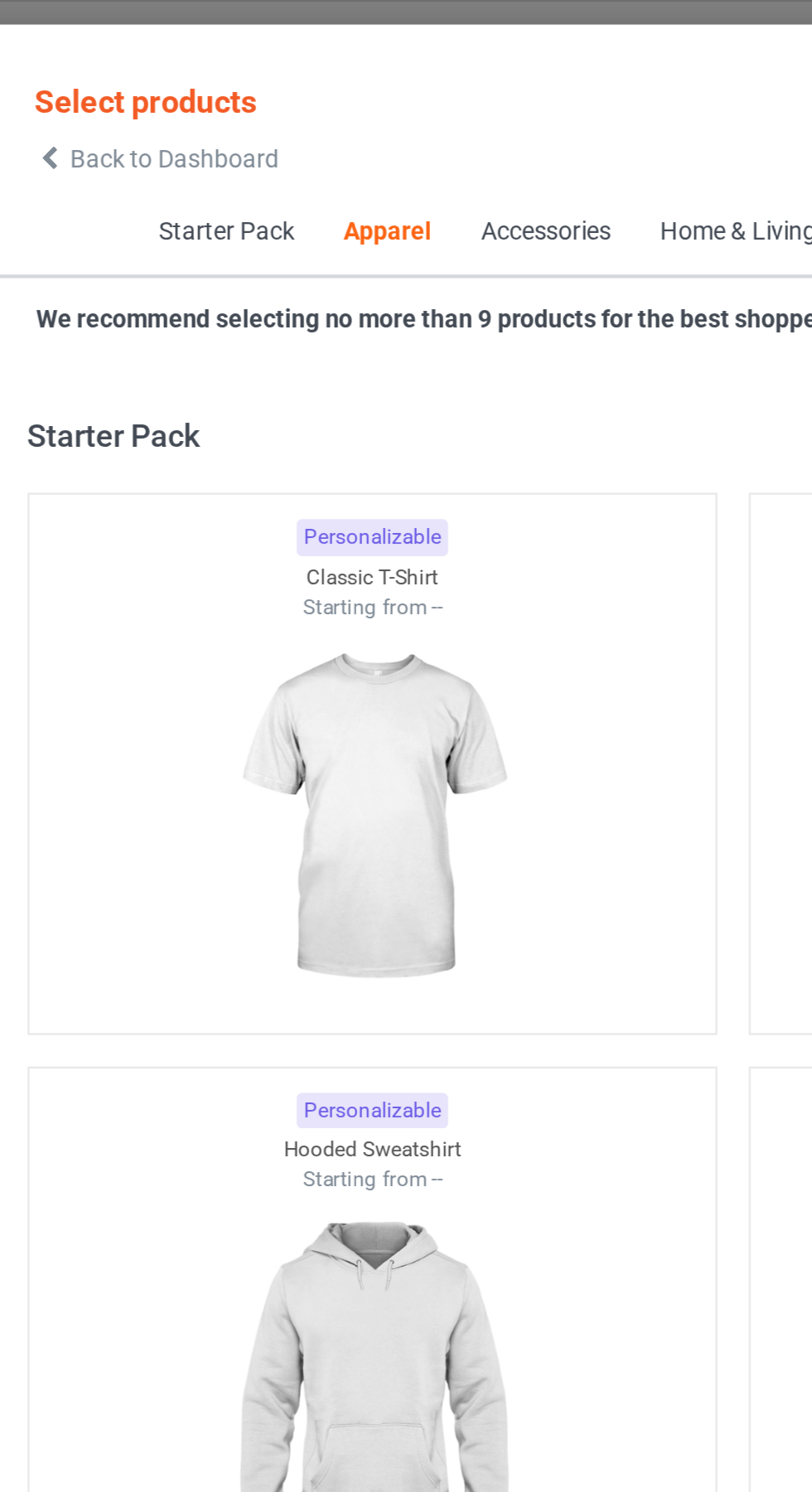
click at [100, 74] on span "Back to Dashboard" at bounding box center [143, 75] width 98 height 13
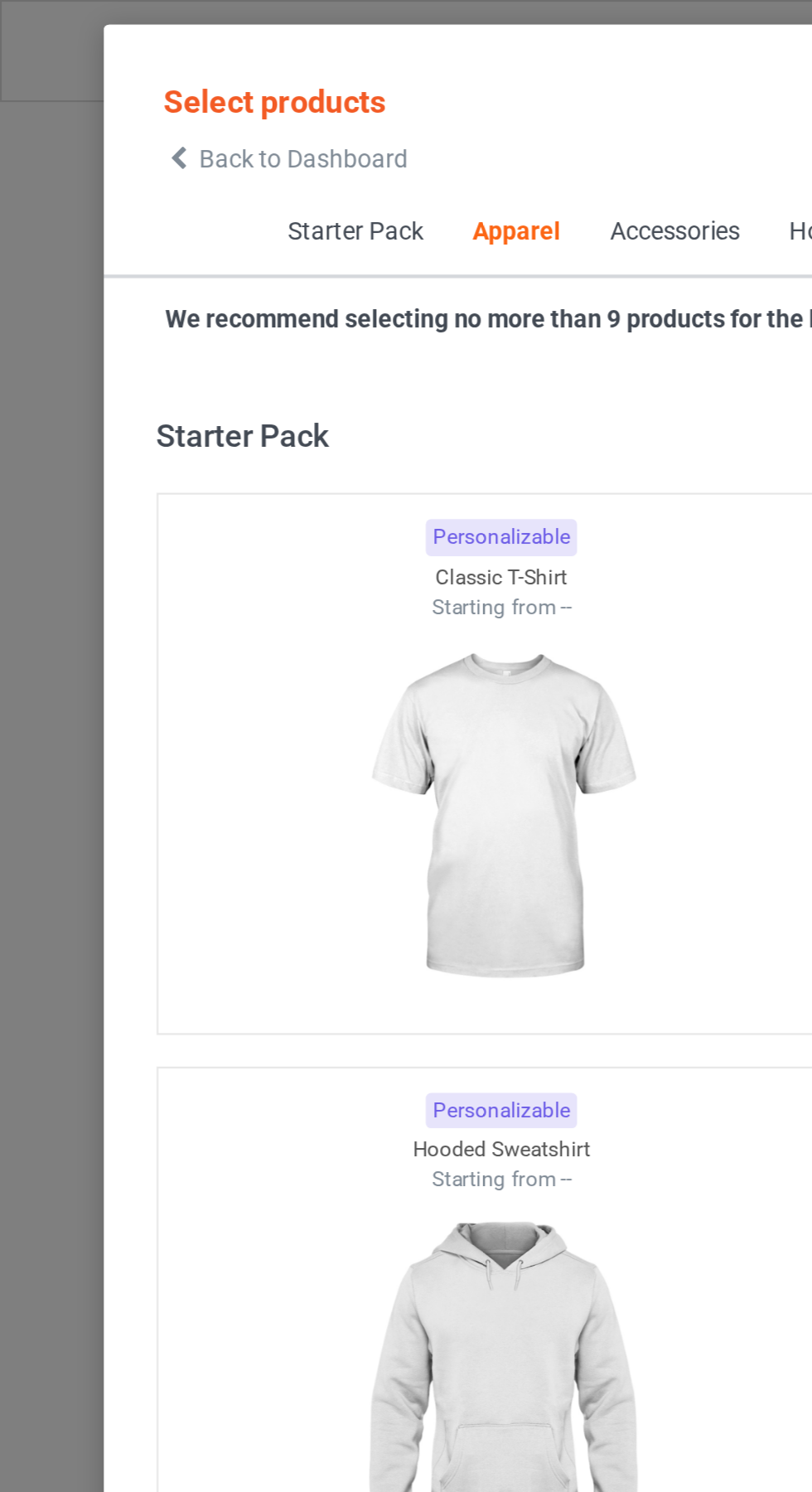
scroll to position [887, 0]
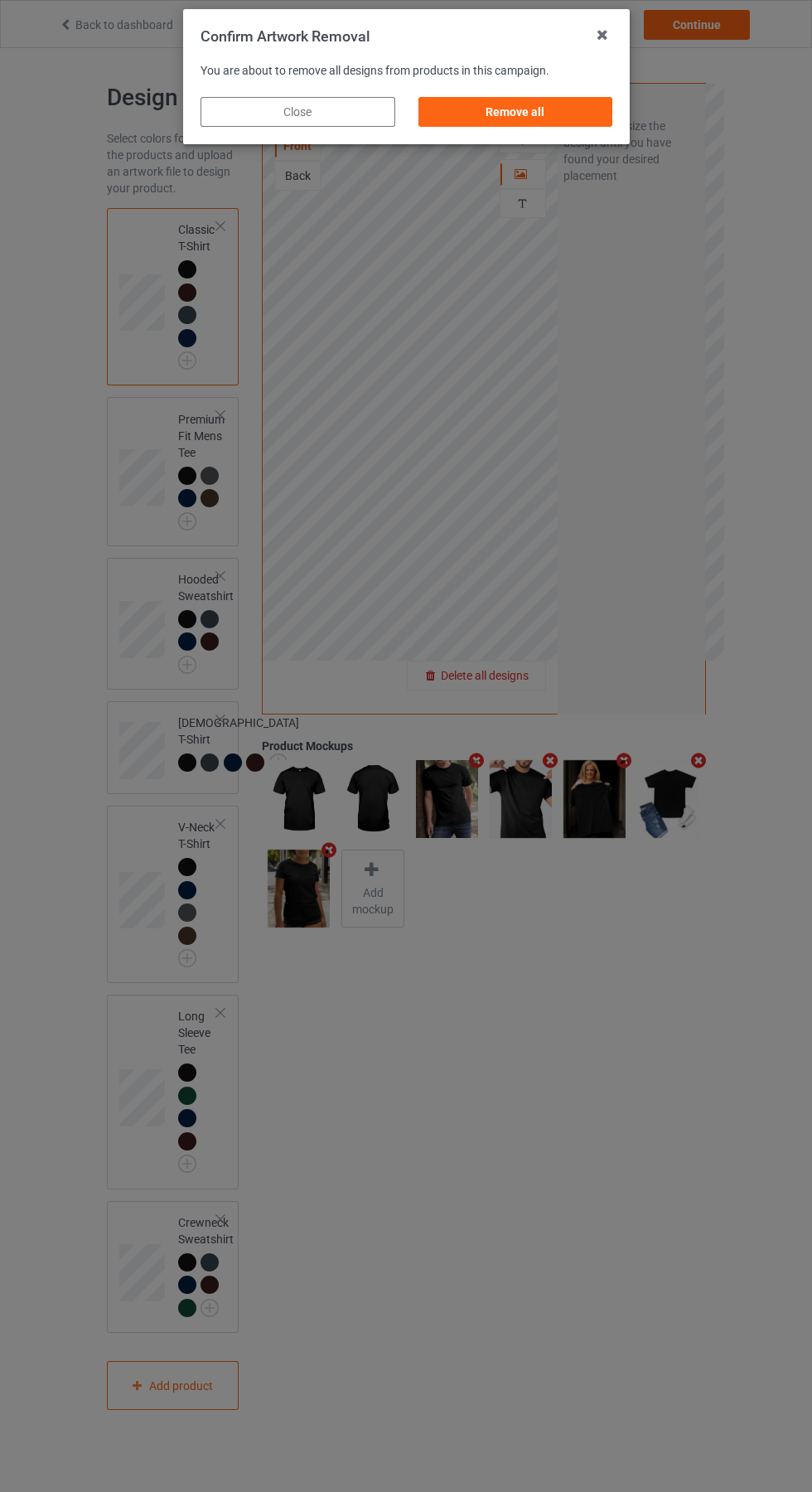
click at [518, 123] on div "Remove all" at bounding box center [515, 112] width 195 height 30
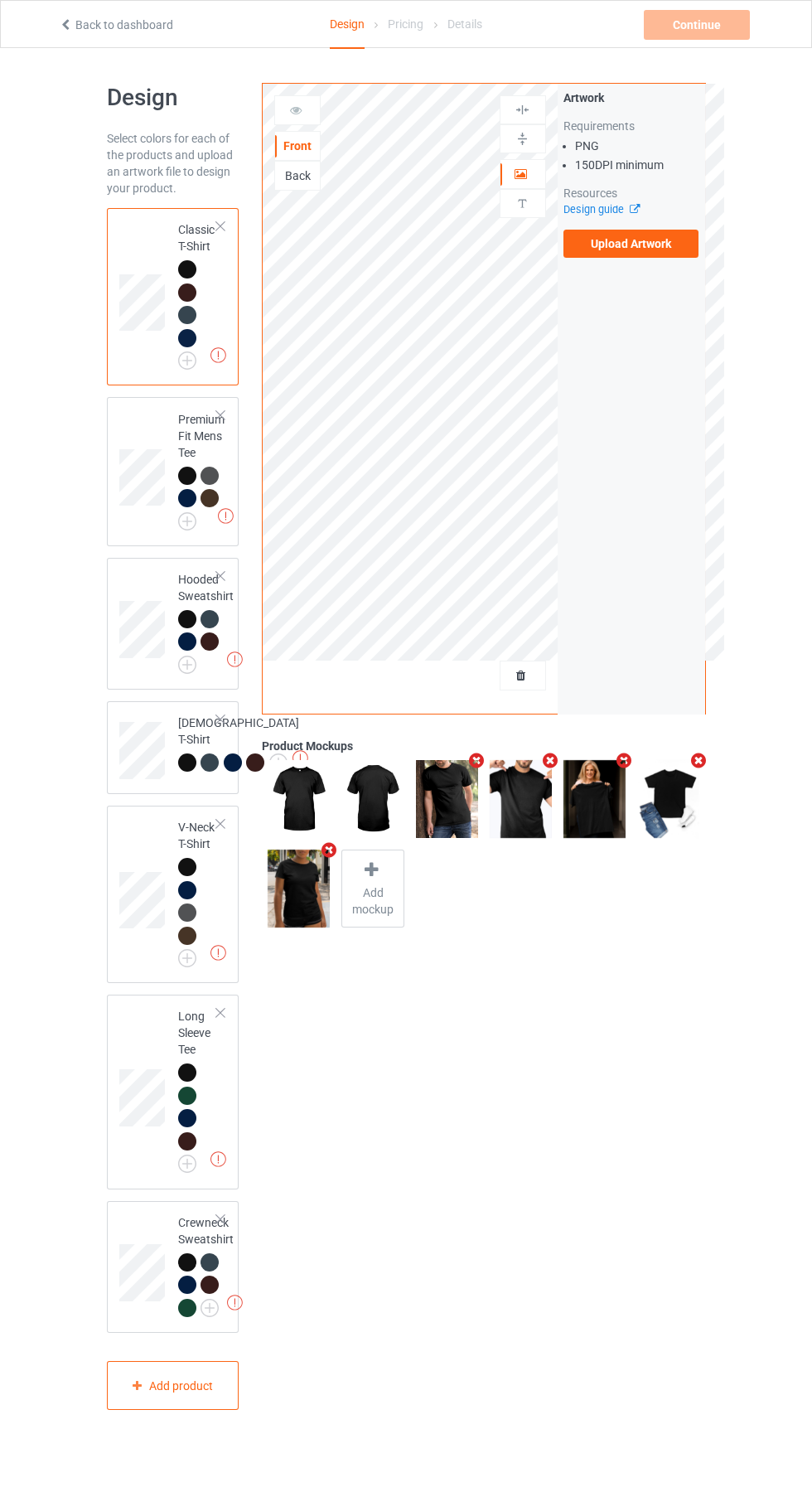
click at [624, 252] on label "Upload Artwork" at bounding box center [631, 244] width 136 height 28
click at [0, 0] on input "Upload Artwork" at bounding box center [0, 0] width 0 height 0
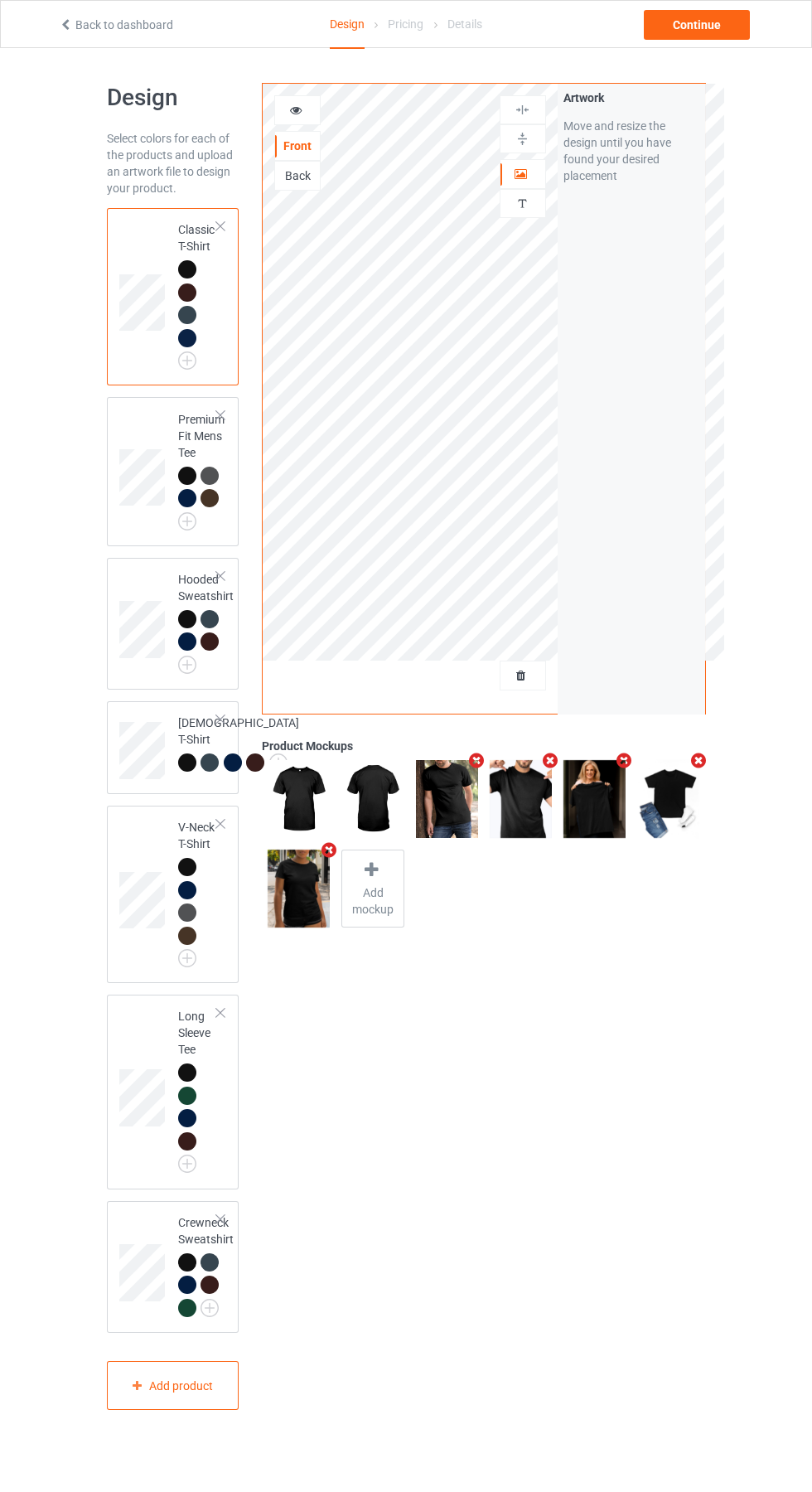
click at [659, 1124] on div "Front Back Artwork Personalized text Artwork Move and resize the design until y…" at bounding box center [483, 746] width 467 height 1351
click at [689, 25] on div "Continue" at bounding box center [696, 25] width 106 height 30
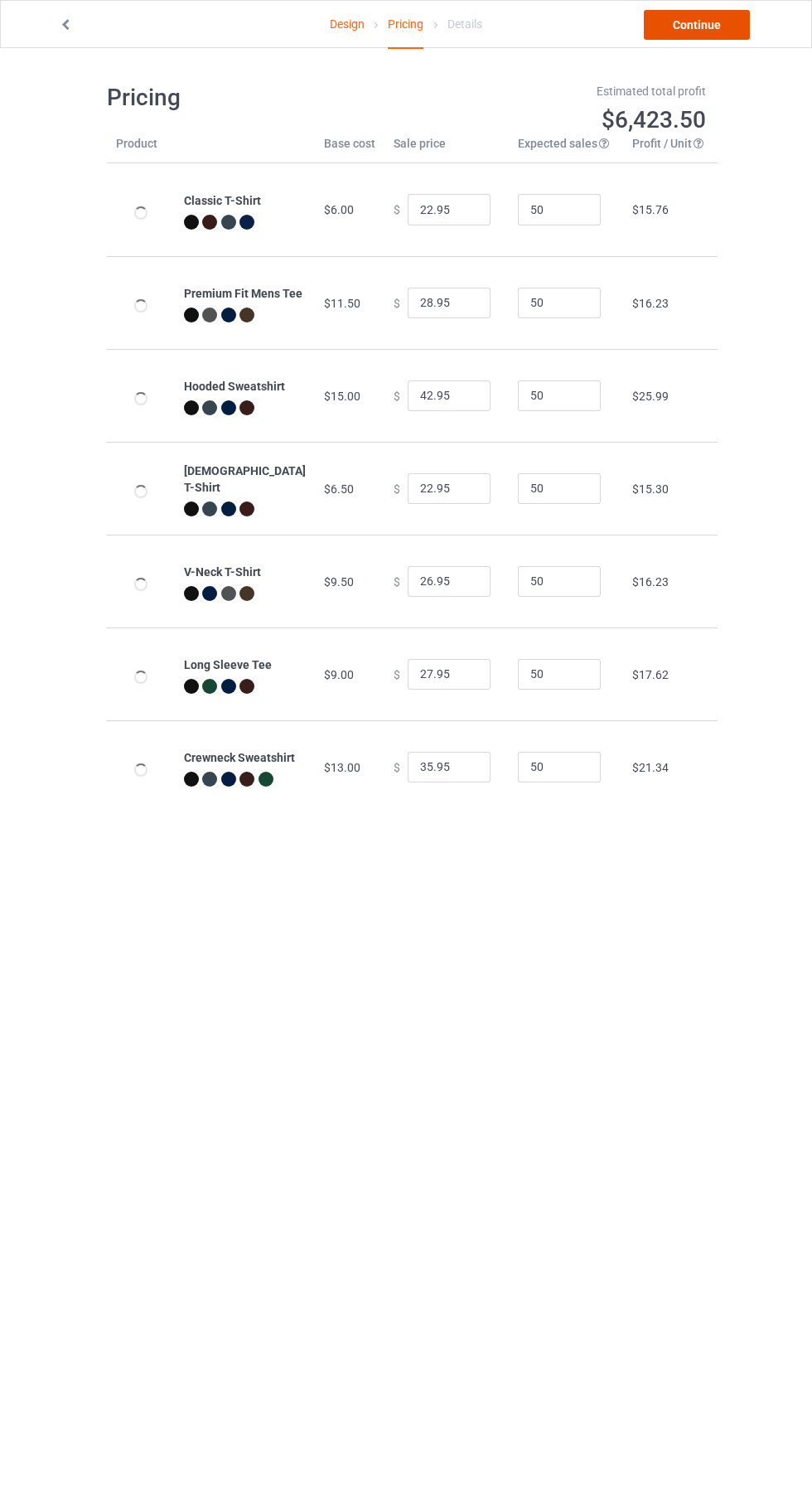
click at [723, 30] on link "Continue" at bounding box center [696, 25] width 106 height 30
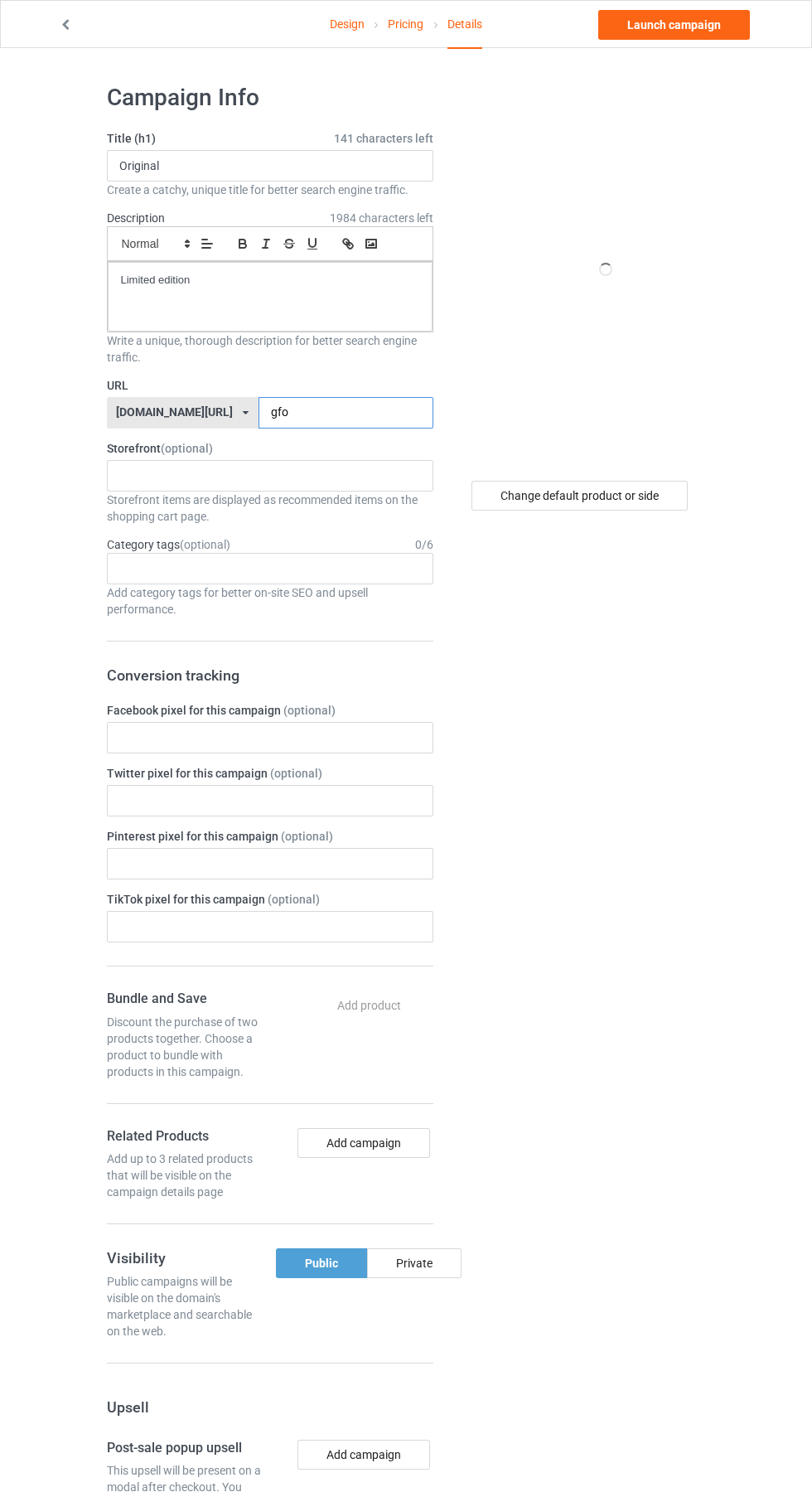
click at [318, 408] on input "gfo" at bounding box center [345, 413] width 175 height 32
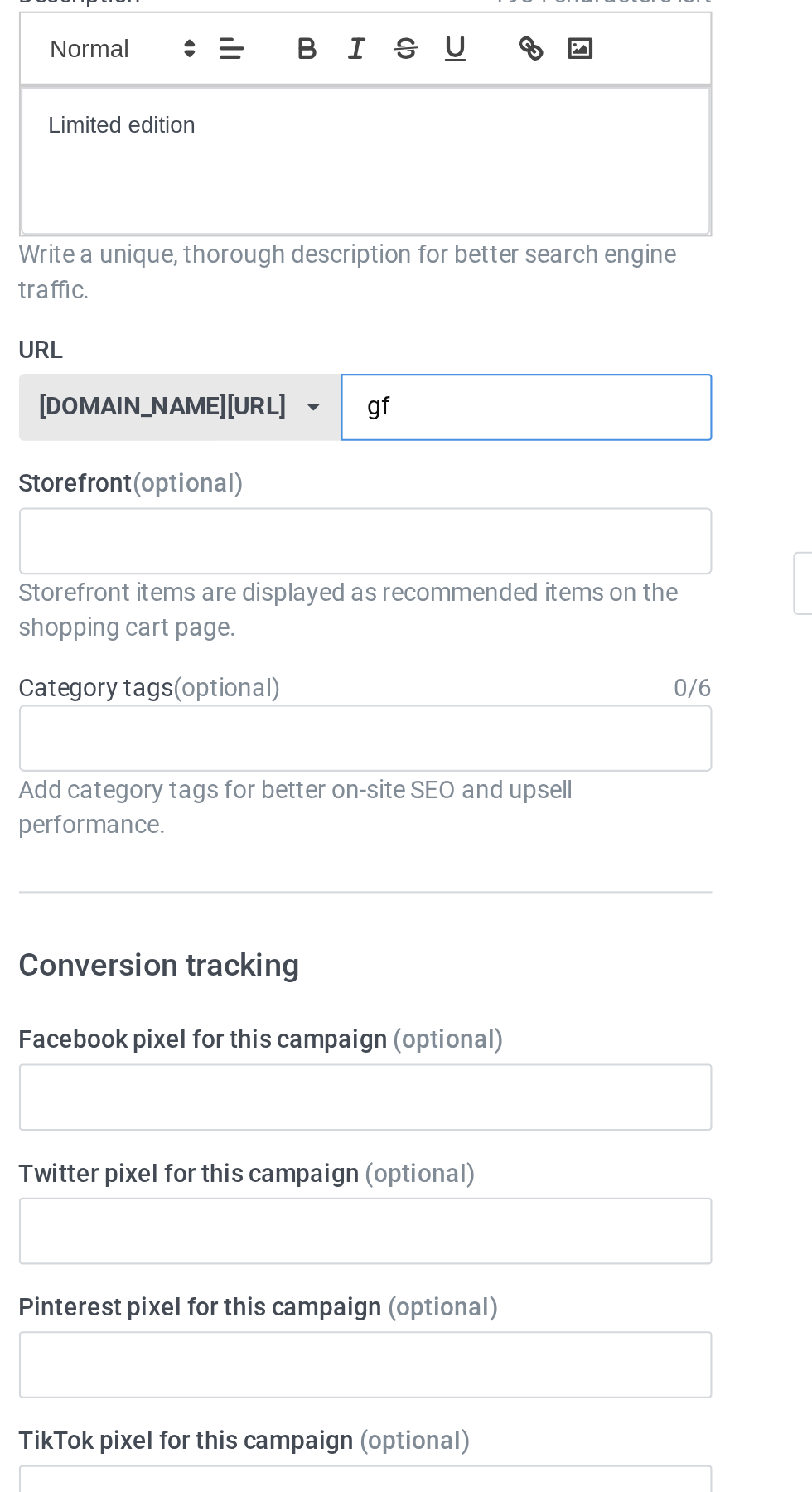
type input "g"
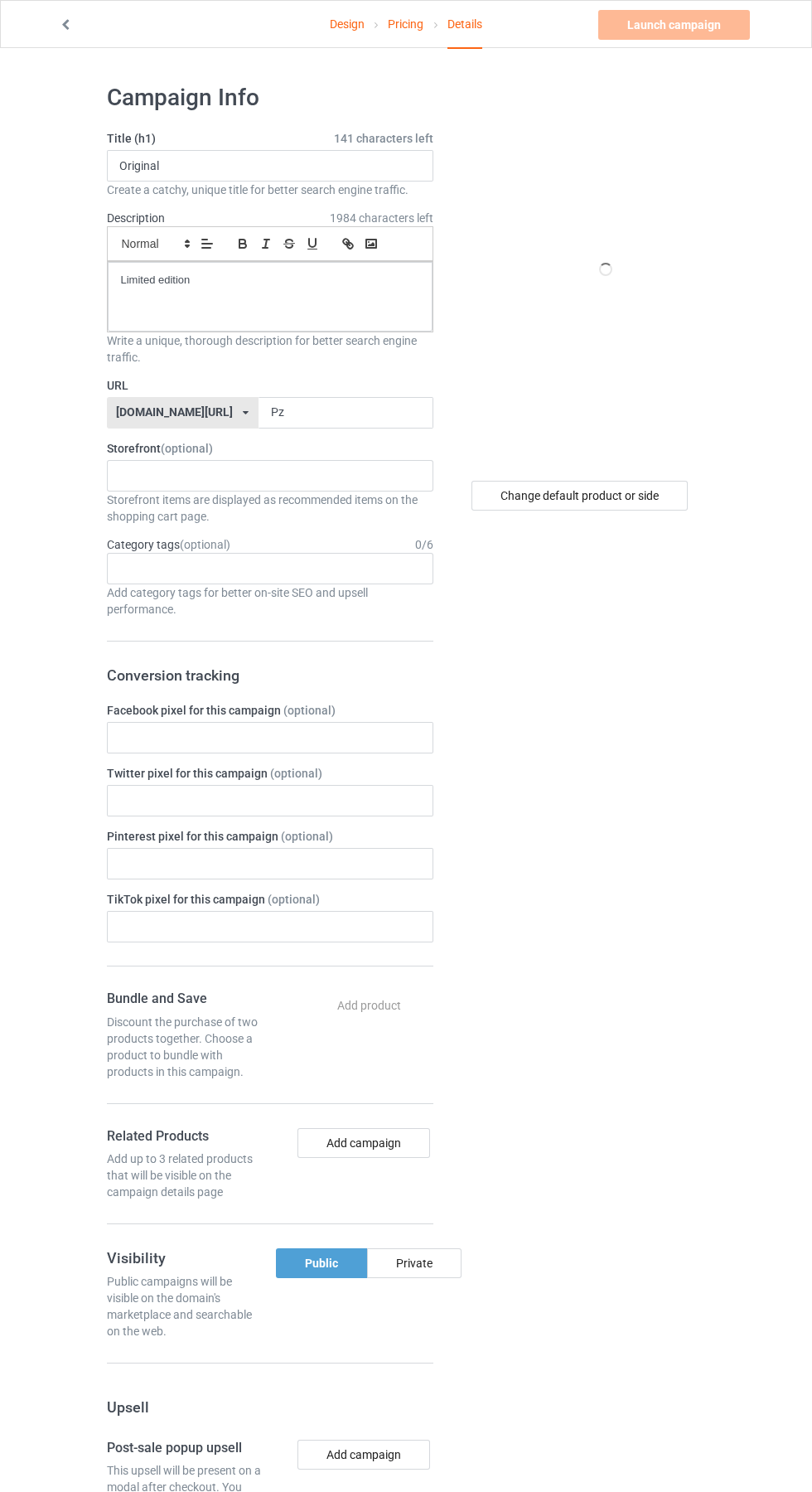
click at [270, 385] on label "URL" at bounding box center [270, 385] width 326 height 17
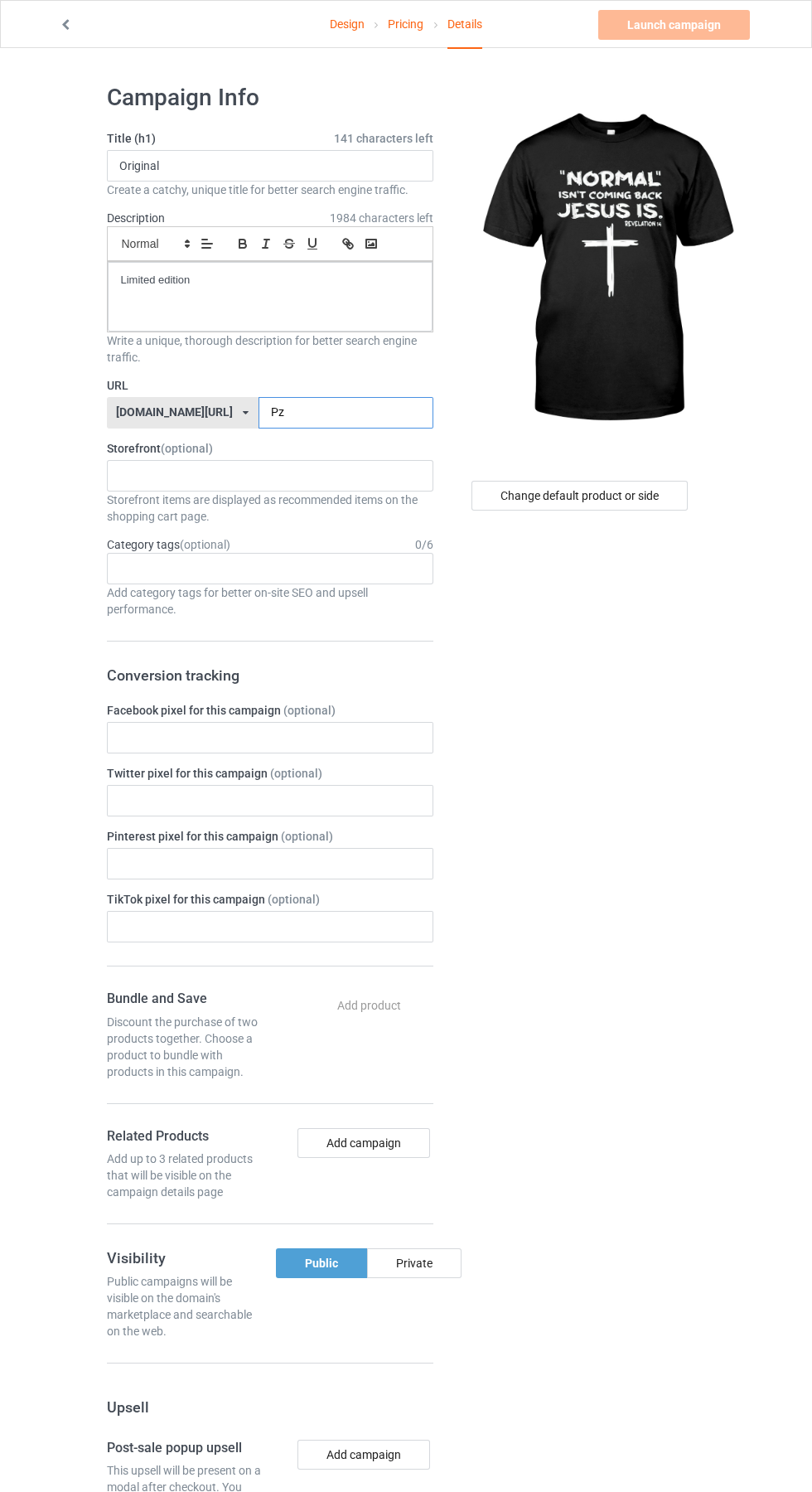
click at [274, 415] on input "Pz" at bounding box center [345, 413] width 175 height 32
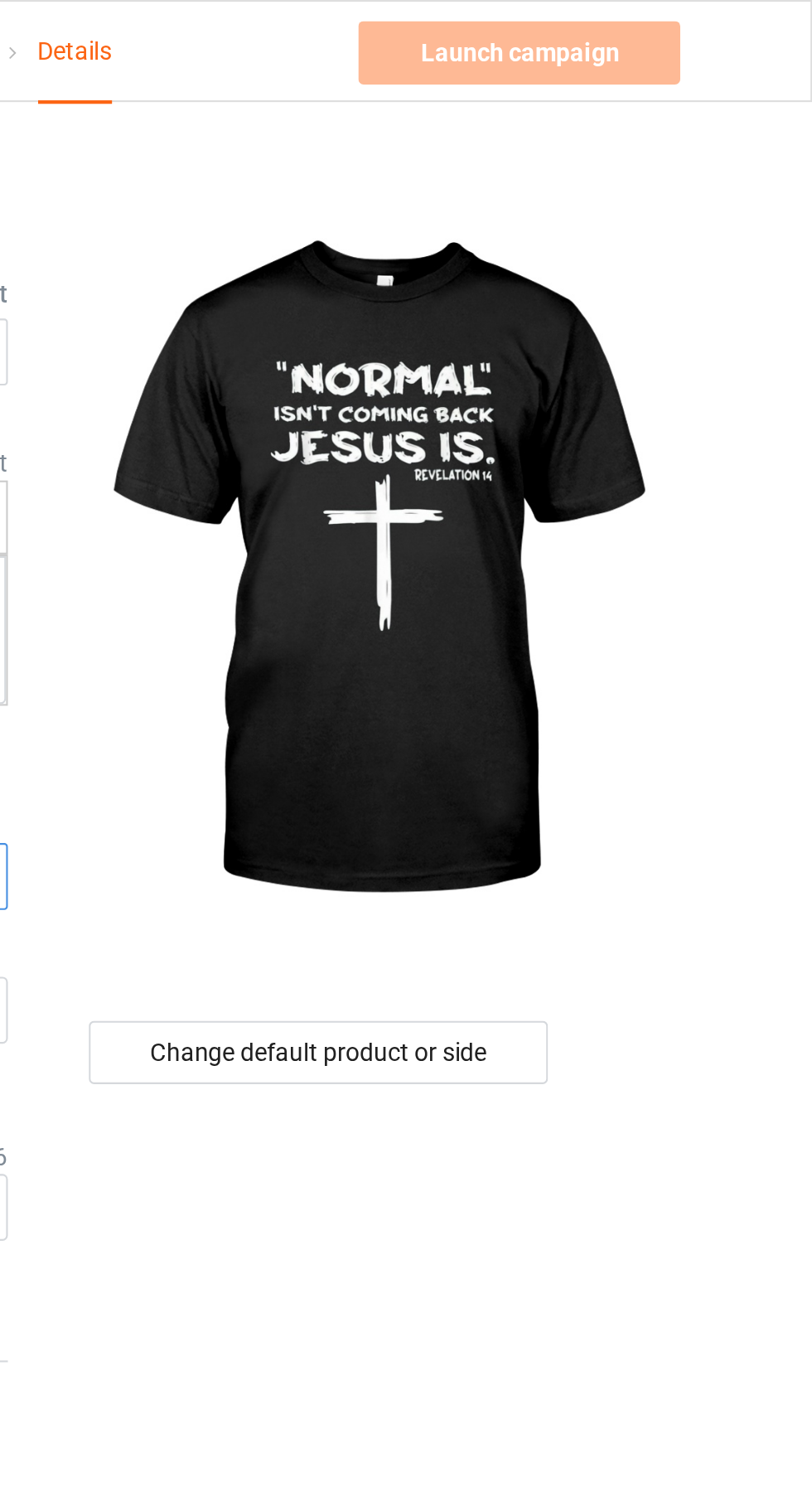
type input "Pz56"
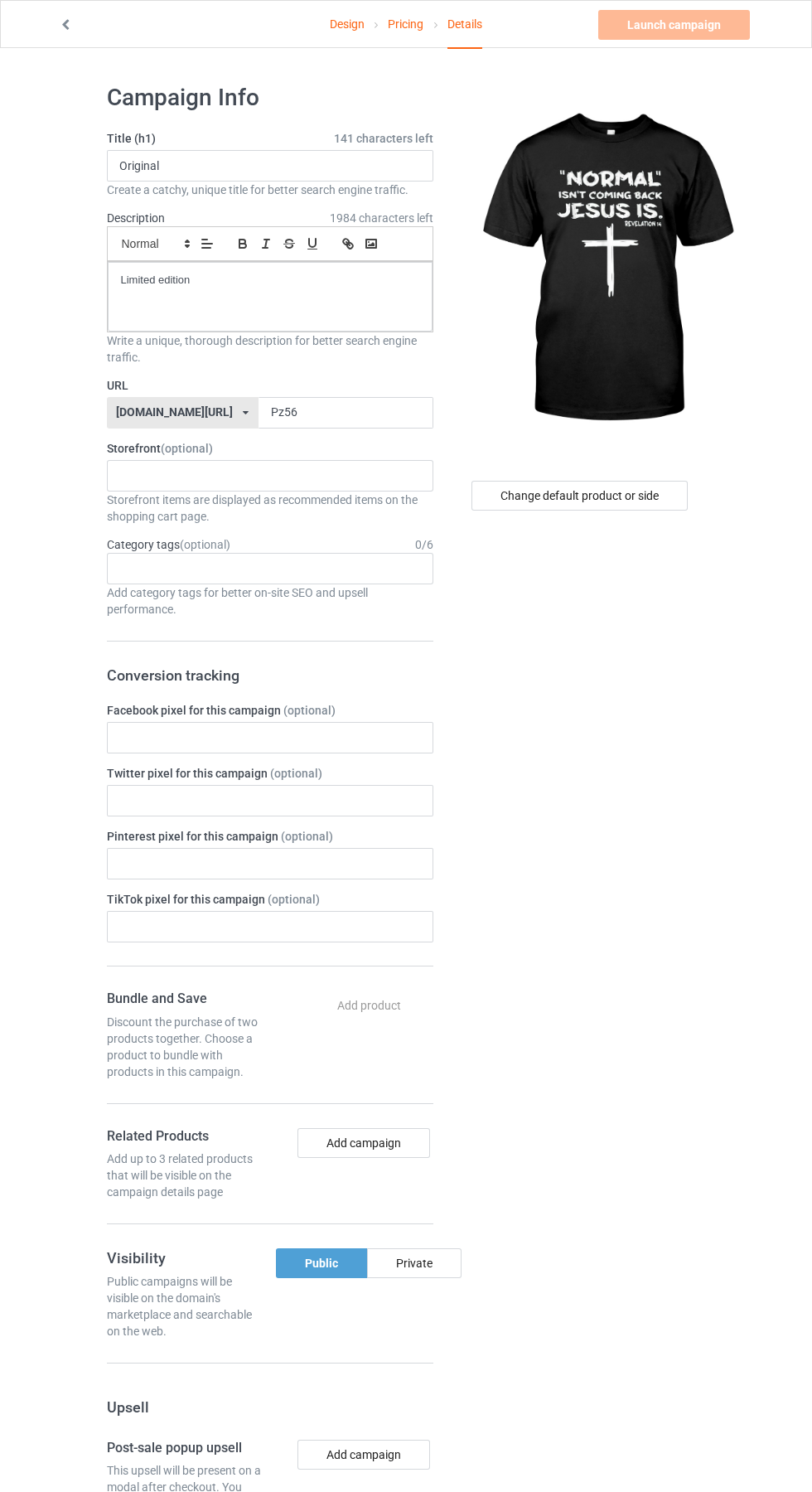
click at [66, 24] on icon at bounding box center [66, 22] width 14 height 11
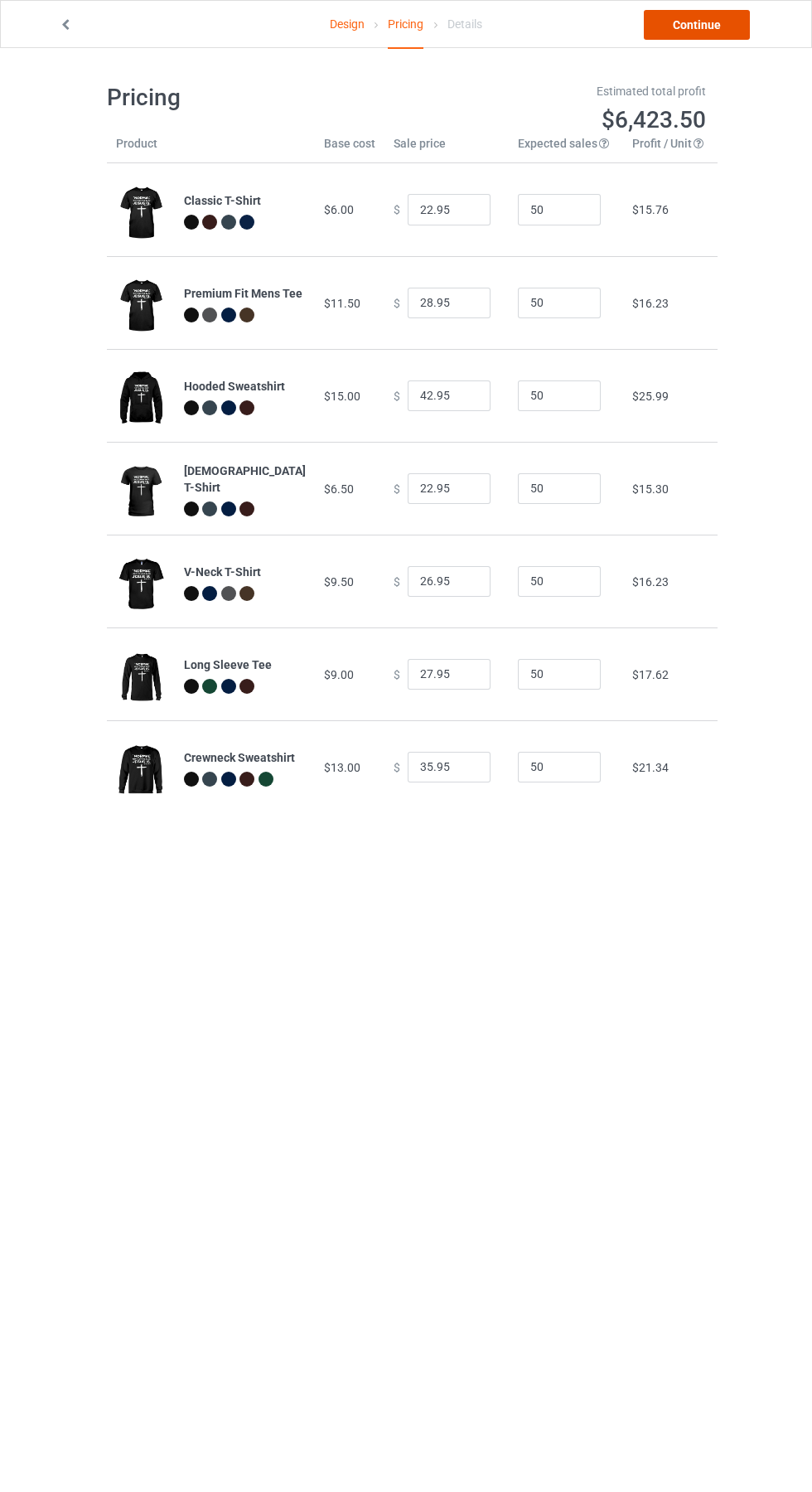
click at [714, 25] on link "Continue" at bounding box center [696, 25] width 106 height 30
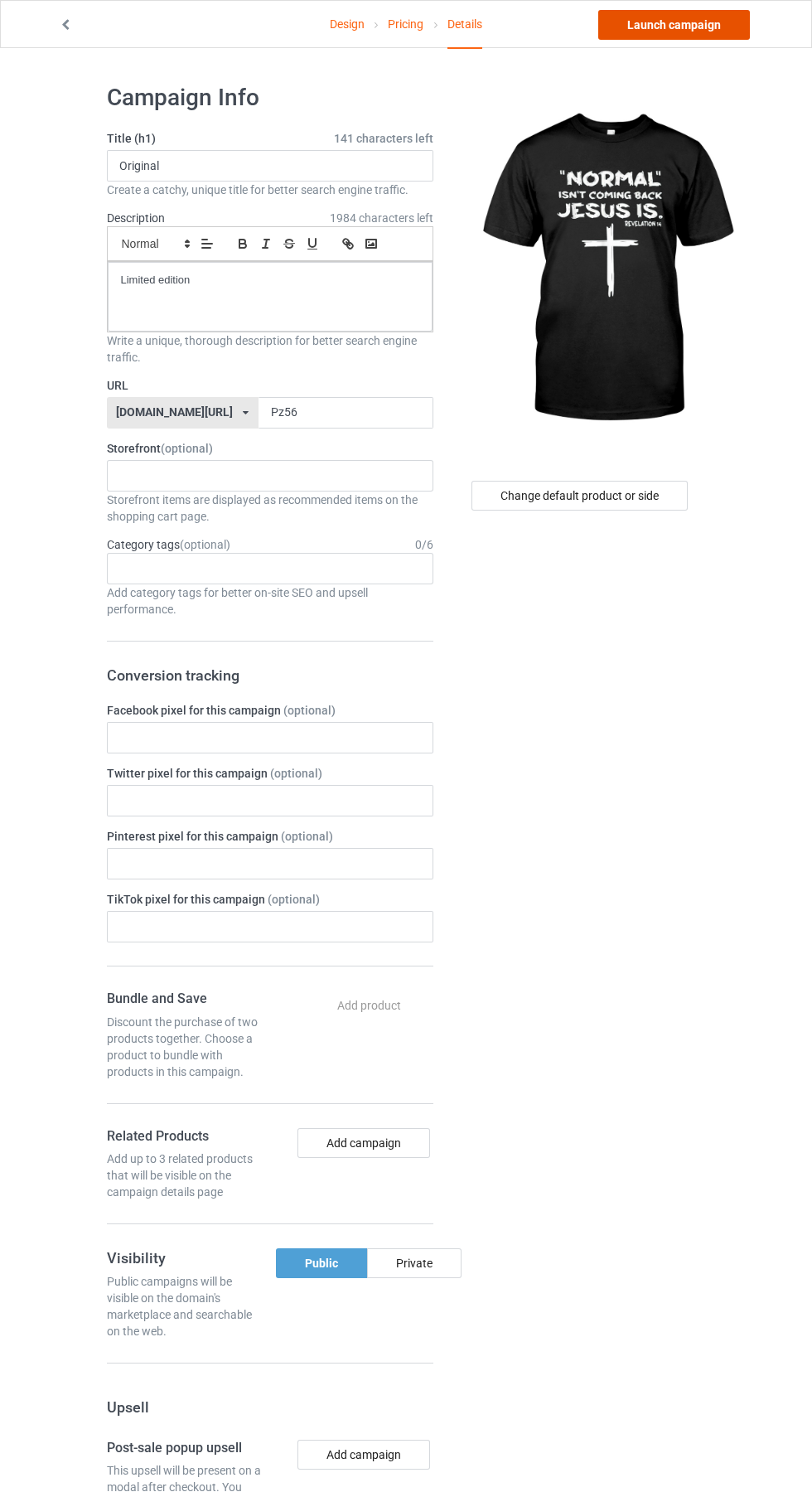
click at [709, 25] on link "Launch campaign" at bounding box center [673, 25] width 152 height 30
